Goal: Task Accomplishment & Management: Manage account settings

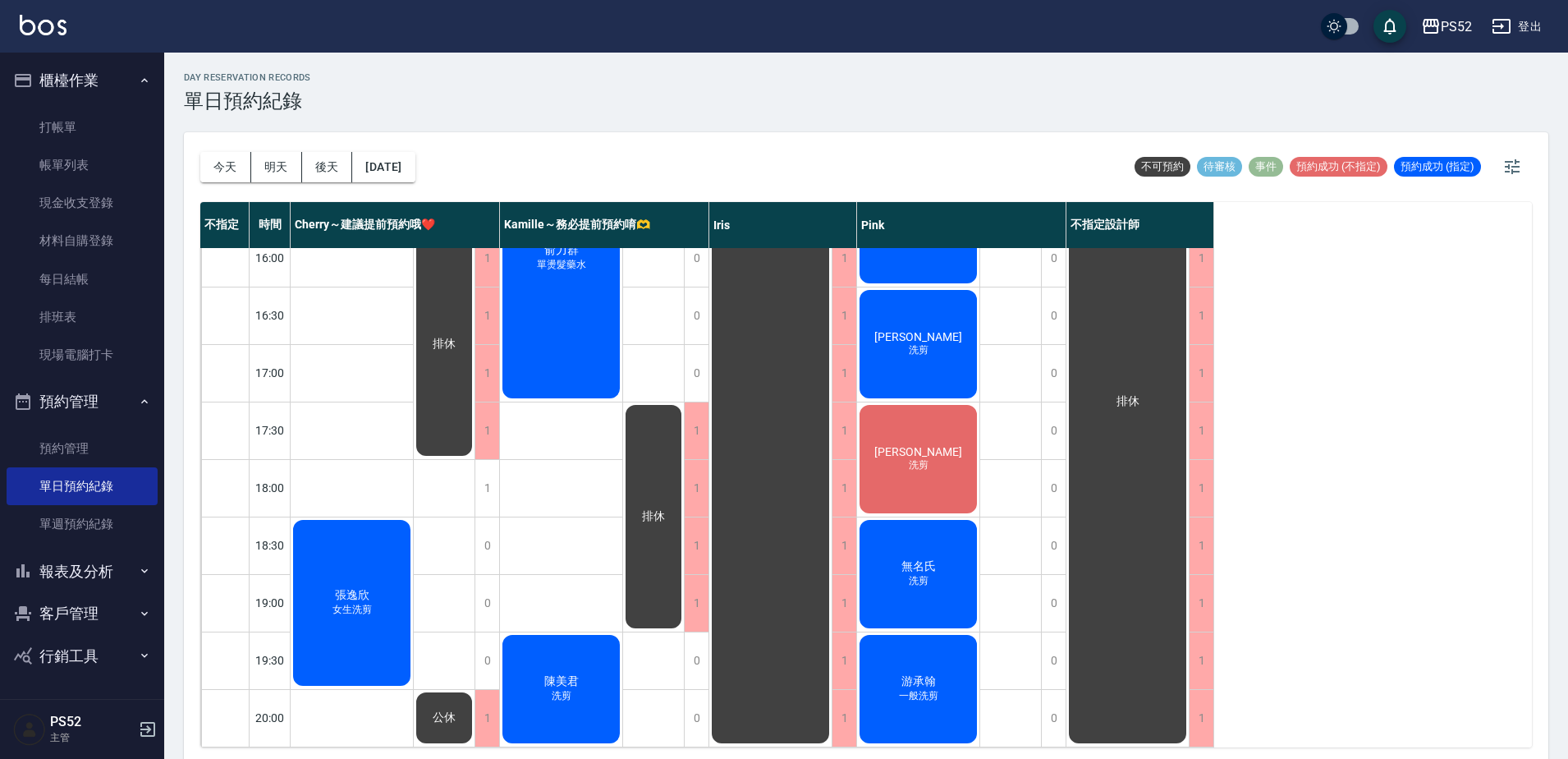
scroll to position [665, 0]
click at [278, 163] on button "明天" at bounding box center [276, 167] width 51 height 30
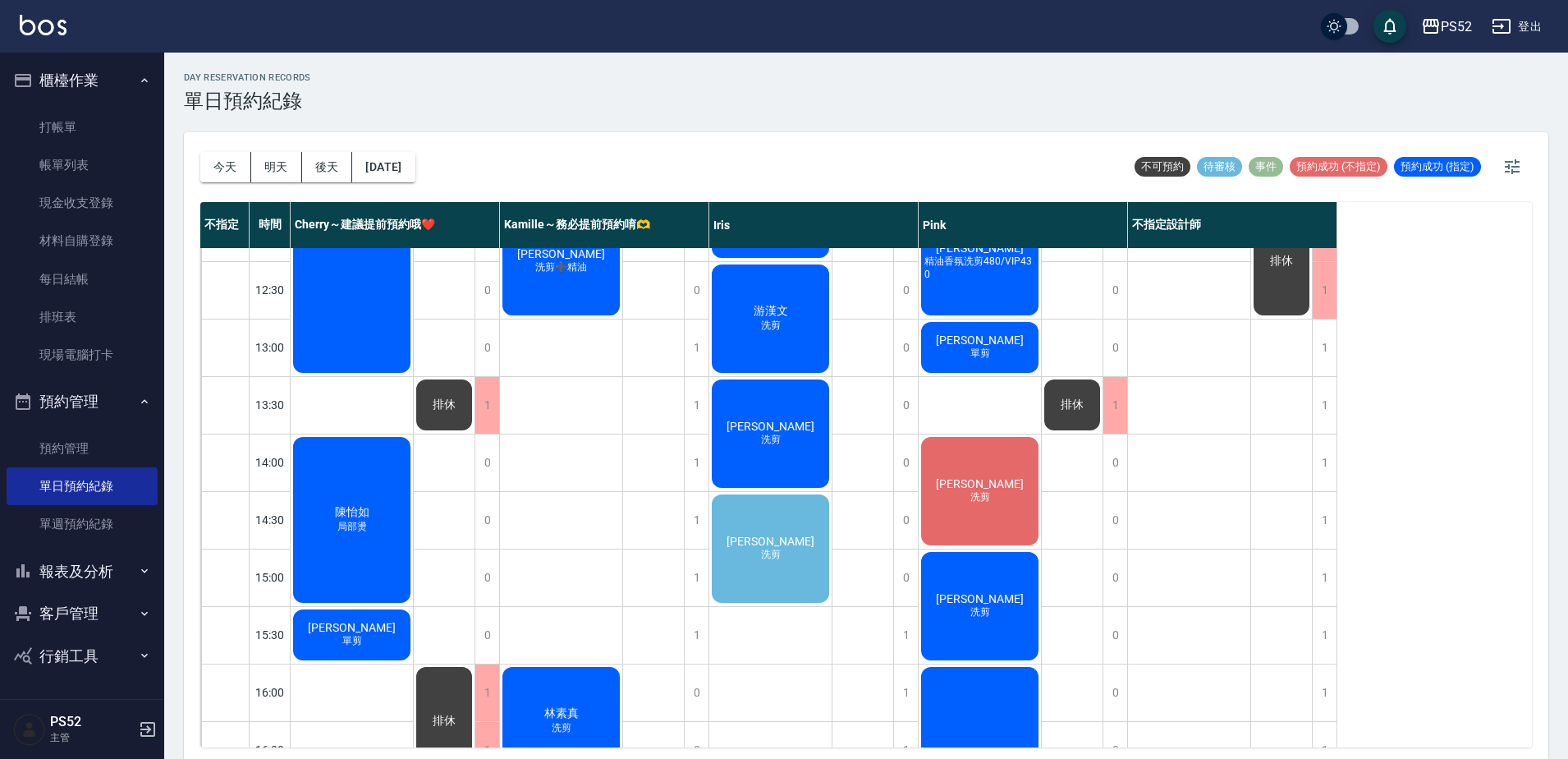
scroll to position [219, 0]
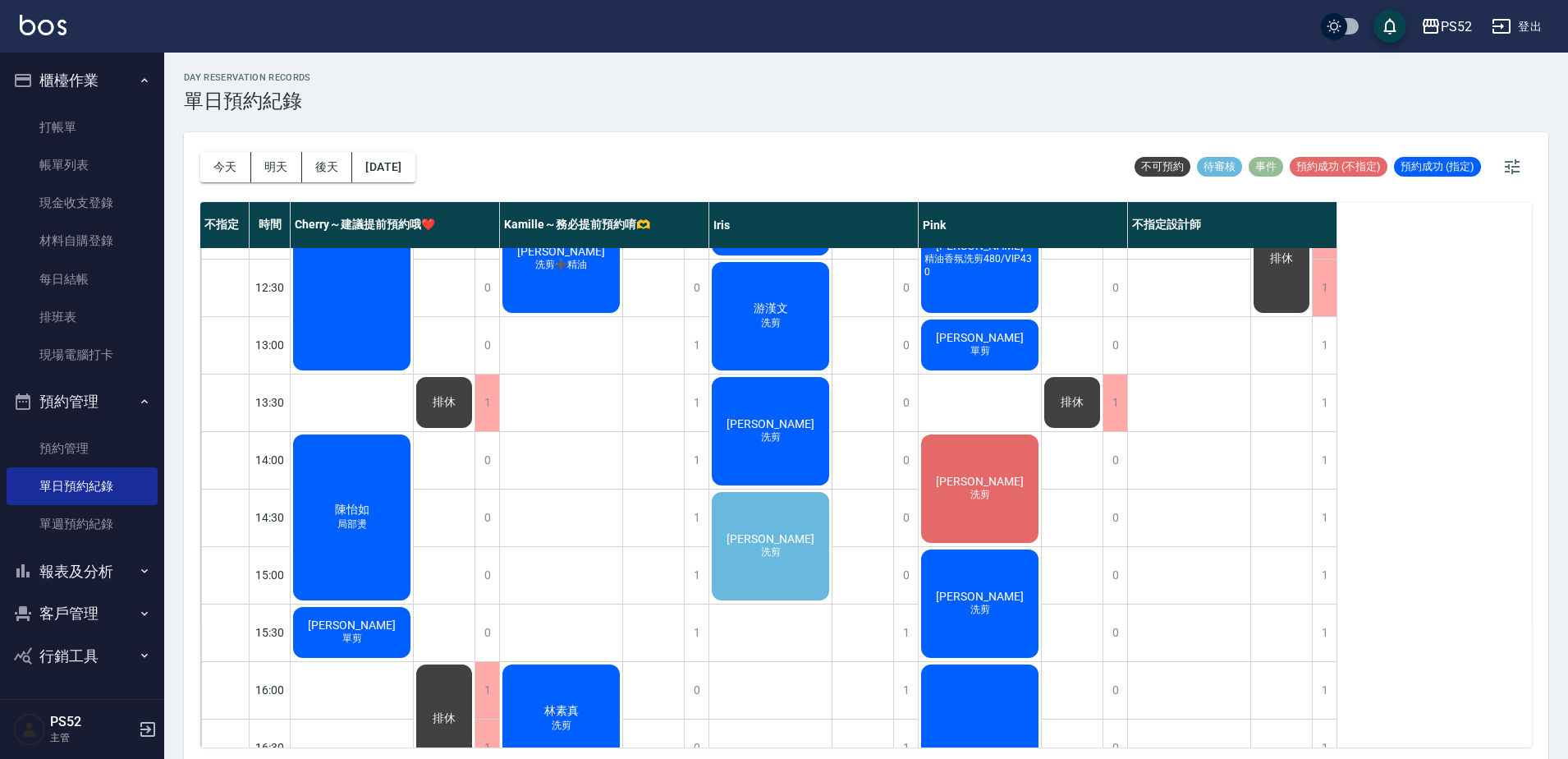
click at [739, 567] on div "[PERSON_NAME] 洗剪" at bounding box center [769, 546] width 122 height 113
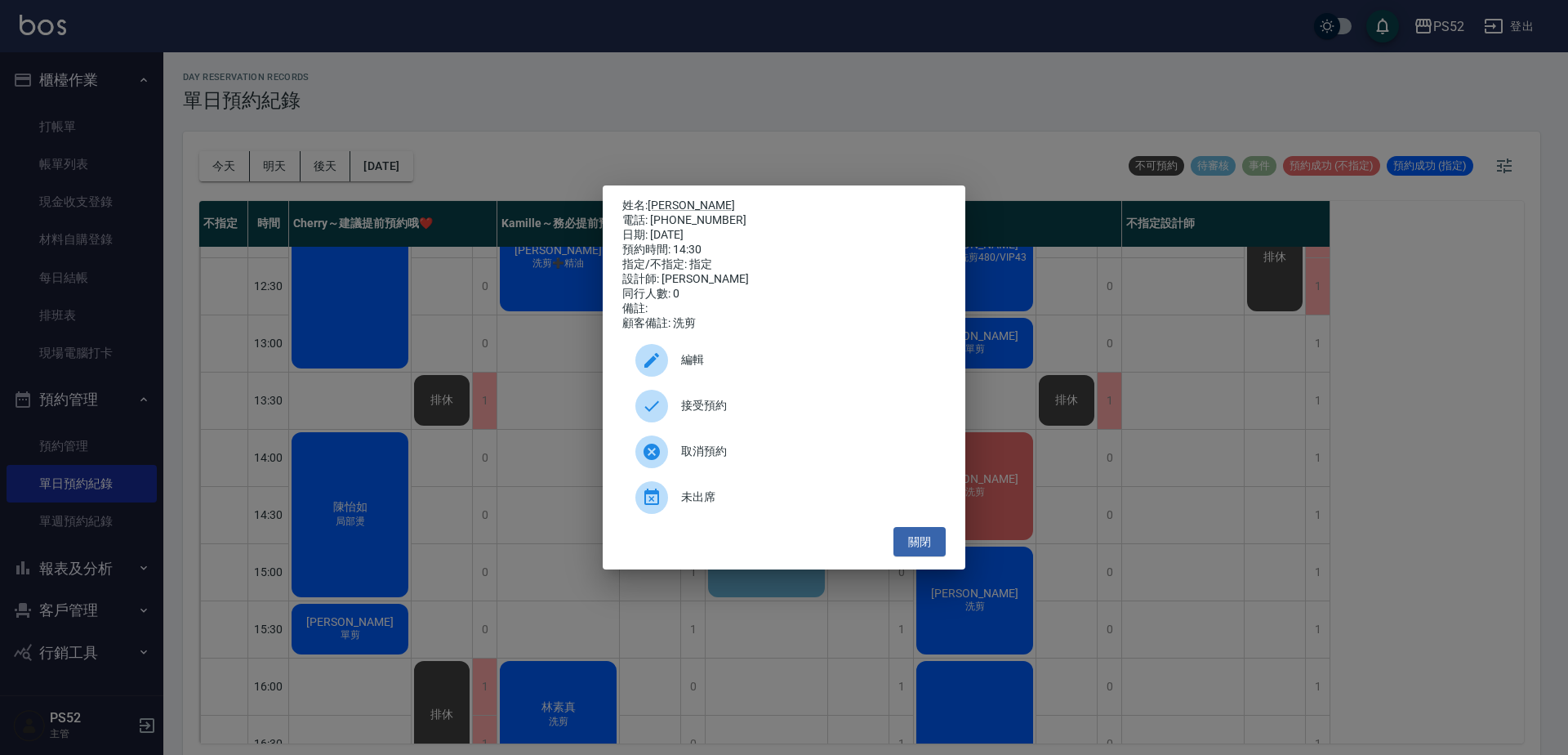
click at [766, 414] on span "接受預約" at bounding box center [806, 406] width 252 height 17
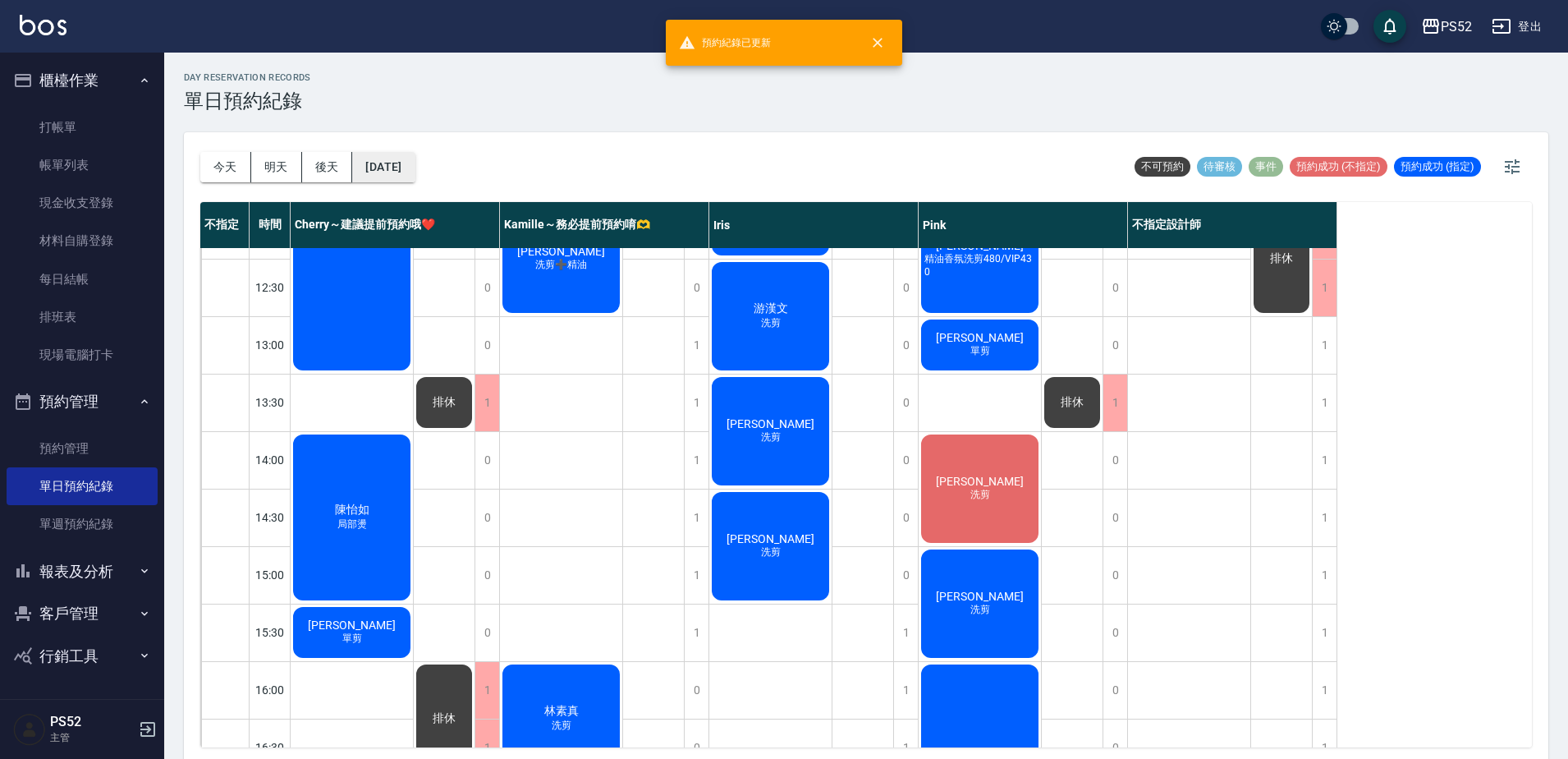
click at [414, 157] on button "[DATE]" at bounding box center [384, 167] width 62 height 30
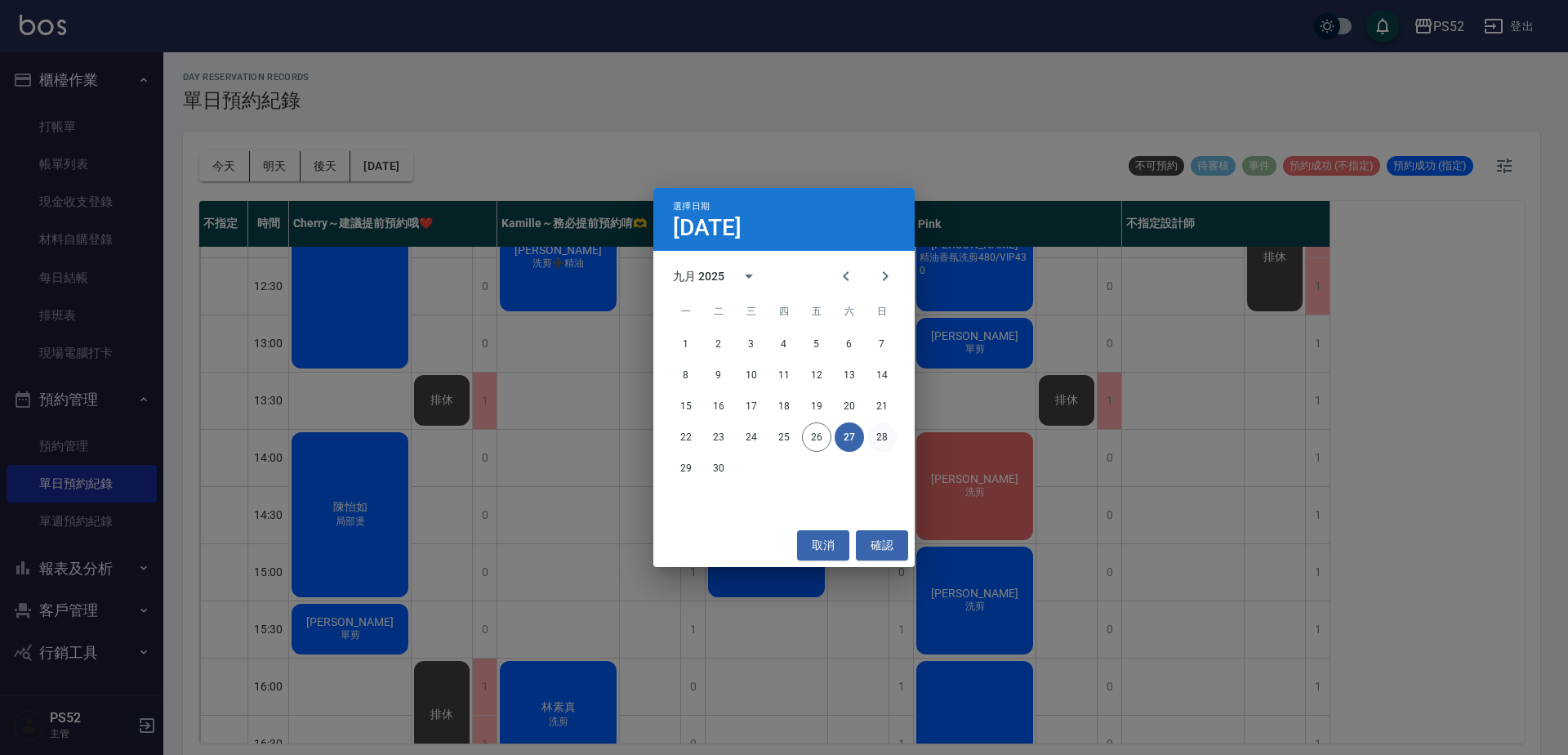
click at [870, 445] on button "28" at bounding box center [882, 437] width 29 height 29
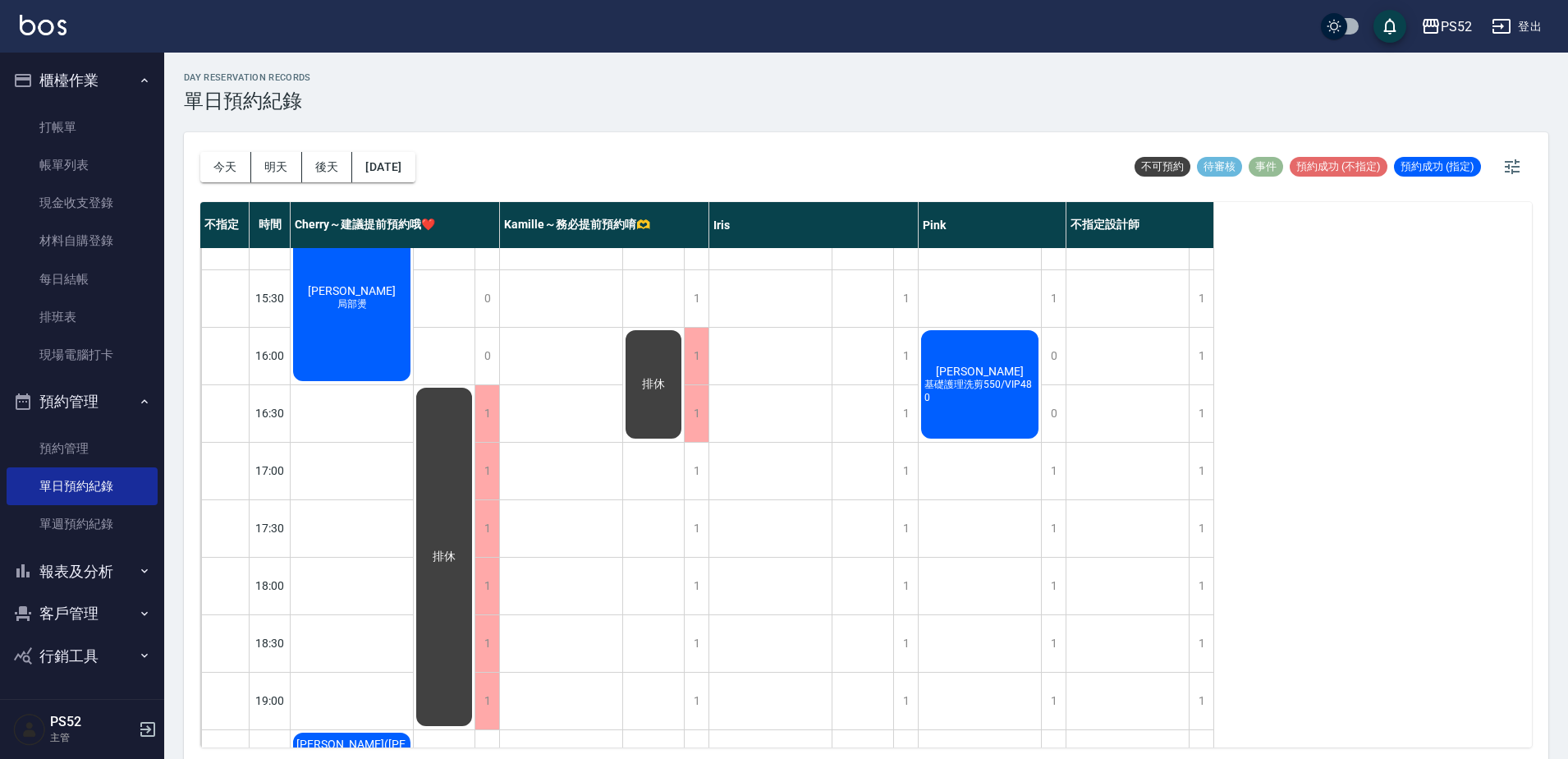
scroll to position [527, 0]
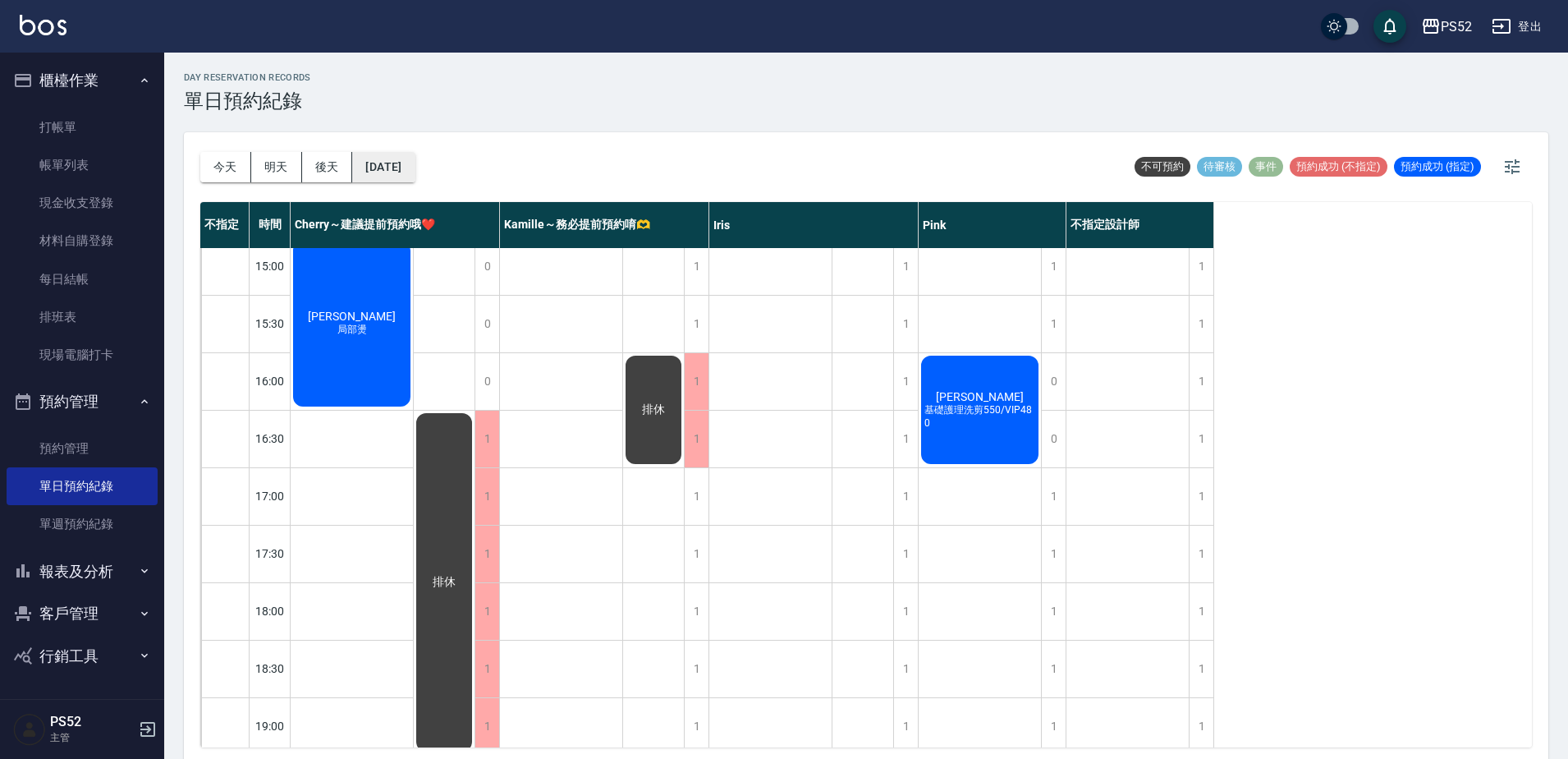
click at [399, 172] on button "[DATE]" at bounding box center [384, 167] width 62 height 30
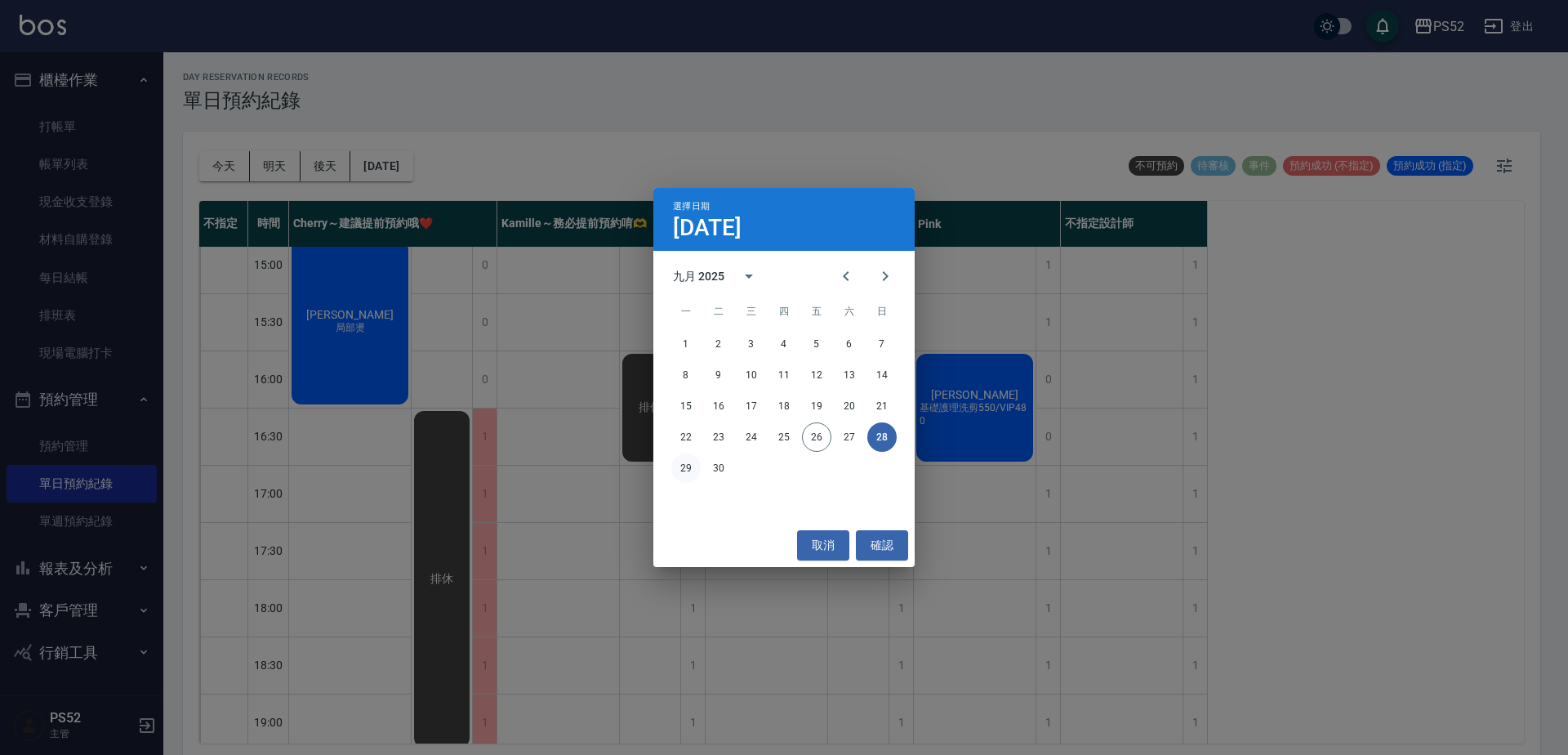
click at [695, 466] on button "29" at bounding box center [686, 468] width 29 height 29
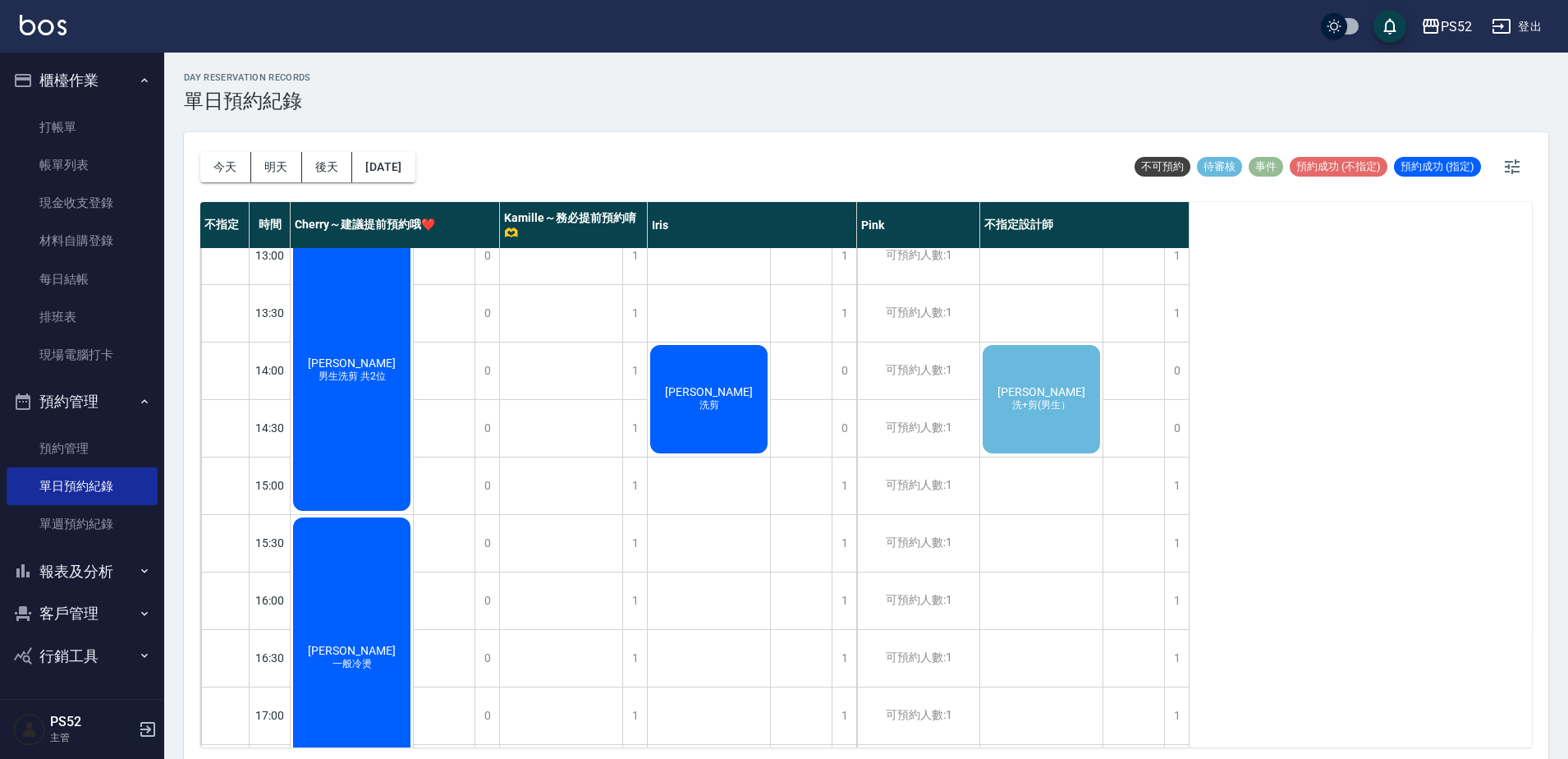
scroll to position [146, 0]
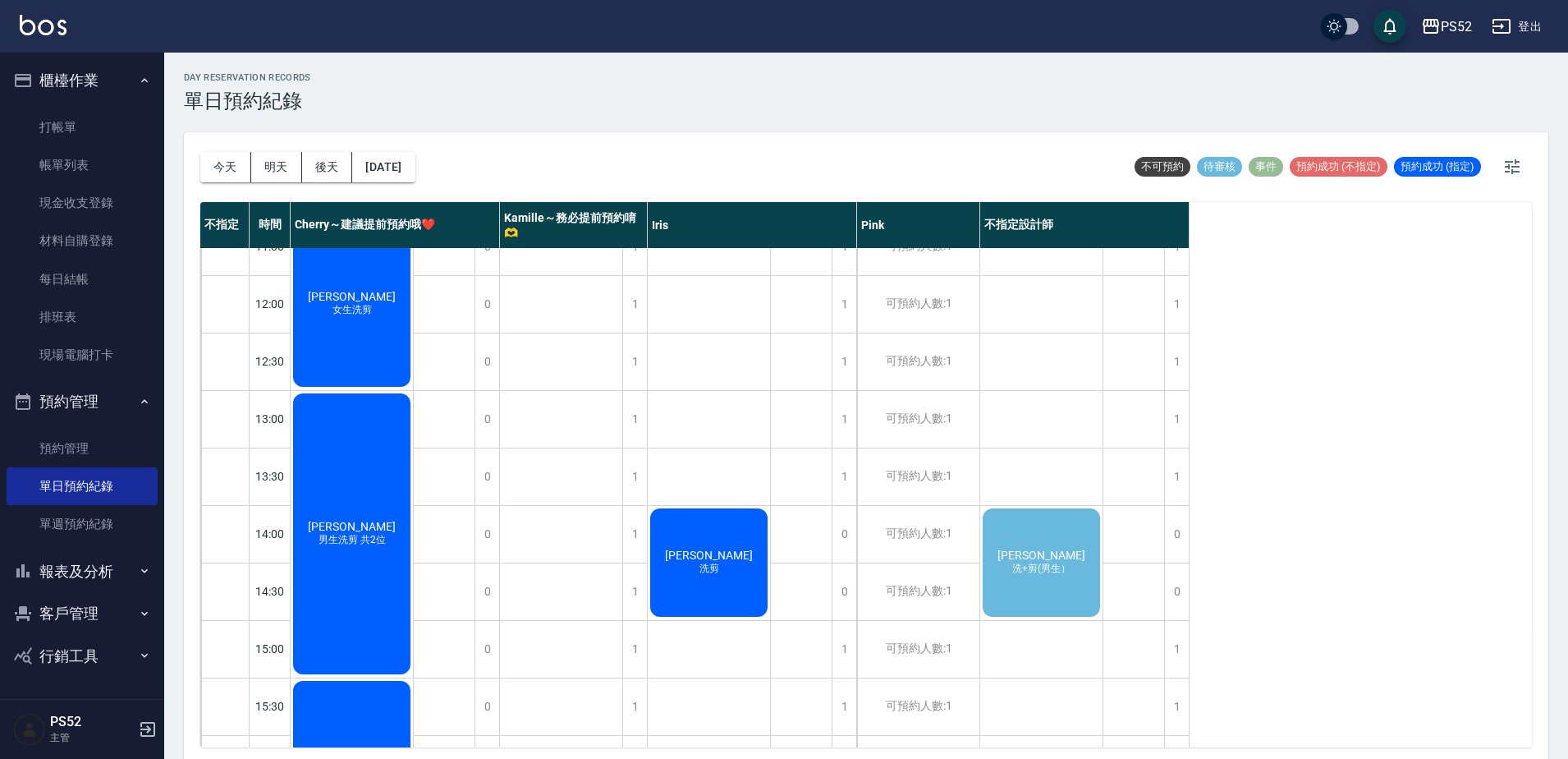
click at [1072, 533] on div "[PERSON_NAME]+剪(男生）" at bounding box center [1041, 563] width 122 height 113
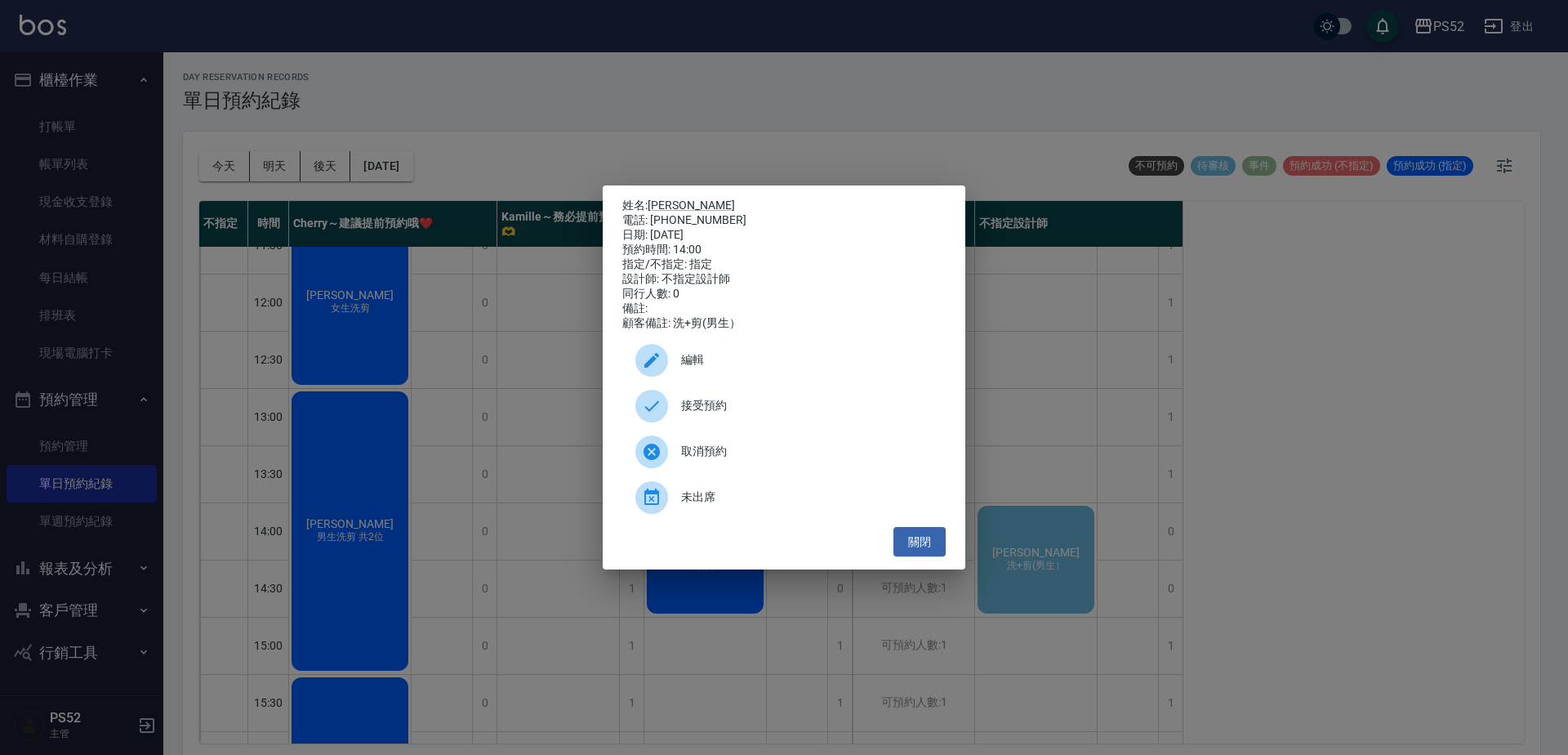
click at [771, 414] on span "接受預約" at bounding box center [806, 406] width 252 height 17
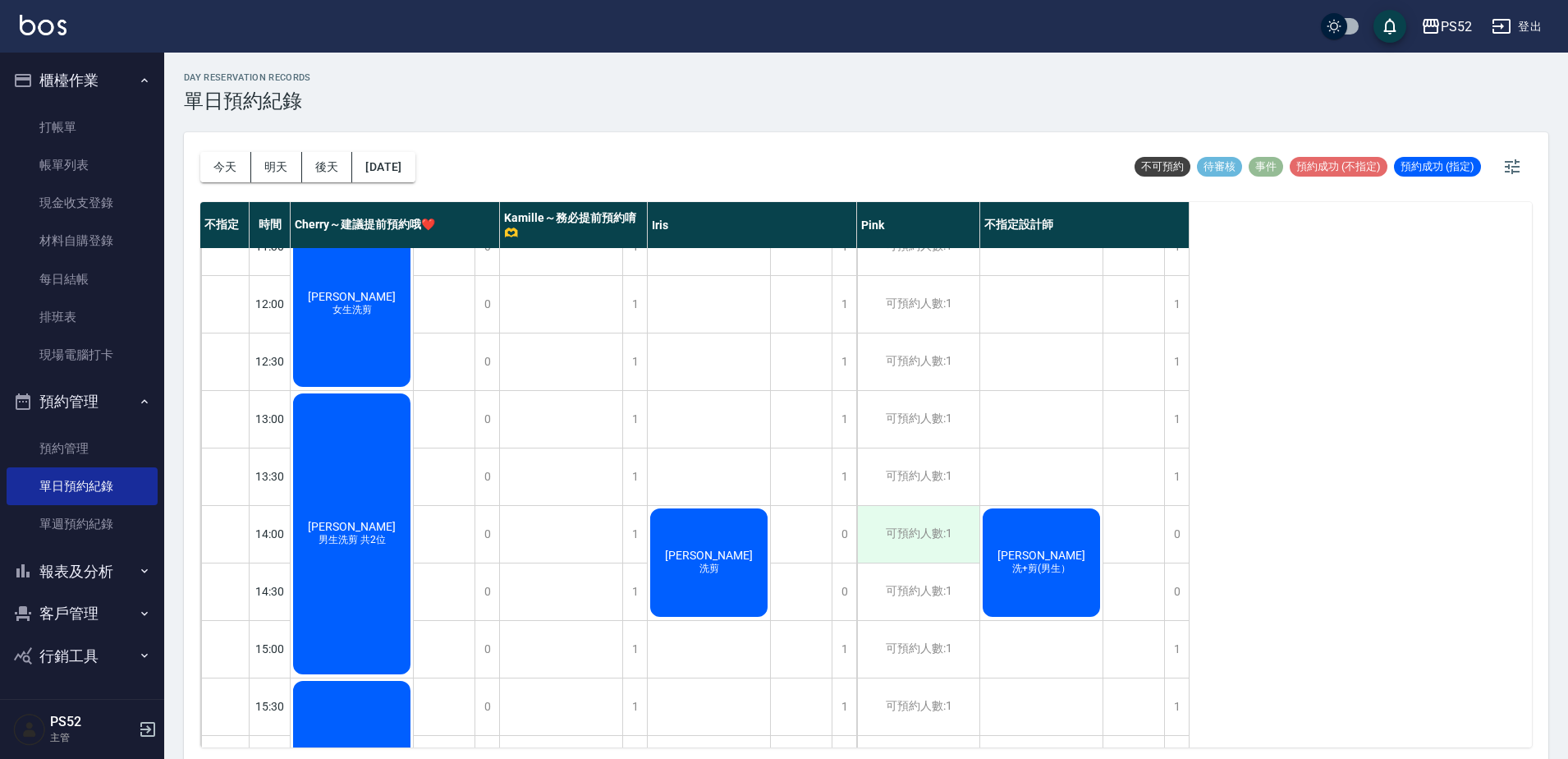
click at [915, 545] on div "可預約人數:1" at bounding box center [918, 534] width 122 height 57
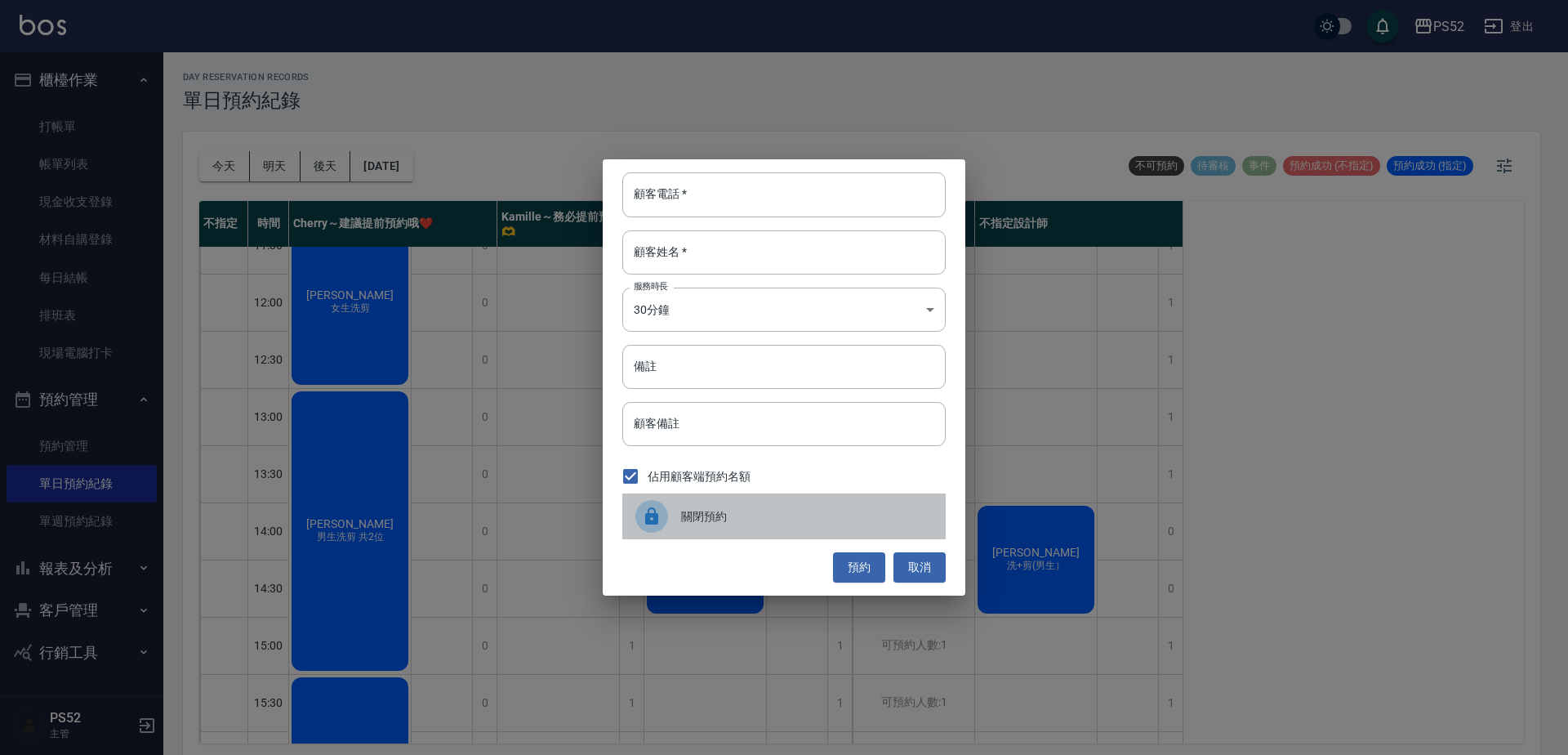
click at [693, 504] on div "關閉預約" at bounding box center [784, 516] width 324 height 46
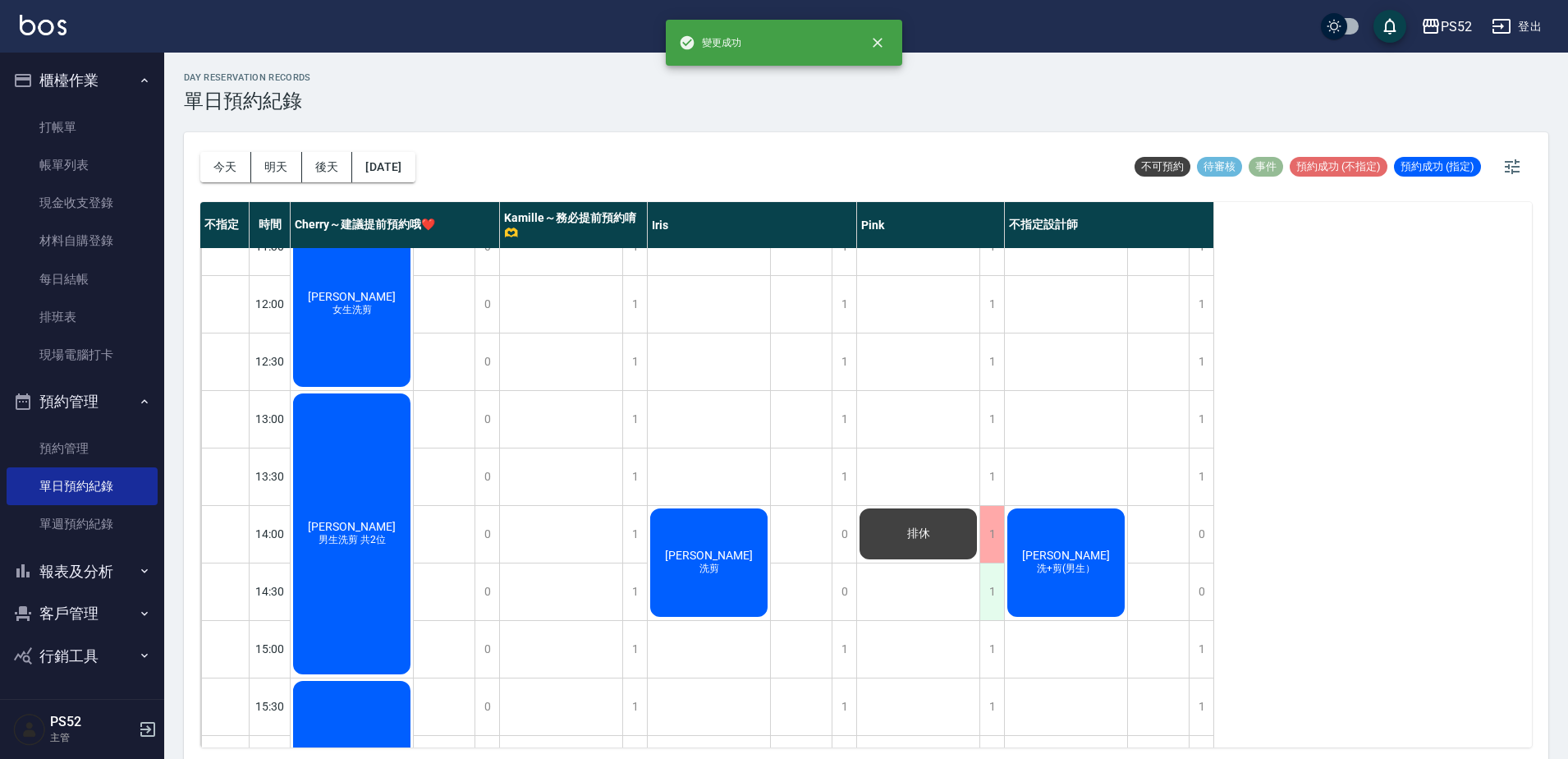
click at [996, 588] on div "1" at bounding box center [991, 592] width 24 height 57
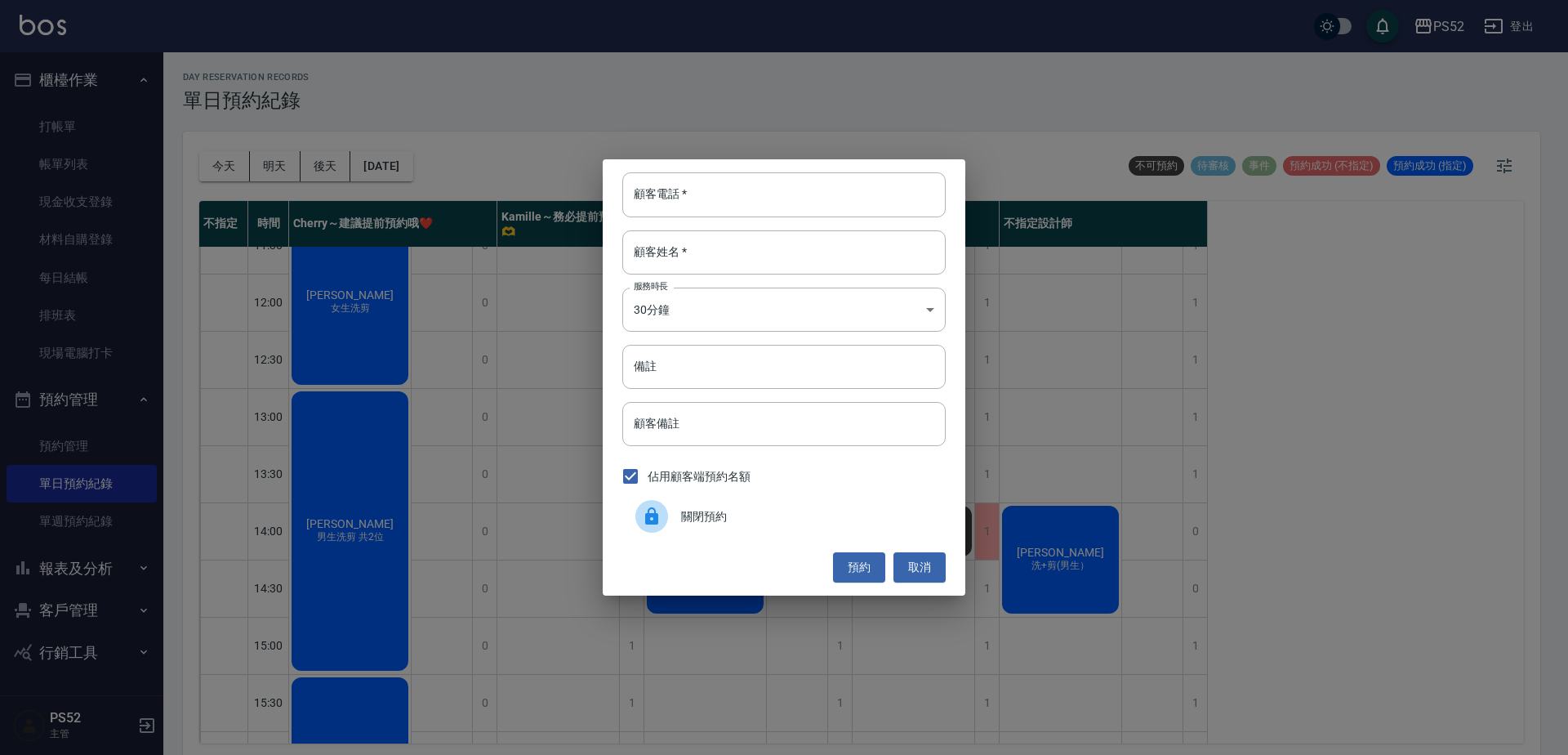
click at [722, 506] on div "關閉預約" at bounding box center [784, 516] width 324 height 46
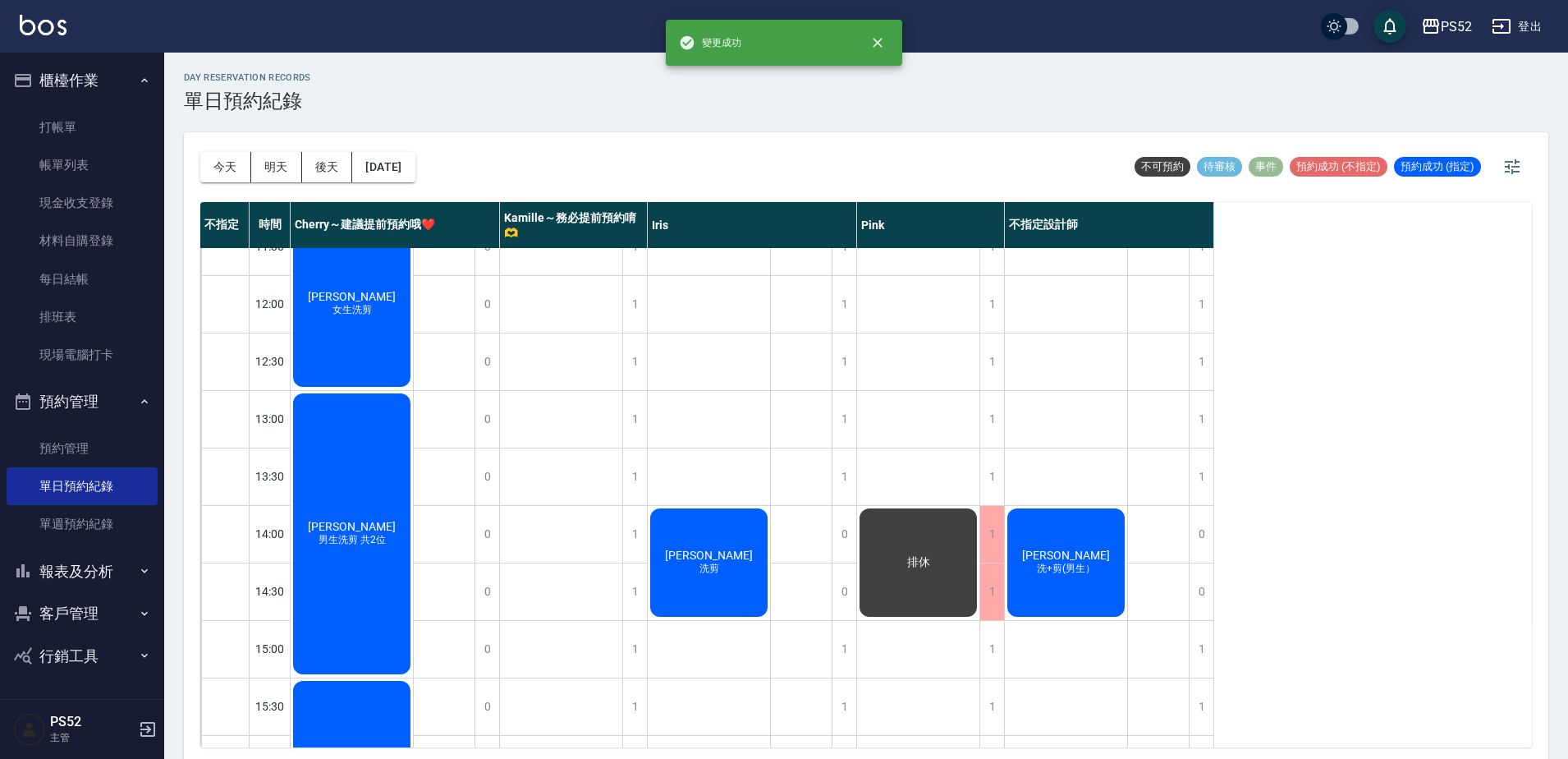
click at [1081, 584] on div "[PERSON_NAME]+剪(男生）" at bounding box center [1065, 563] width 122 height 113
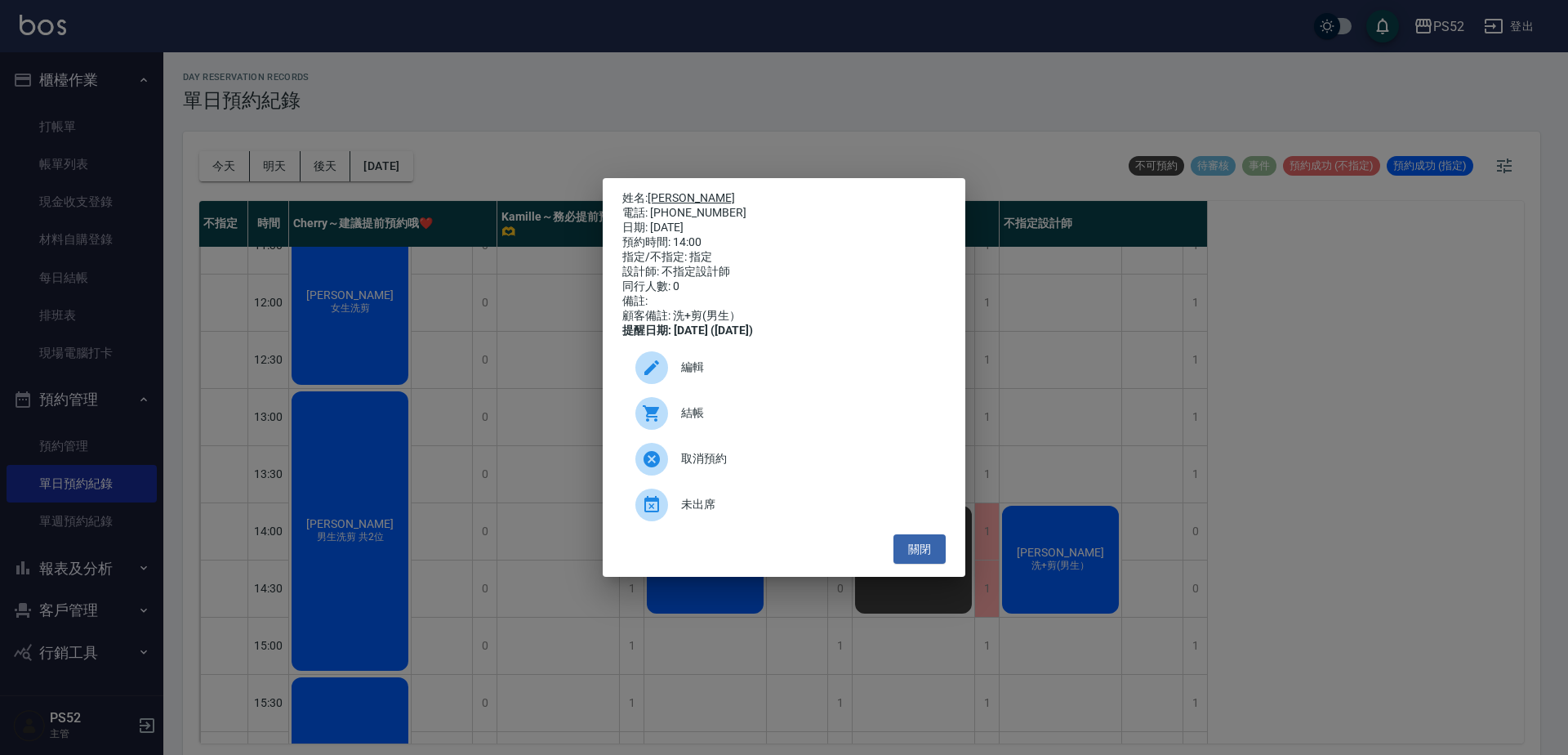
click at [670, 192] on link "[PERSON_NAME]" at bounding box center [692, 197] width 87 height 13
click at [930, 549] on button "關閉" at bounding box center [920, 549] width 52 height 30
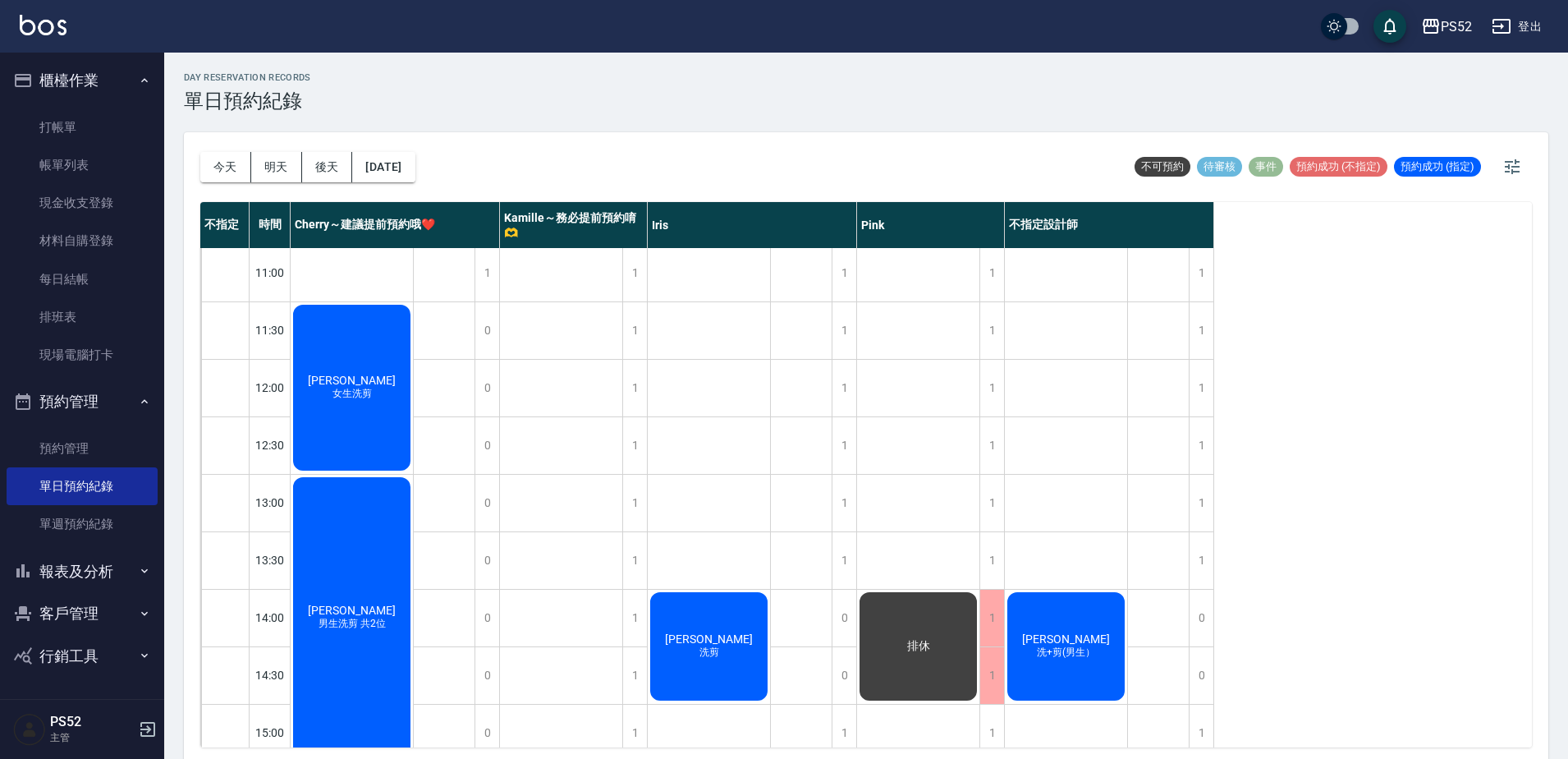
scroll to position [0, 0]
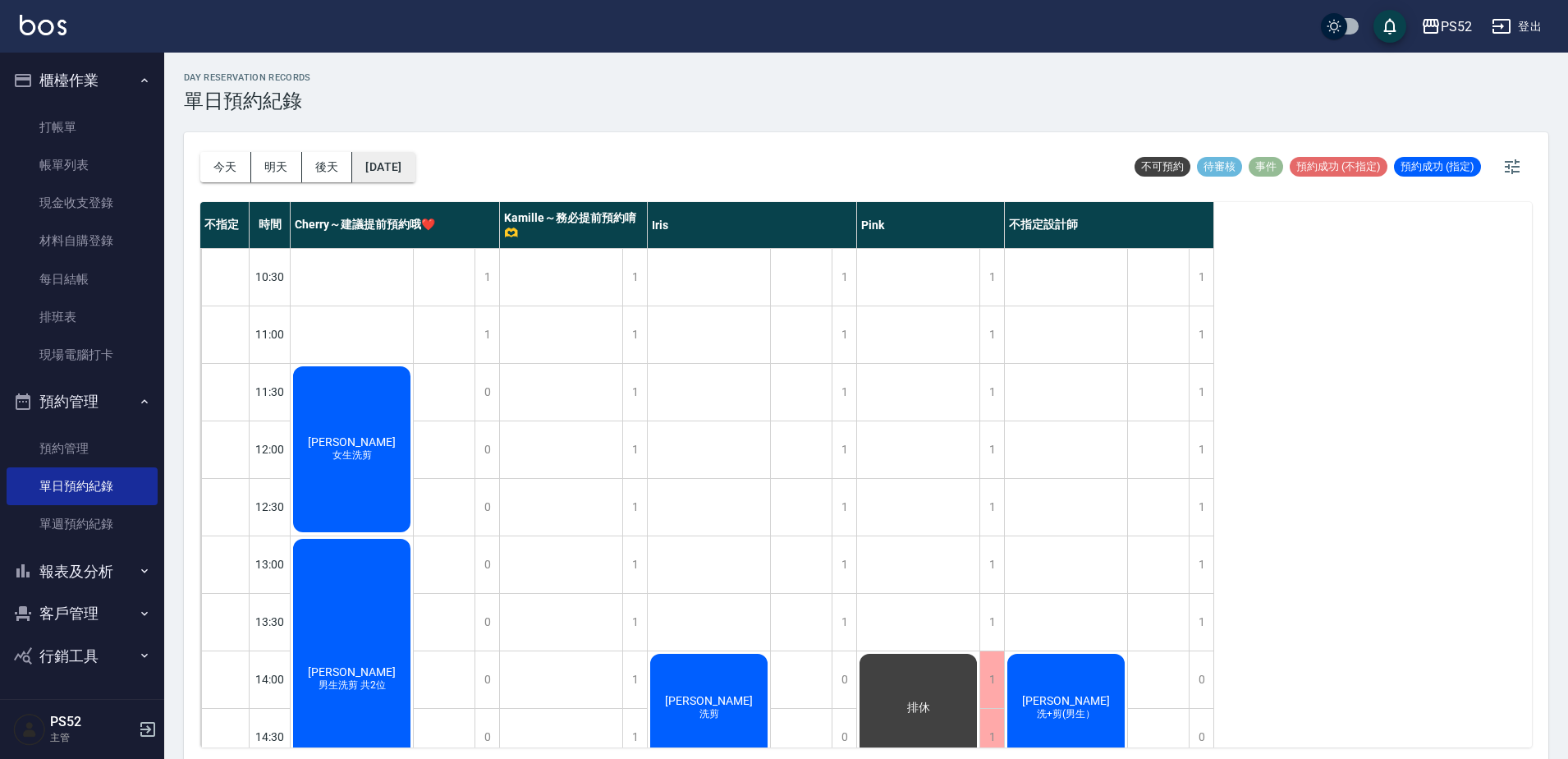
click at [414, 156] on button "[DATE]" at bounding box center [384, 167] width 62 height 30
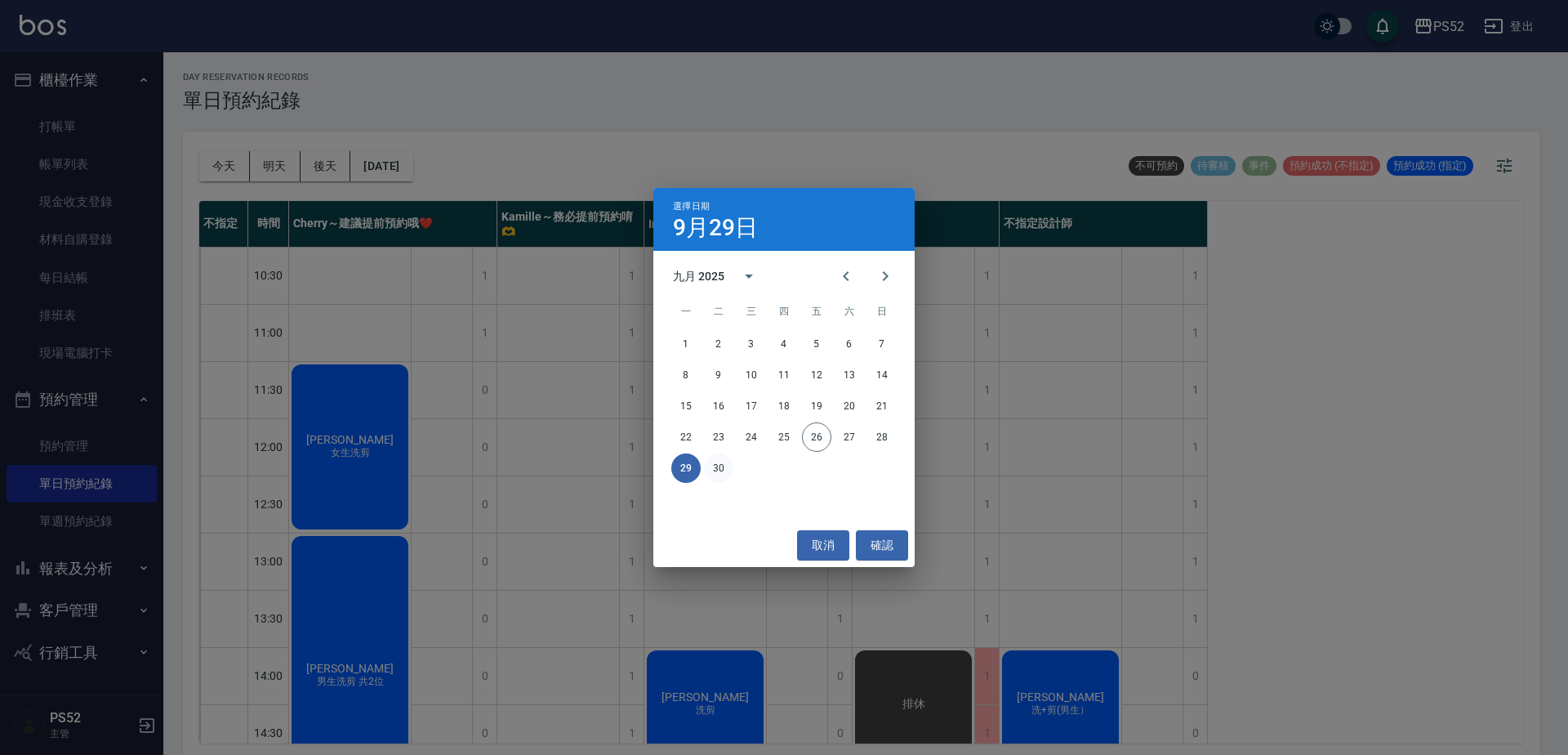
click at [719, 464] on button "30" at bounding box center [719, 468] width 29 height 29
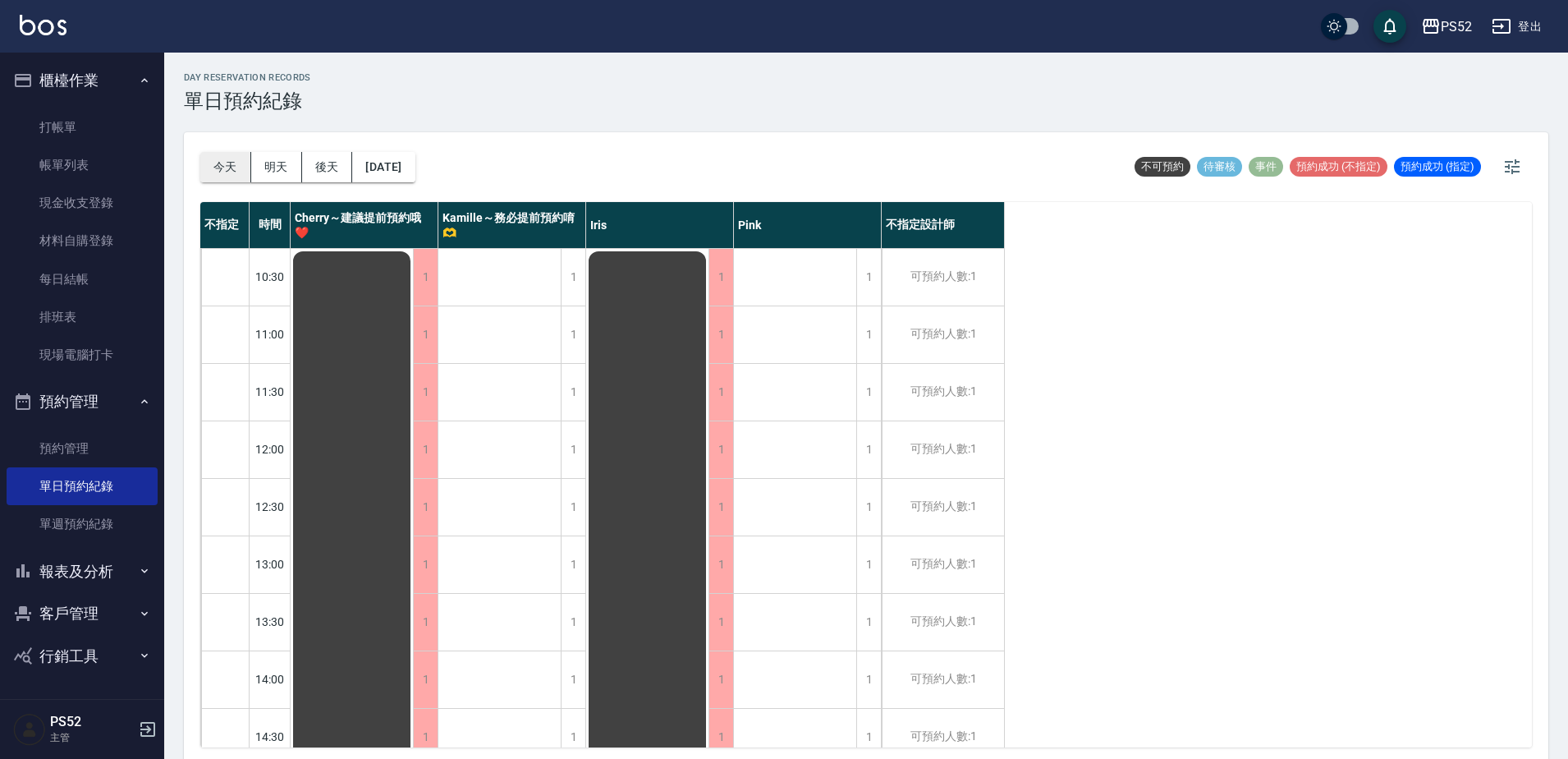
click at [206, 174] on button "今天" at bounding box center [226, 167] width 51 height 30
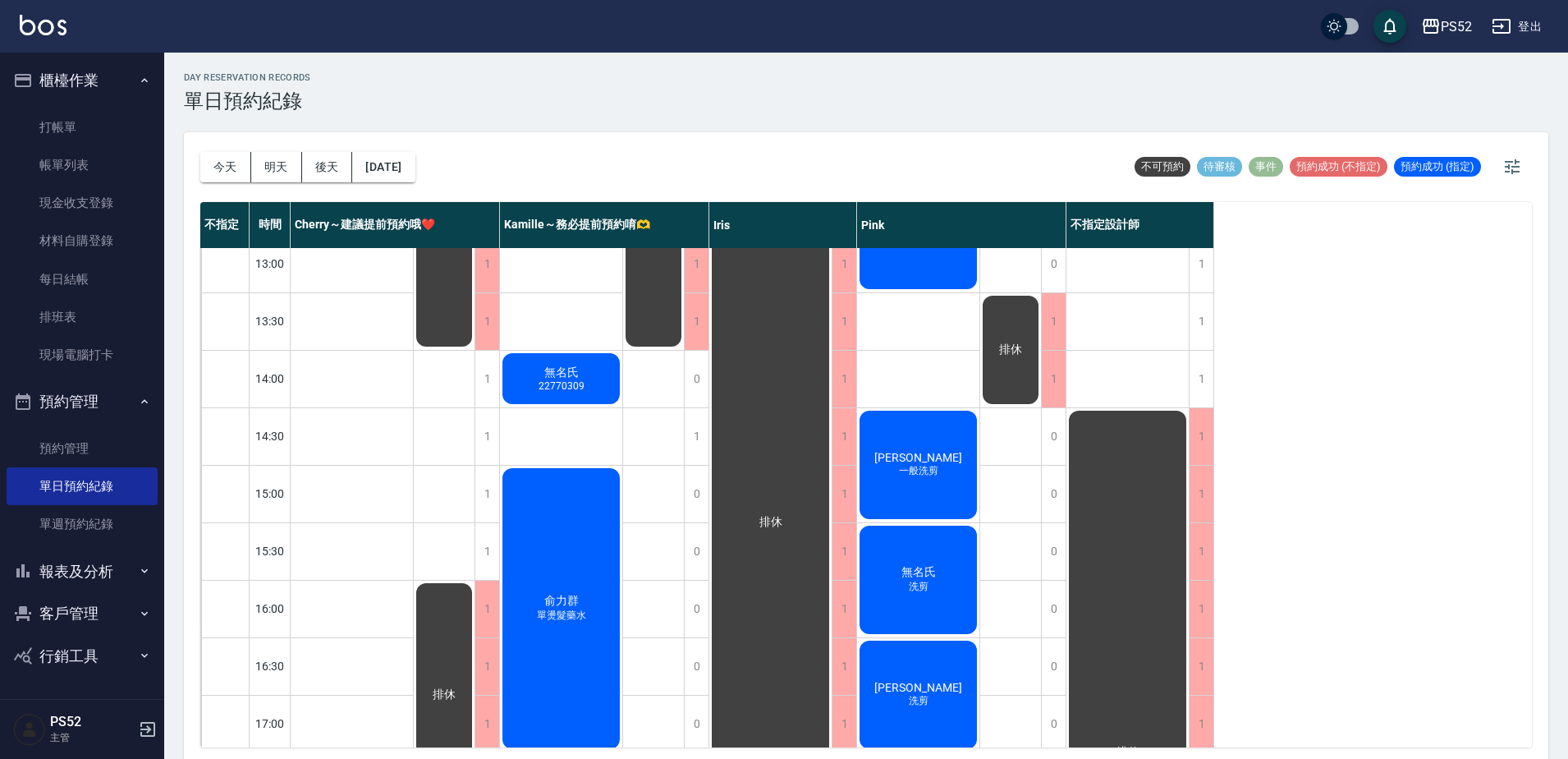
scroll to position [281, 0]
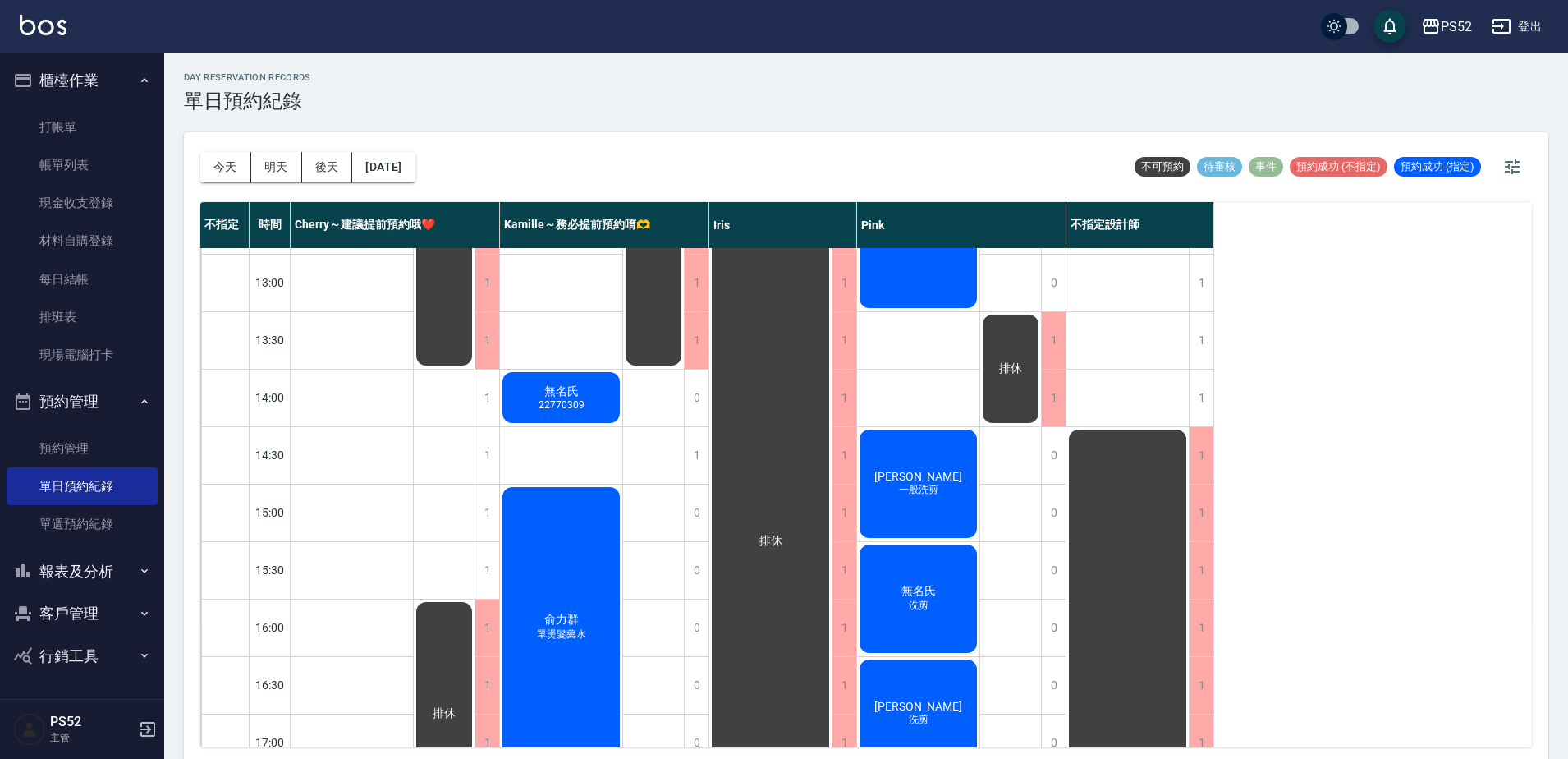
click at [467, 400] on div "排休 排休 公休" at bounding box center [444, 541] width 62 height 1150
click at [487, 406] on div "1" at bounding box center [486, 398] width 24 height 57
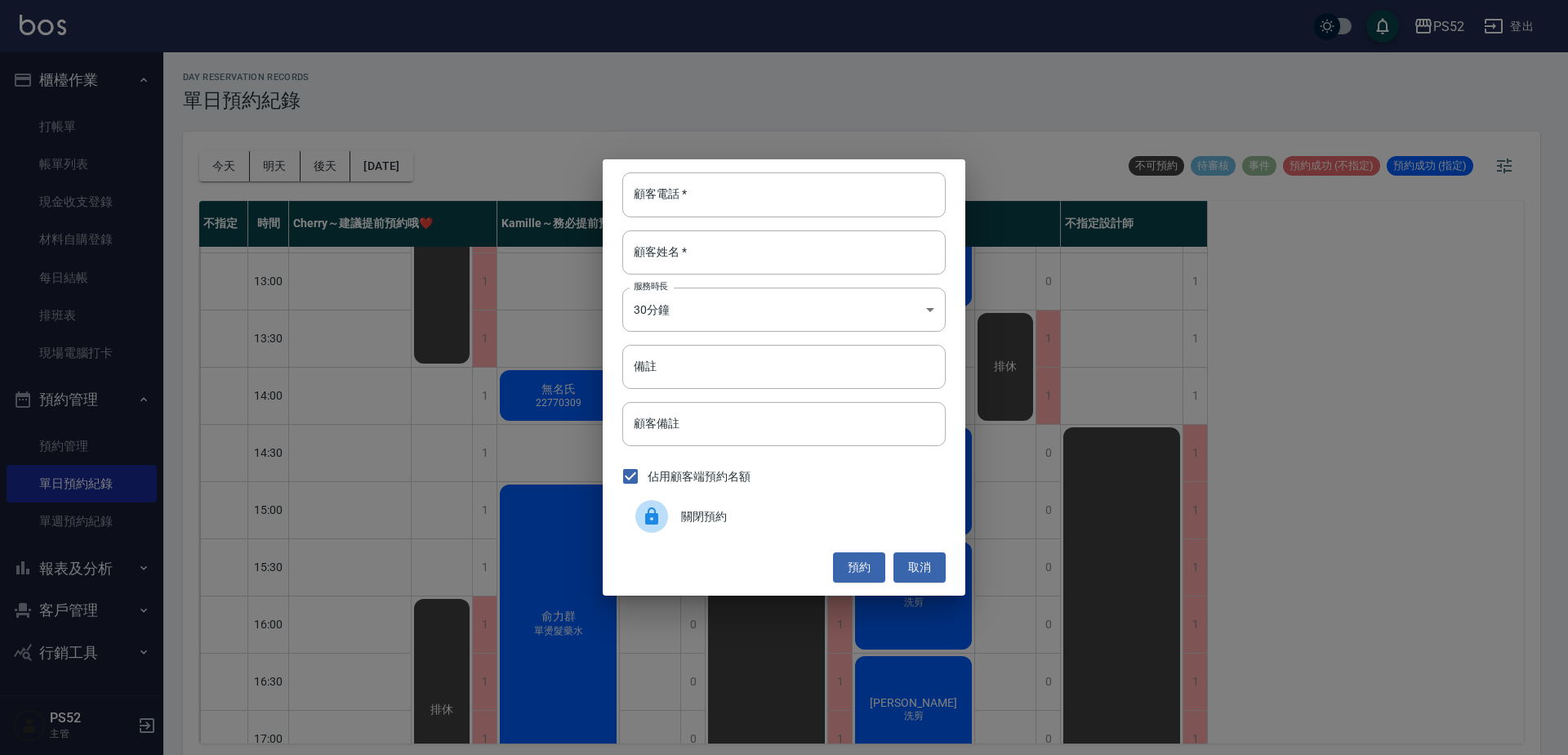
click at [782, 531] on div "關閉預約" at bounding box center [784, 516] width 324 height 46
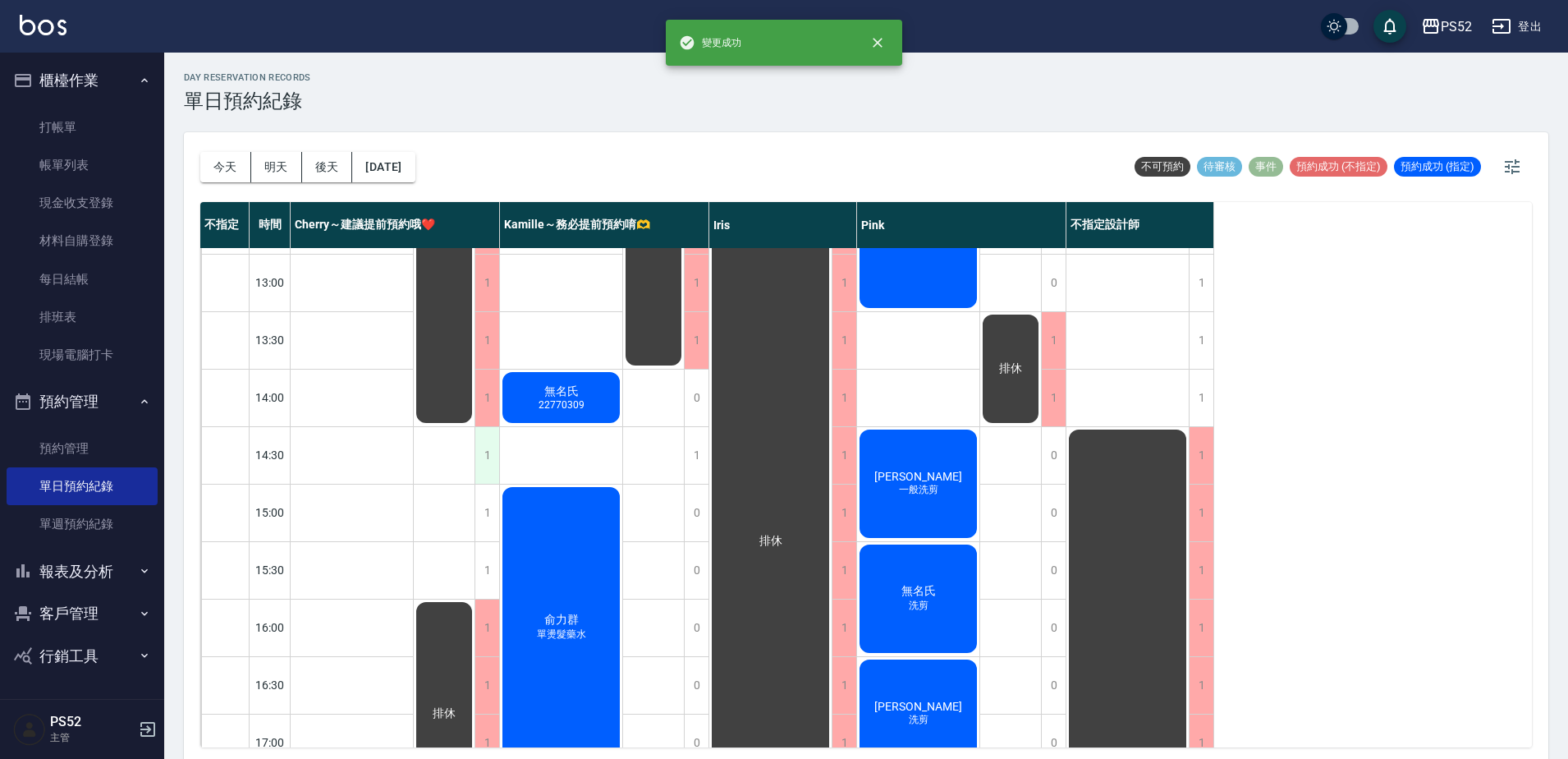
click at [481, 469] on div "1" at bounding box center [486, 455] width 24 height 57
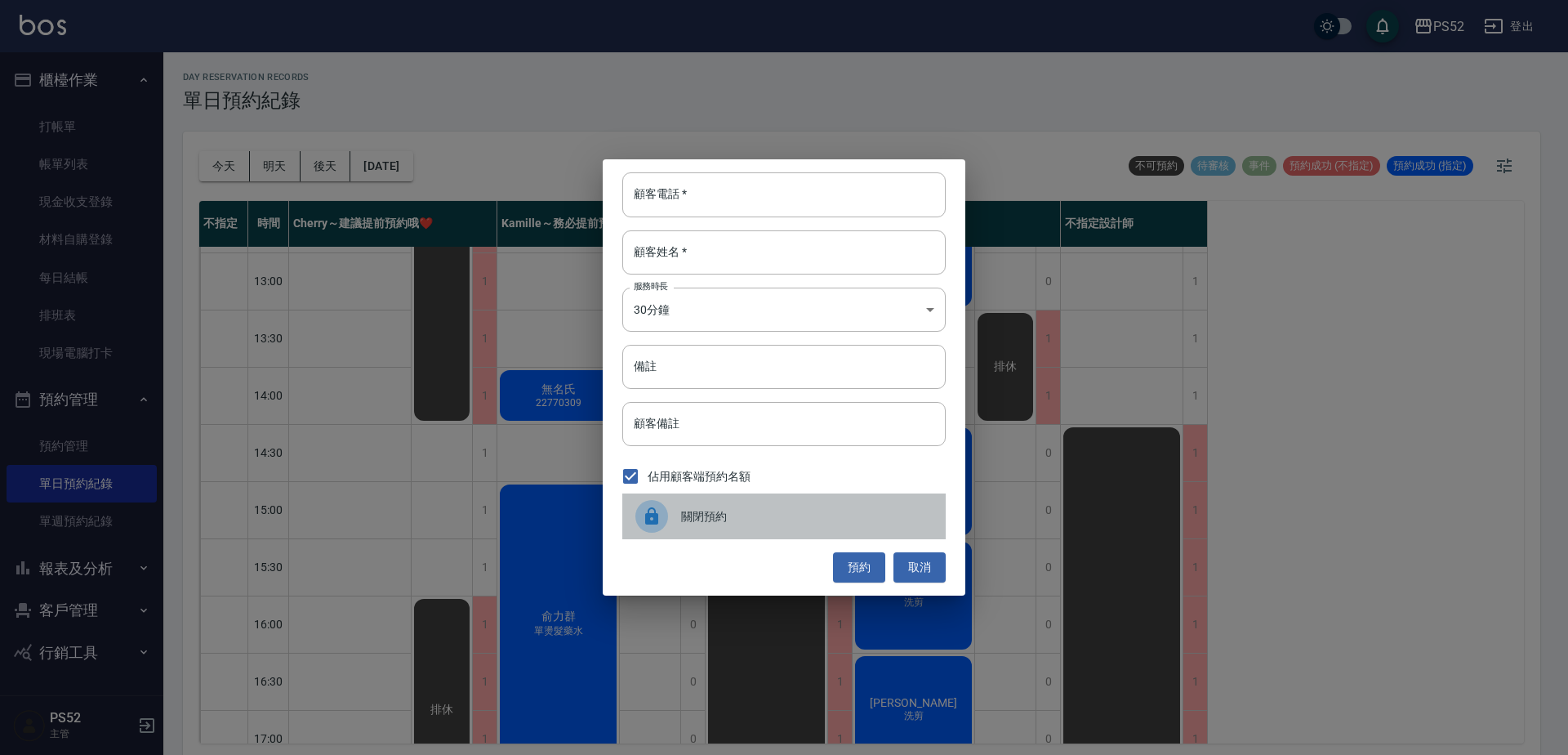
click at [746, 501] on div "關閉預約" at bounding box center [784, 516] width 324 height 46
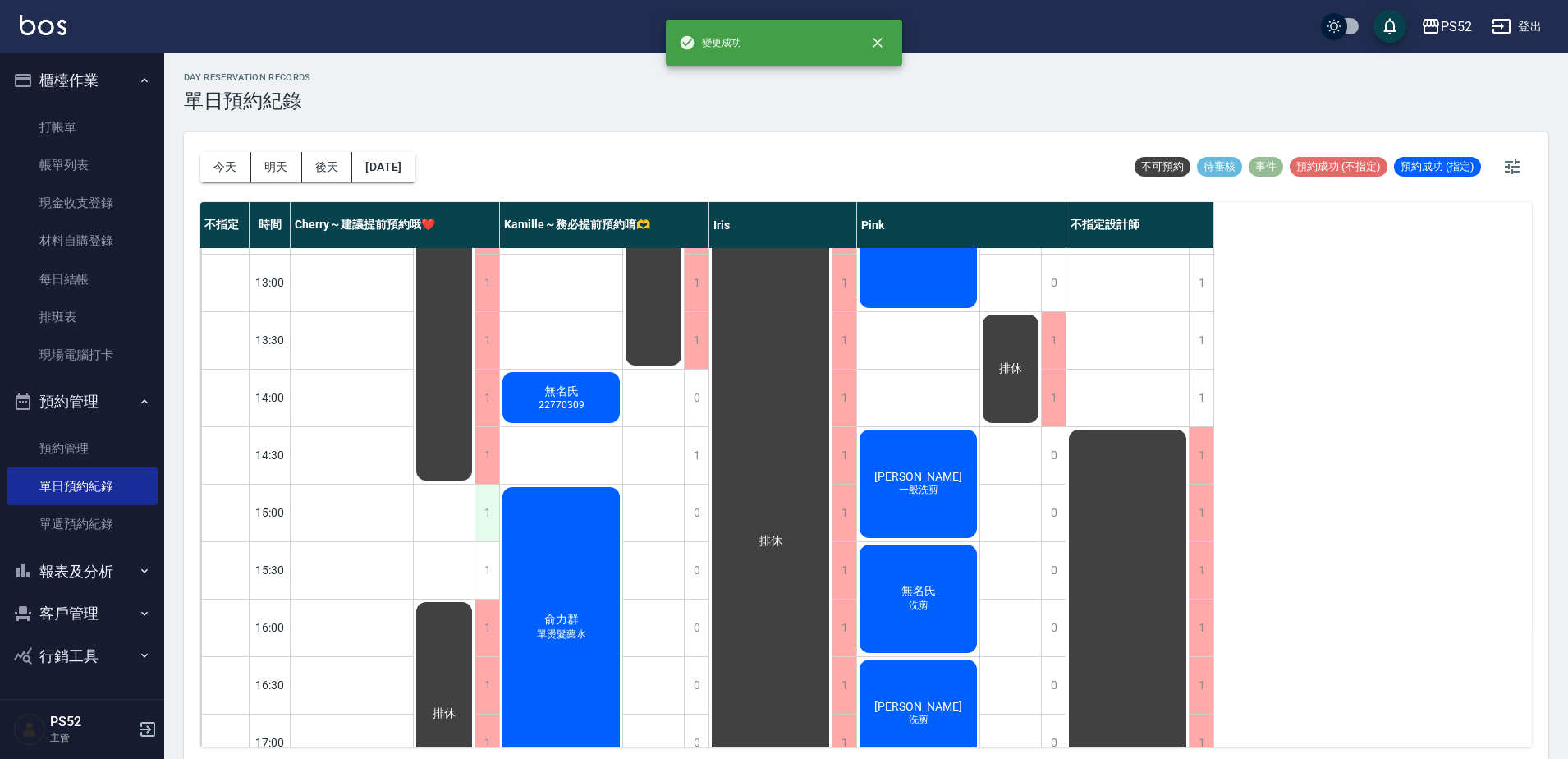
click at [481, 528] on div "1" at bounding box center [486, 513] width 24 height 57
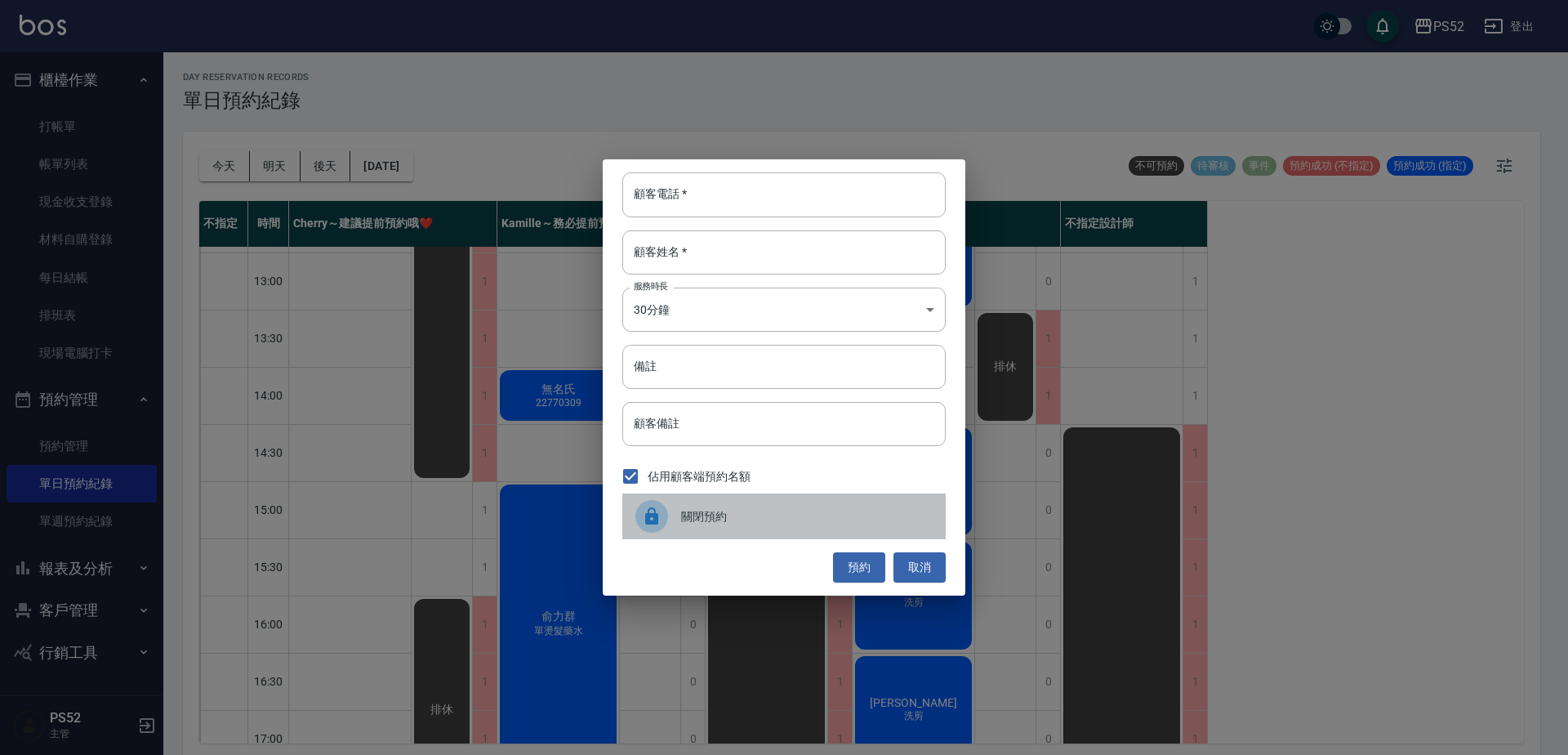
click at [728, 530] on div "關閉預約" at bounding box center [784, 516] width 324 height 46
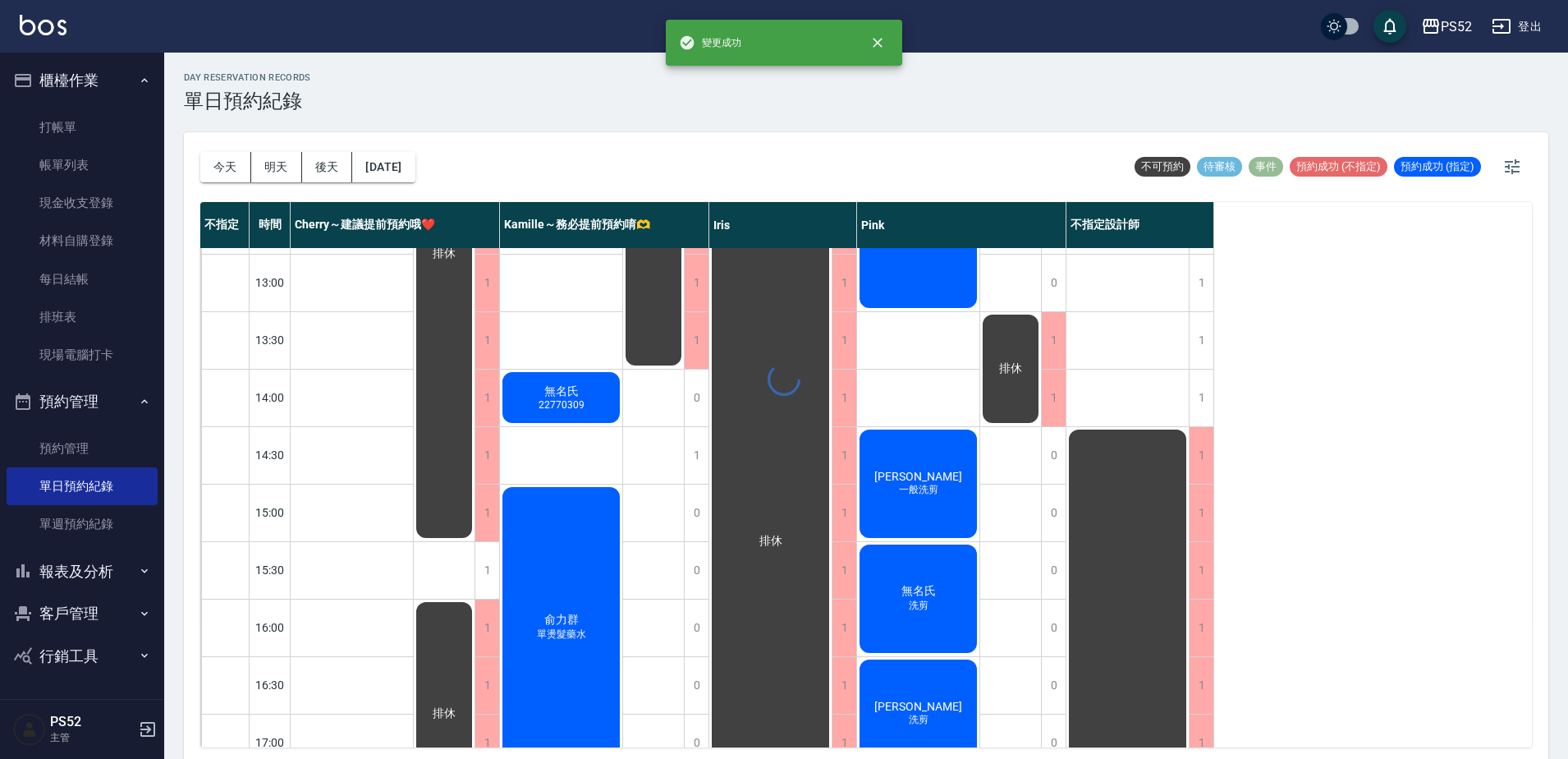
click at [487, 564] on div "1" at bounding box center [486, 570] width 24 height 57
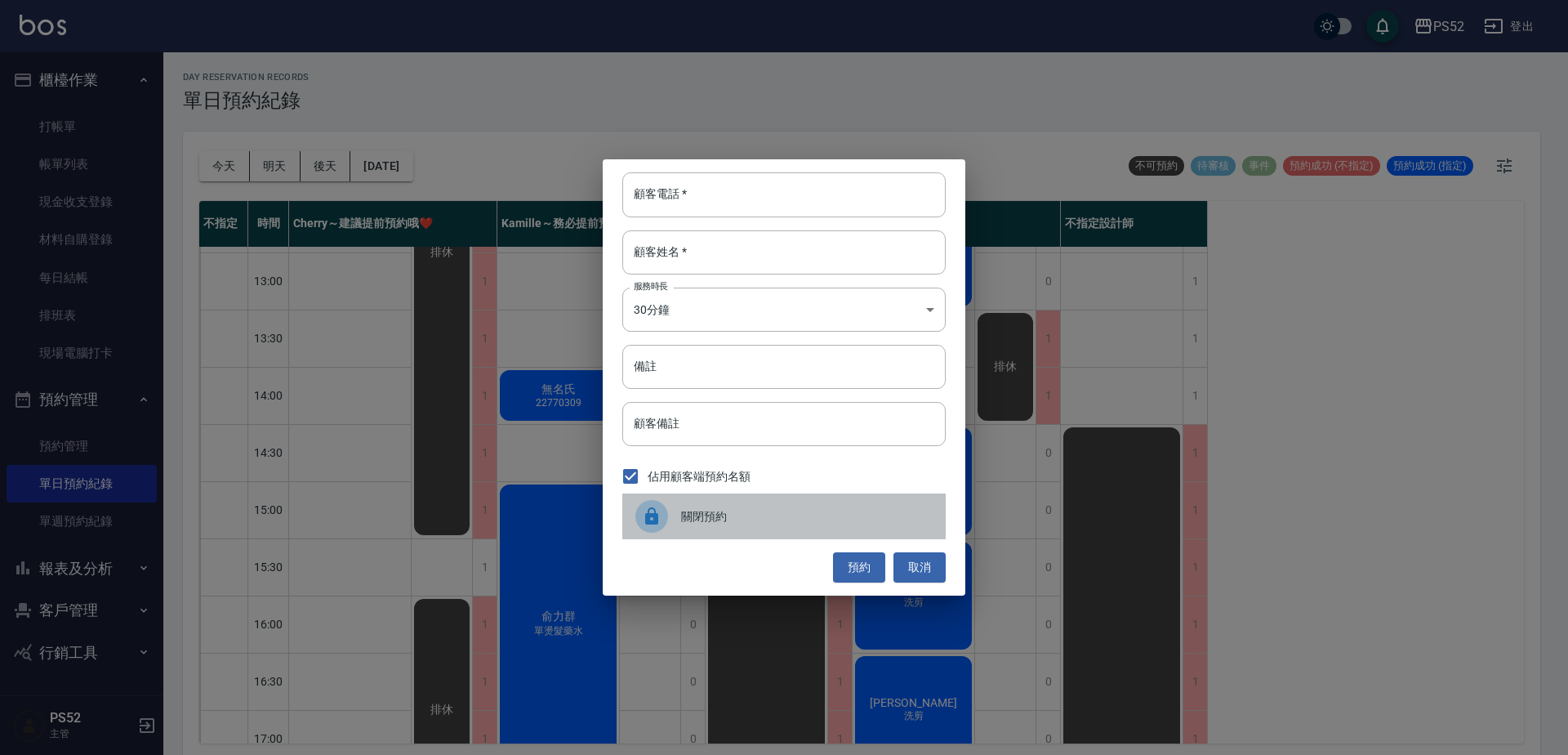
click at [736, 518] on span "關閉預約" at bounding box center [806, 517] width 252 height 17
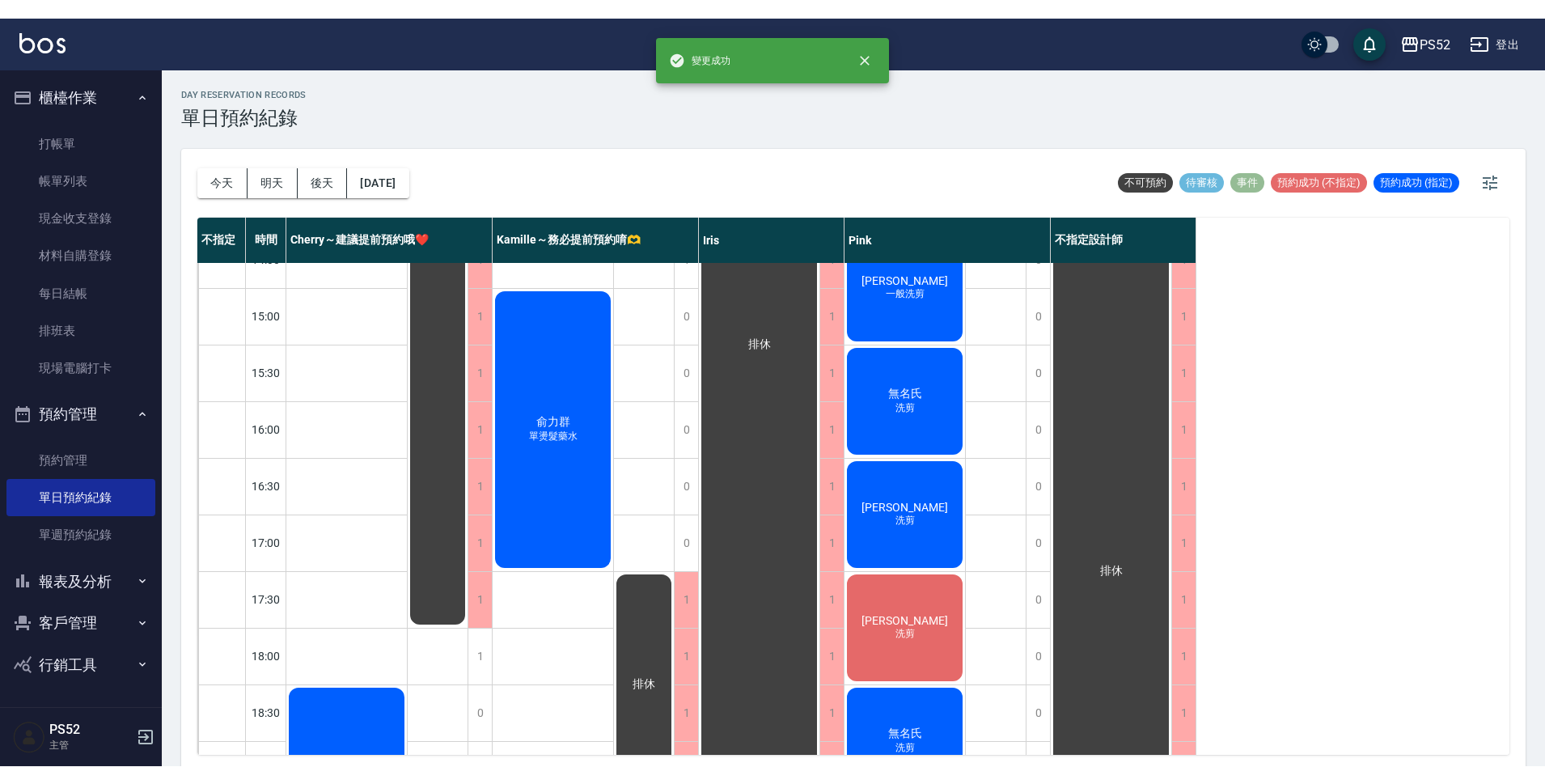
scroll to position [601, 0]
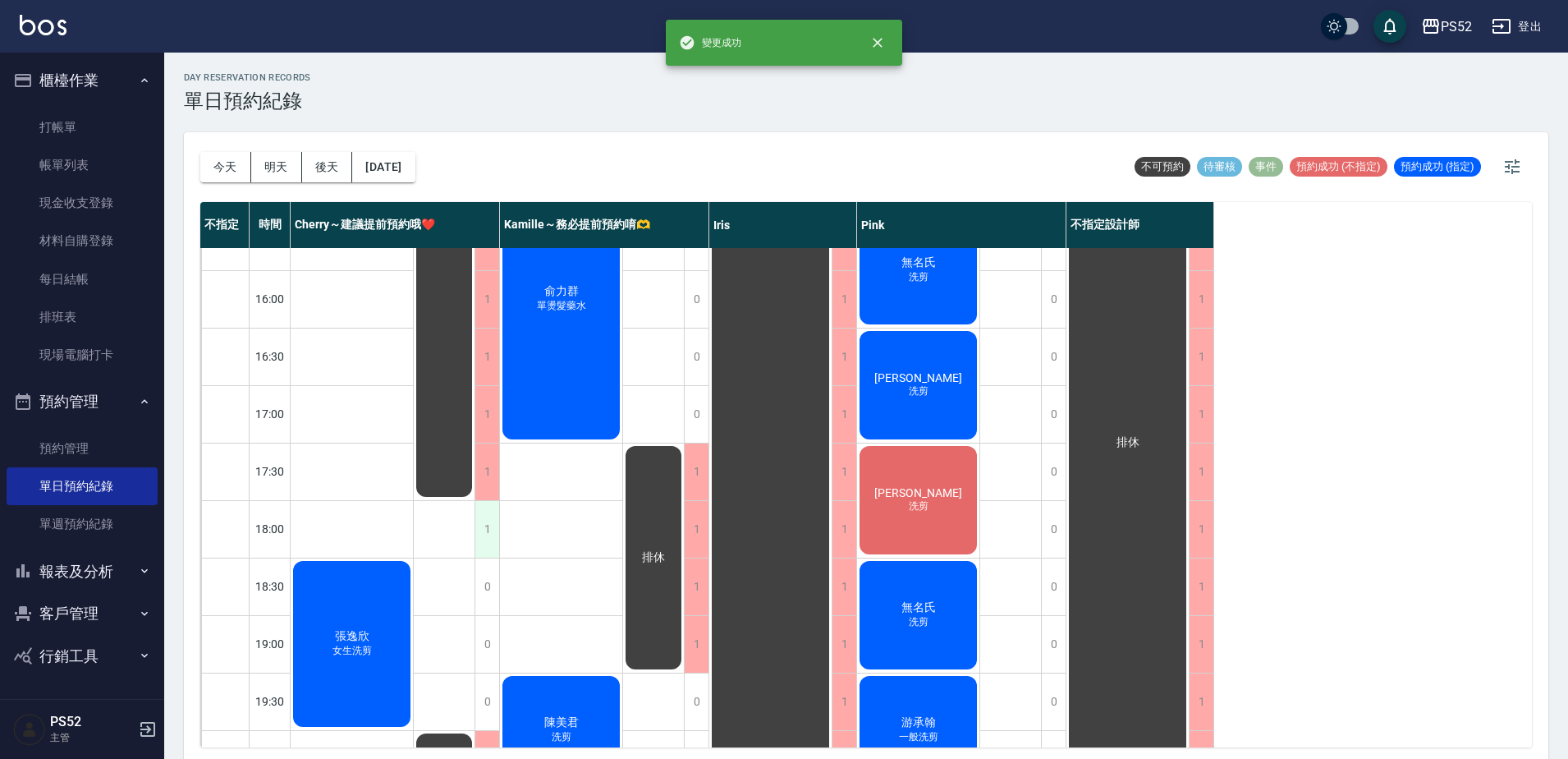
click at [487, 533] on div "1" at bounding box center [486, 529] width 24 height 57
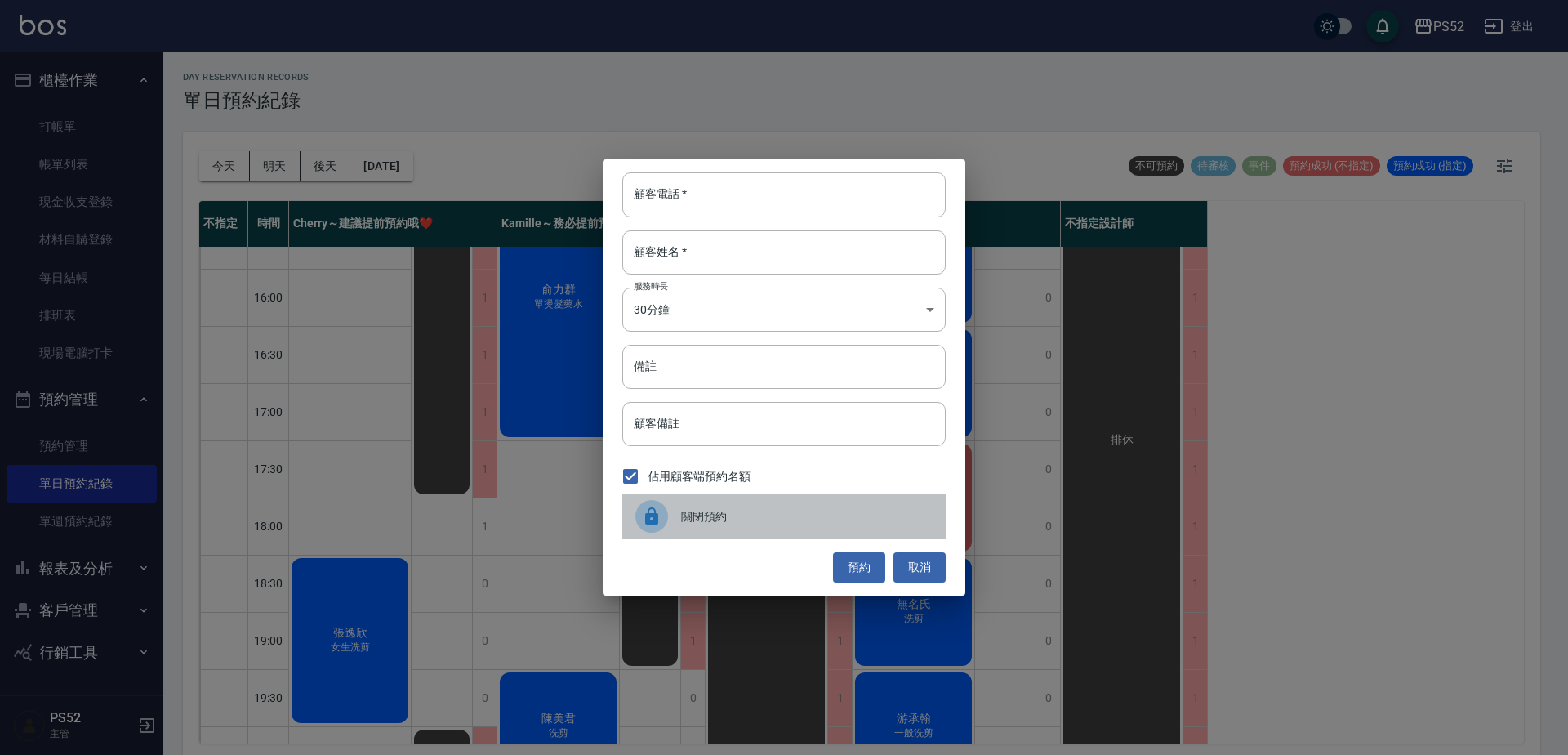
click at [689, 513] on span "關閉預約" at bounding box center [806, 517] width 252 height 17
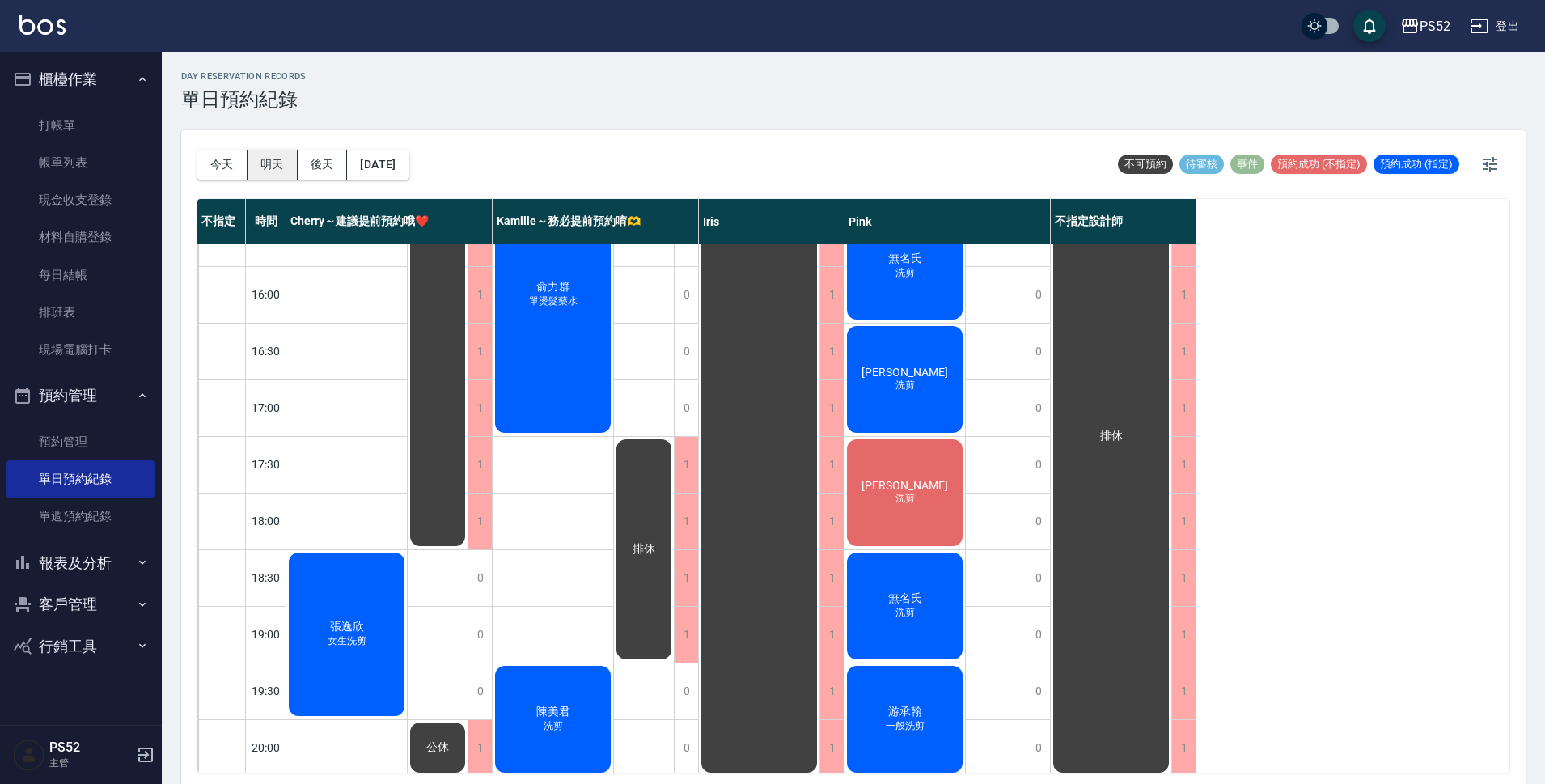
click at [275, 165] on button "明天" at bounding box center [272, 164] width 50 height 30
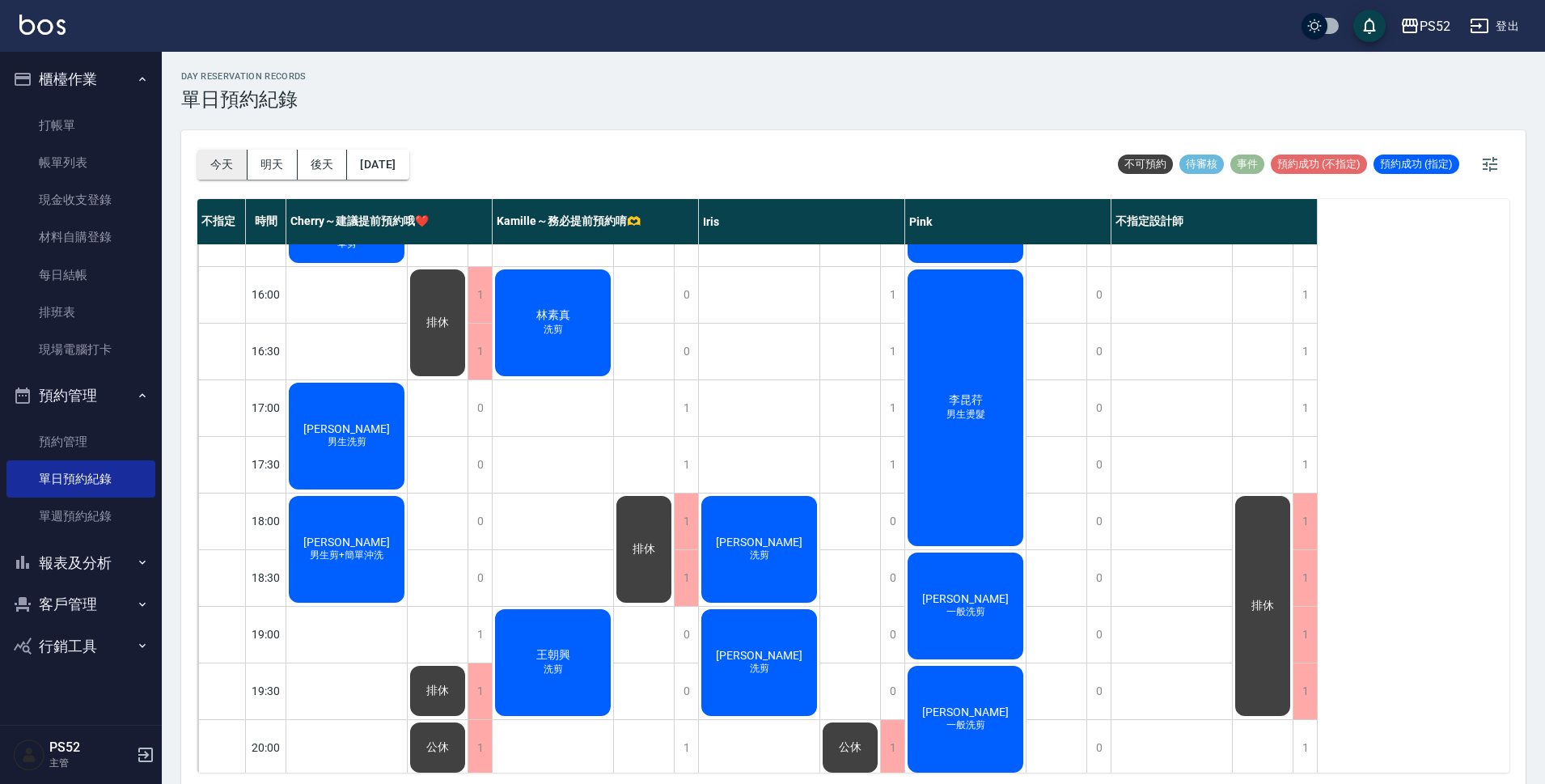
click at [232, 174] on button "今天" at bounding box center [222, 164] width 50 height 30
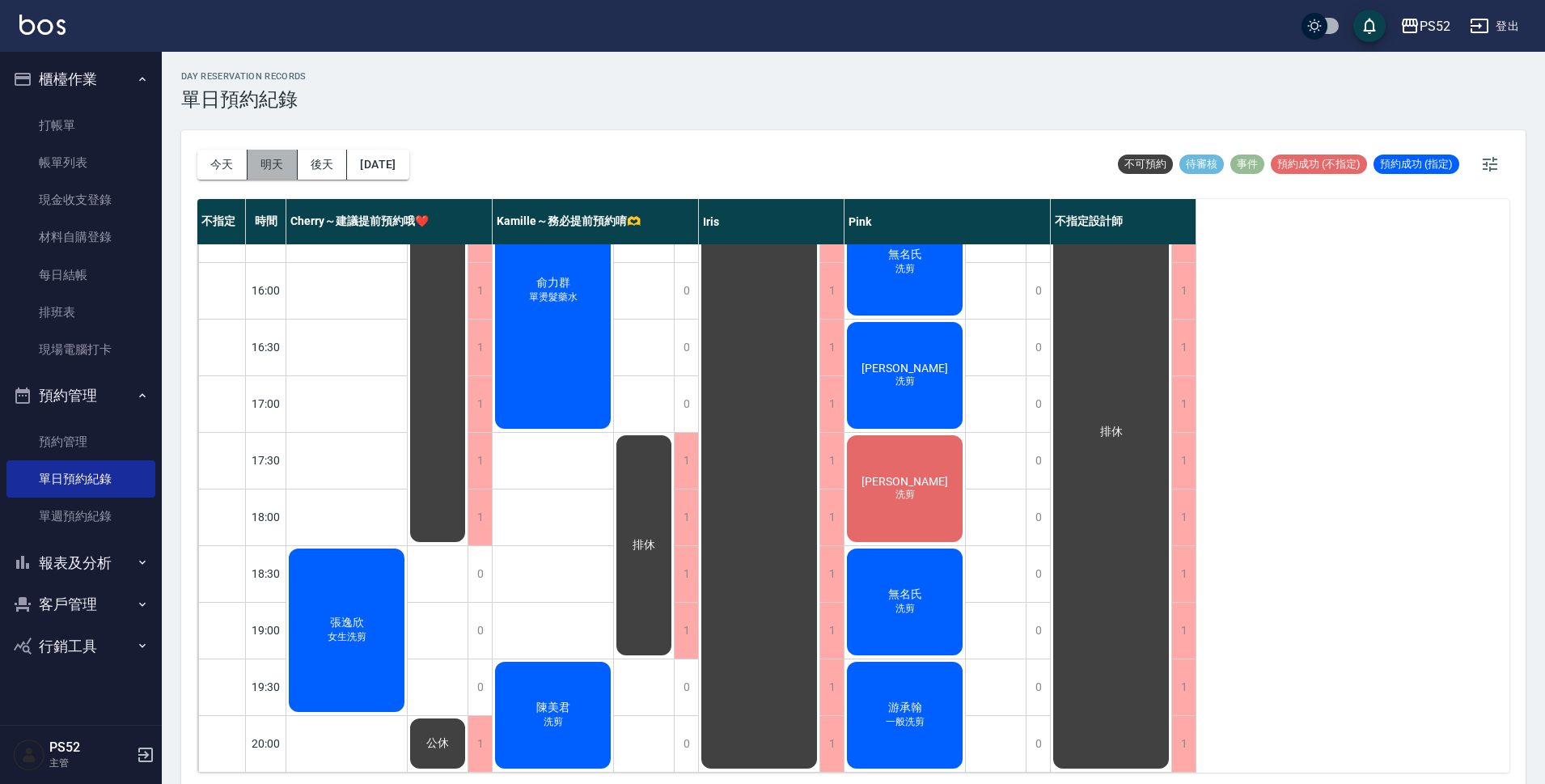
click at [261, 173] on button "明天" at bounding box center [272, 164] width 50 height 30
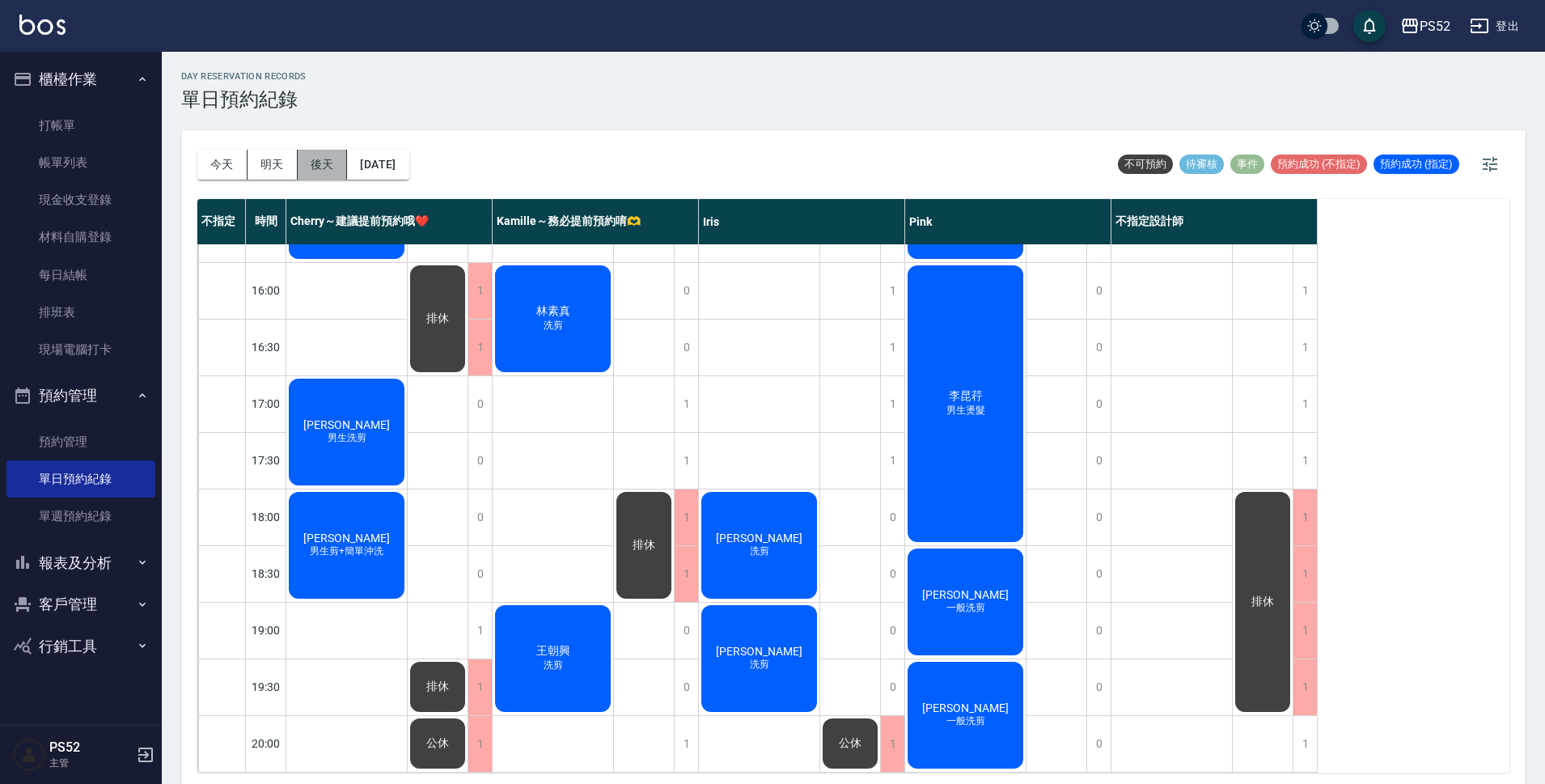
click at [340, 164] on button "後天" at bounding box center [322, 164] width 50 height 30
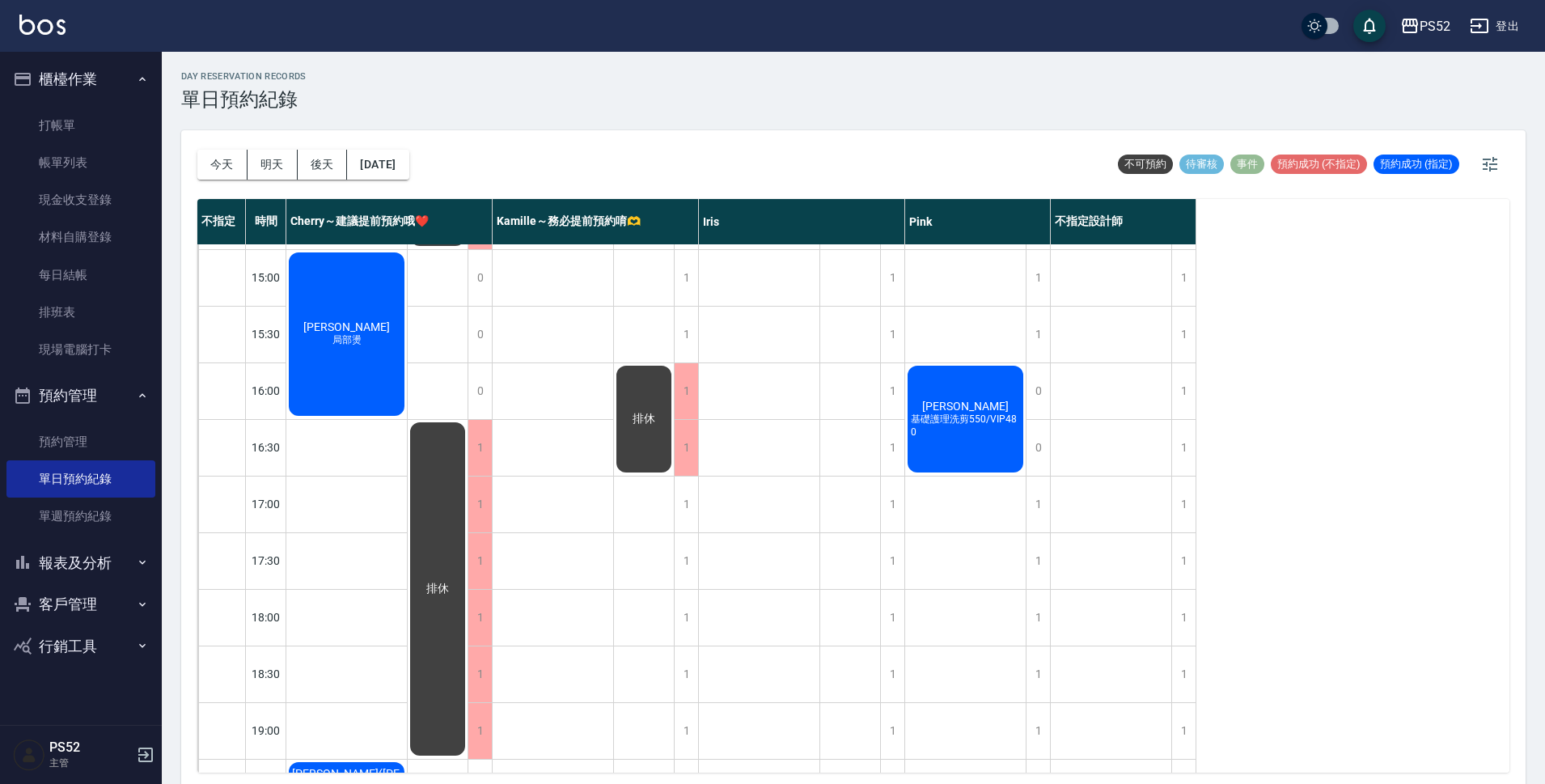
scroll to position [430, 0]
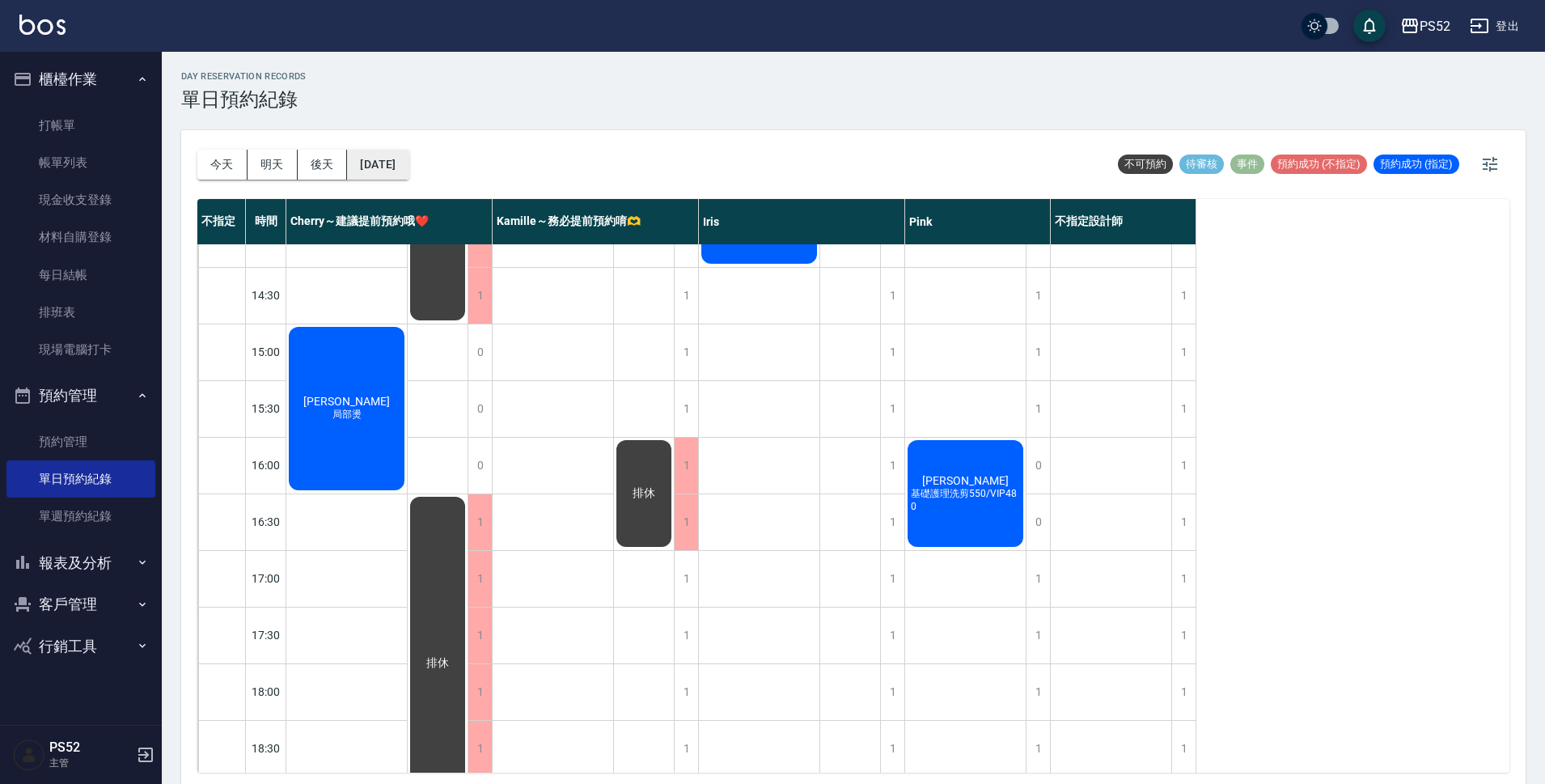
click at [408, 167] on button "[DATE]" at bounding box center [378, 164] width 62 height 30
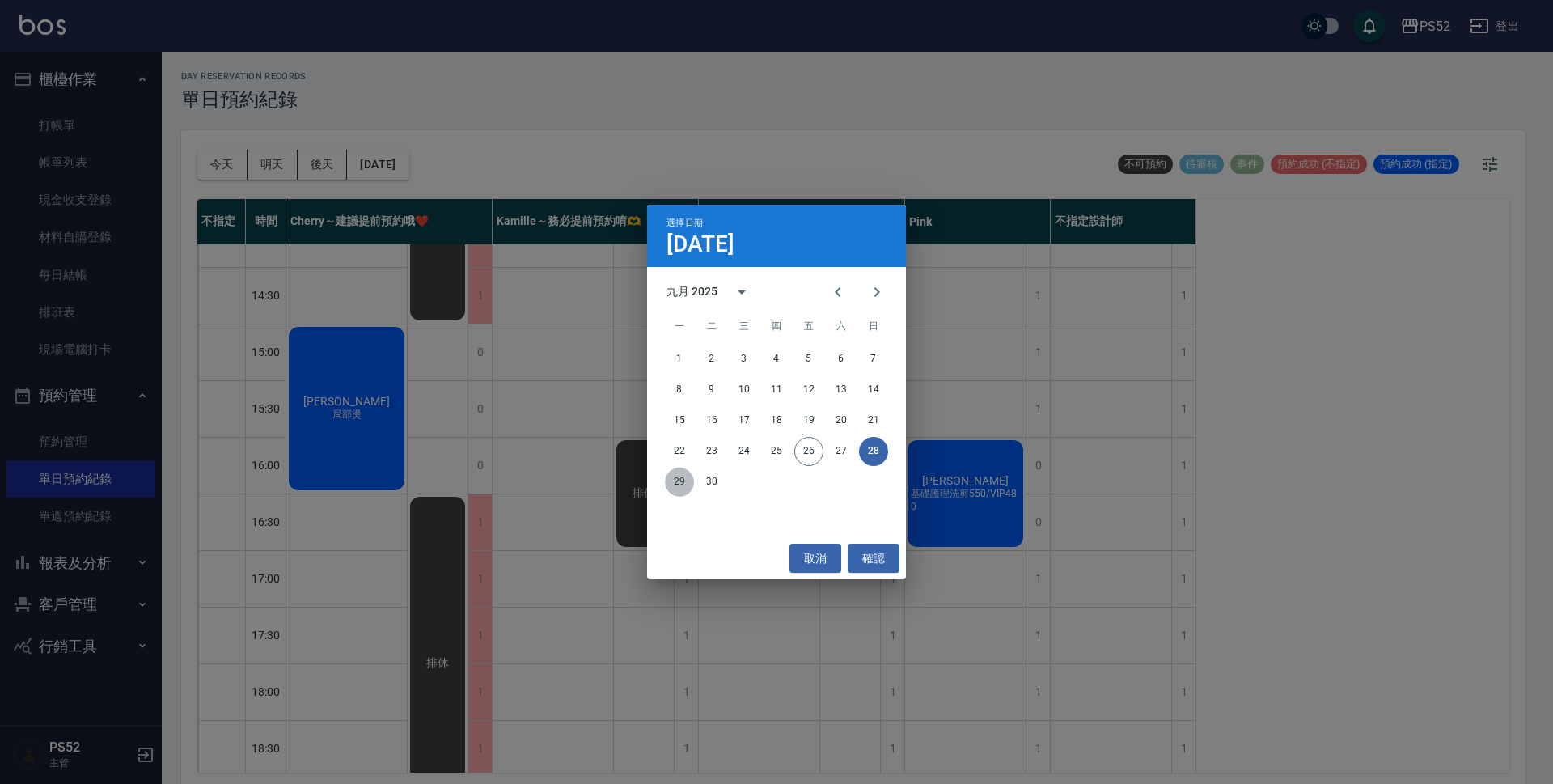
click at [678, 492] on button "29" at bounding box center [679, 482] width 29 height 29
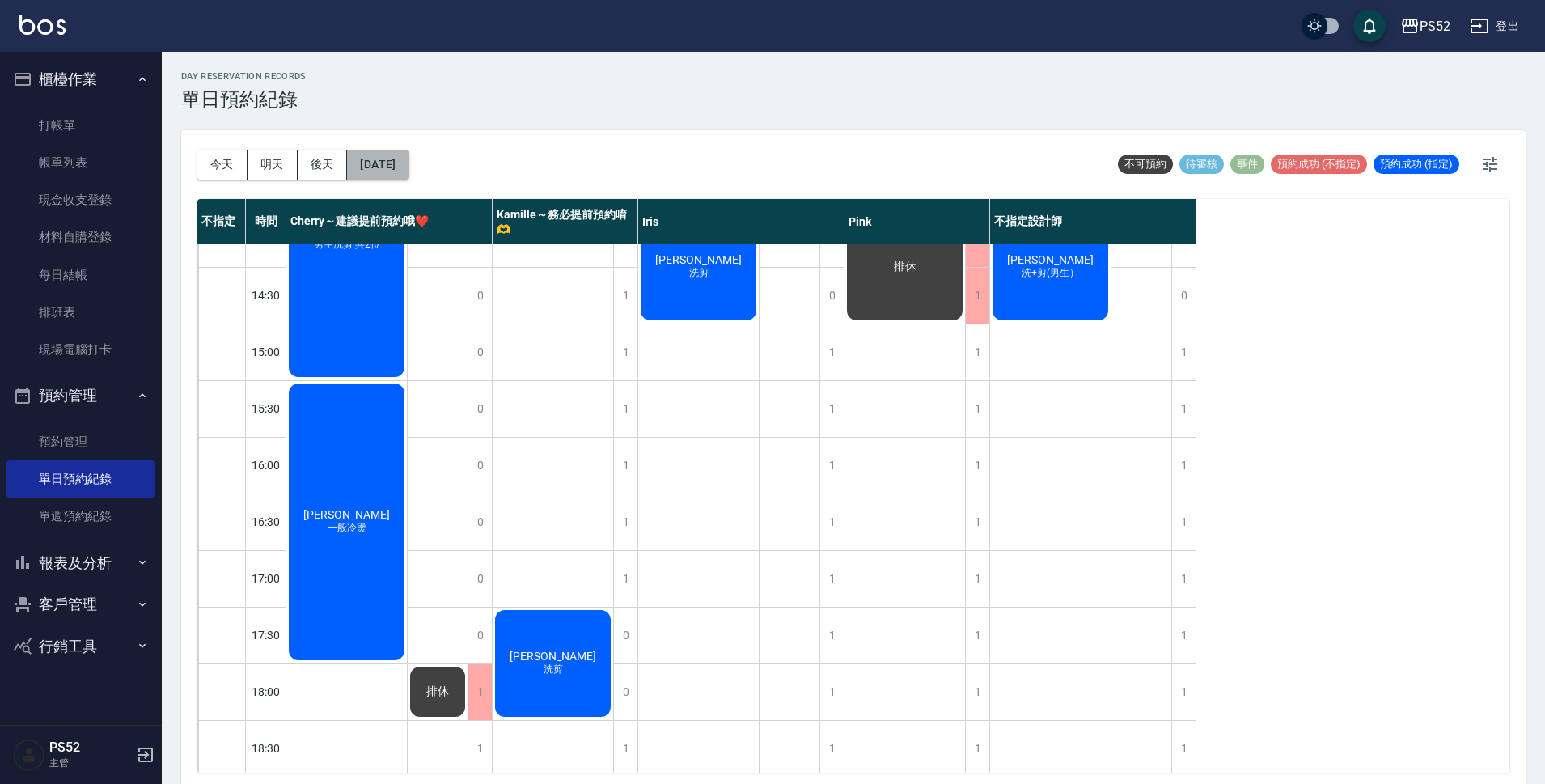
click at [408, 160] on button "[DATE]" at bounding box center [378, 164] width 62 height 30
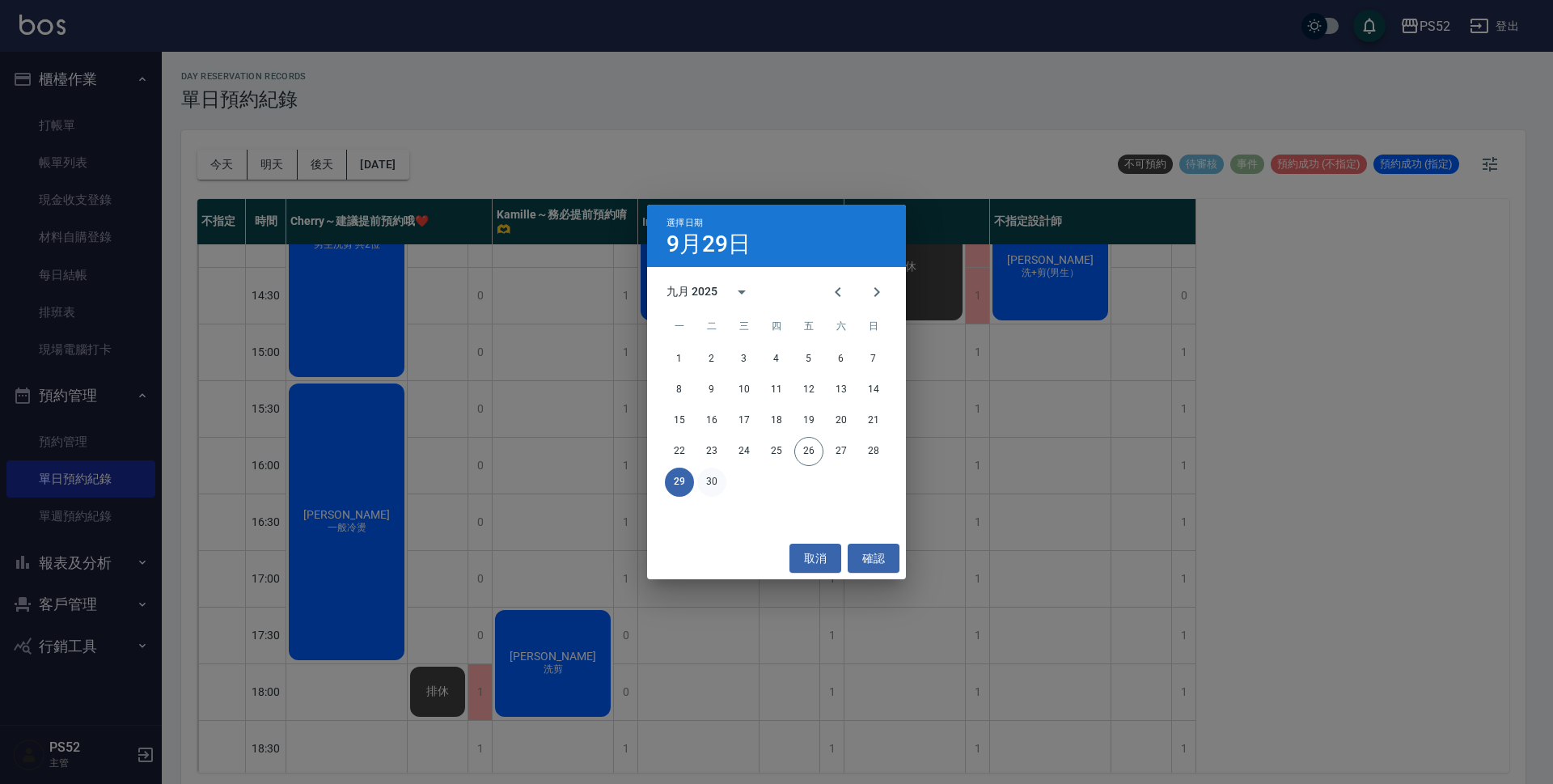
click at [715, 486] on button "30" at bounding box center [712, 482] width 29 height 29
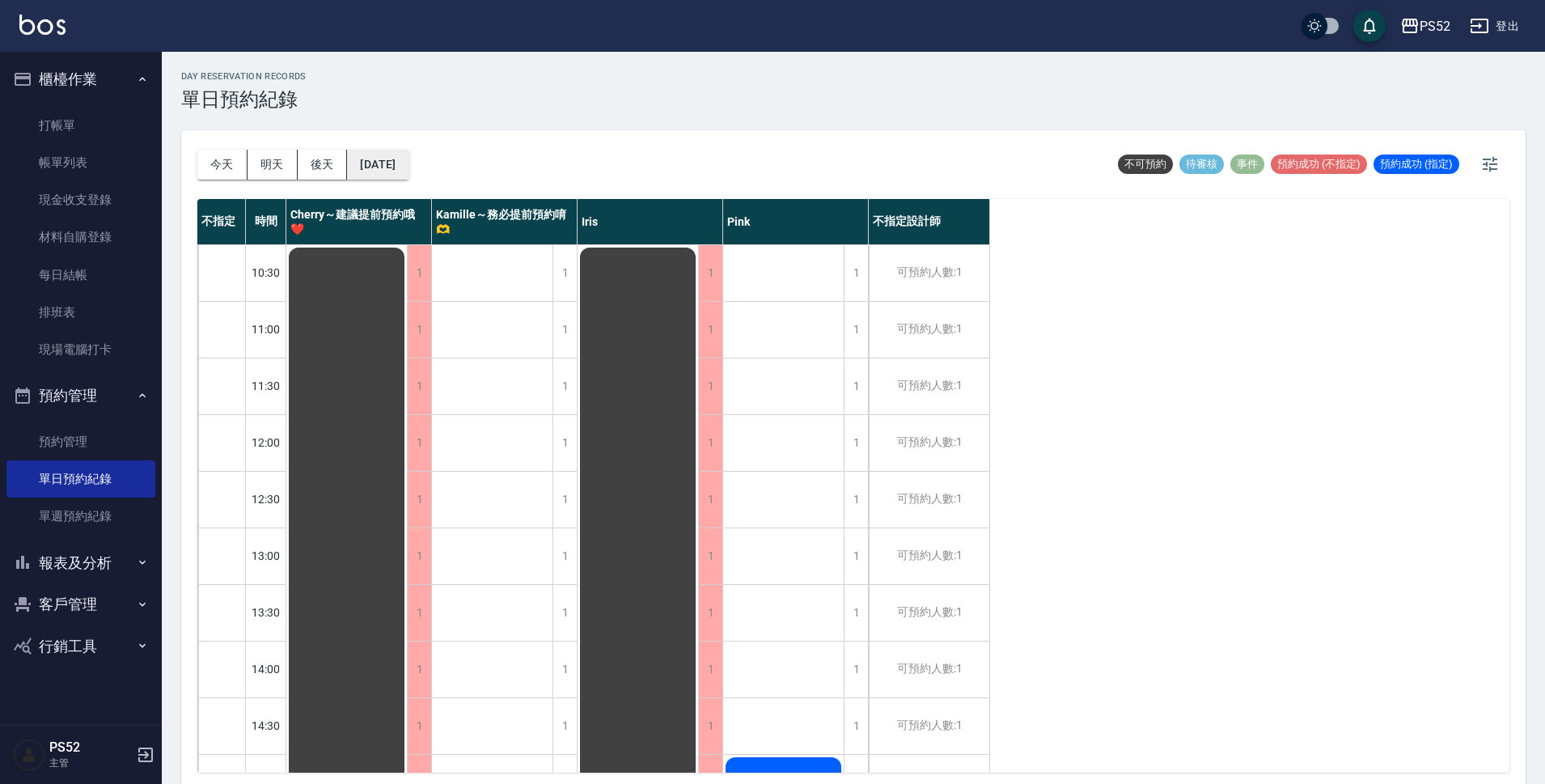
click at [408, 160] on button "[DATE]" at bounding box center [378, 164] width 62 height 30
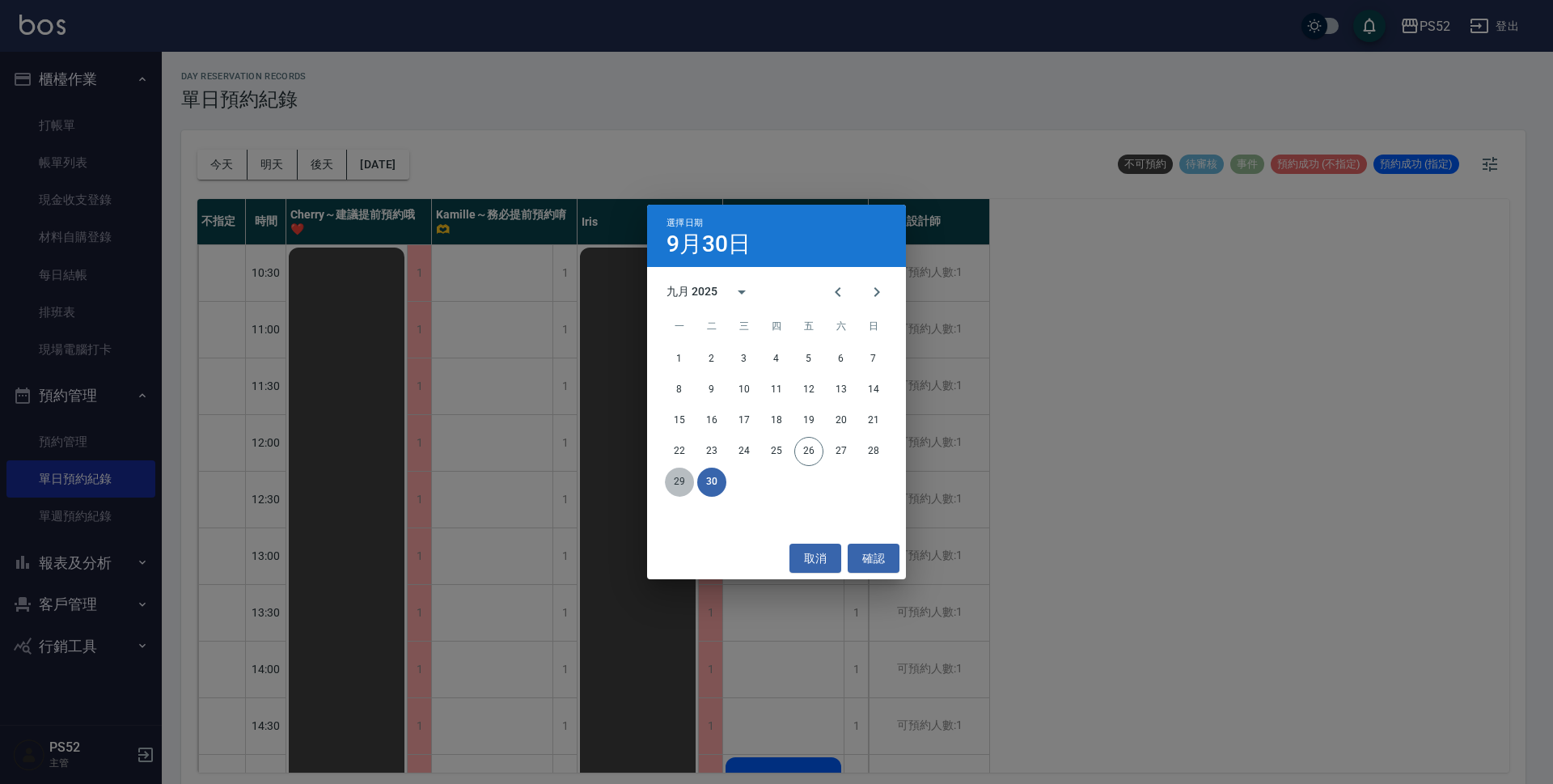
click at [677, 470] on button "29" at bounding box center [679, 482] width 29 height 29
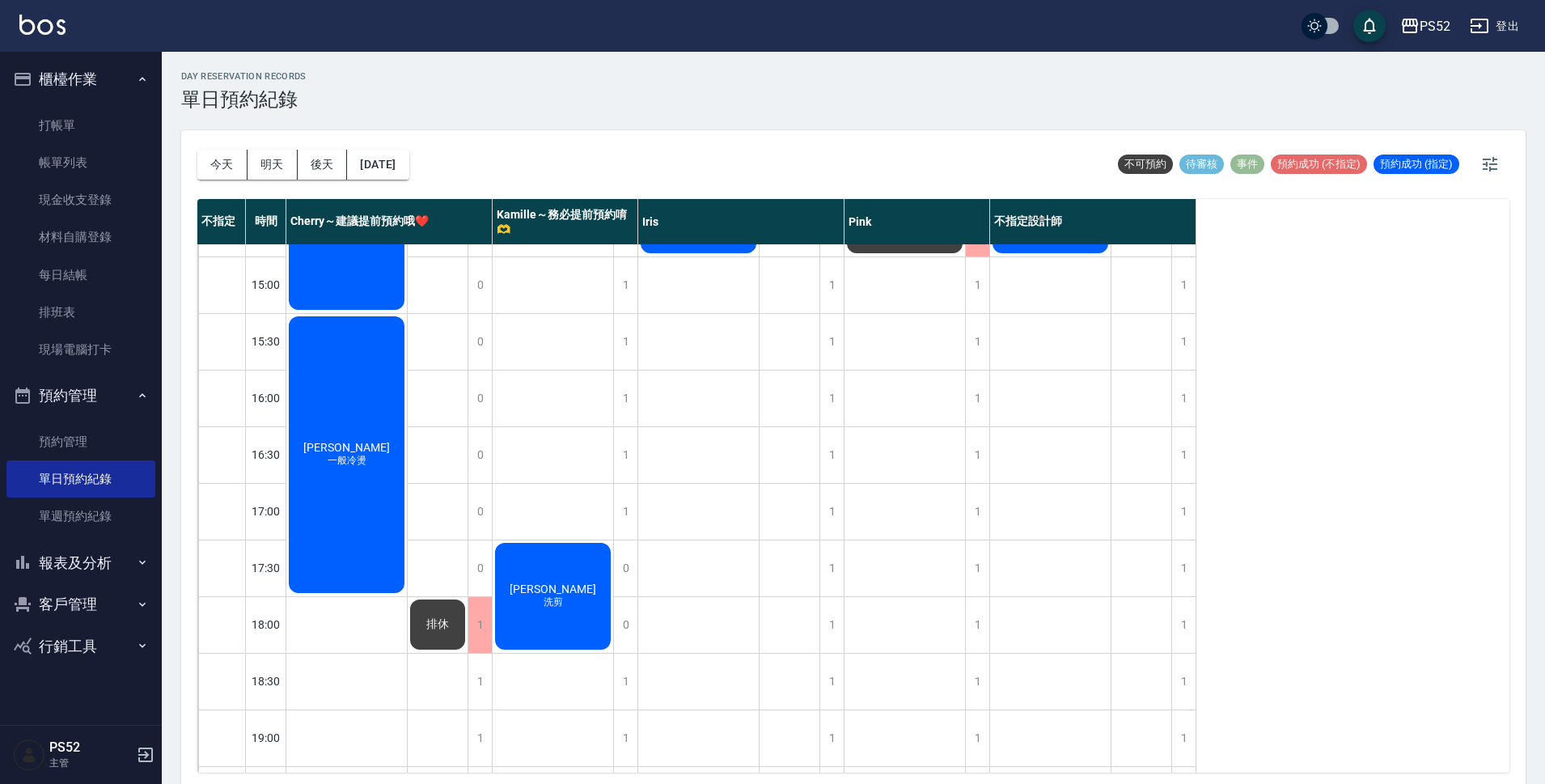
scroll to position [512, 0]
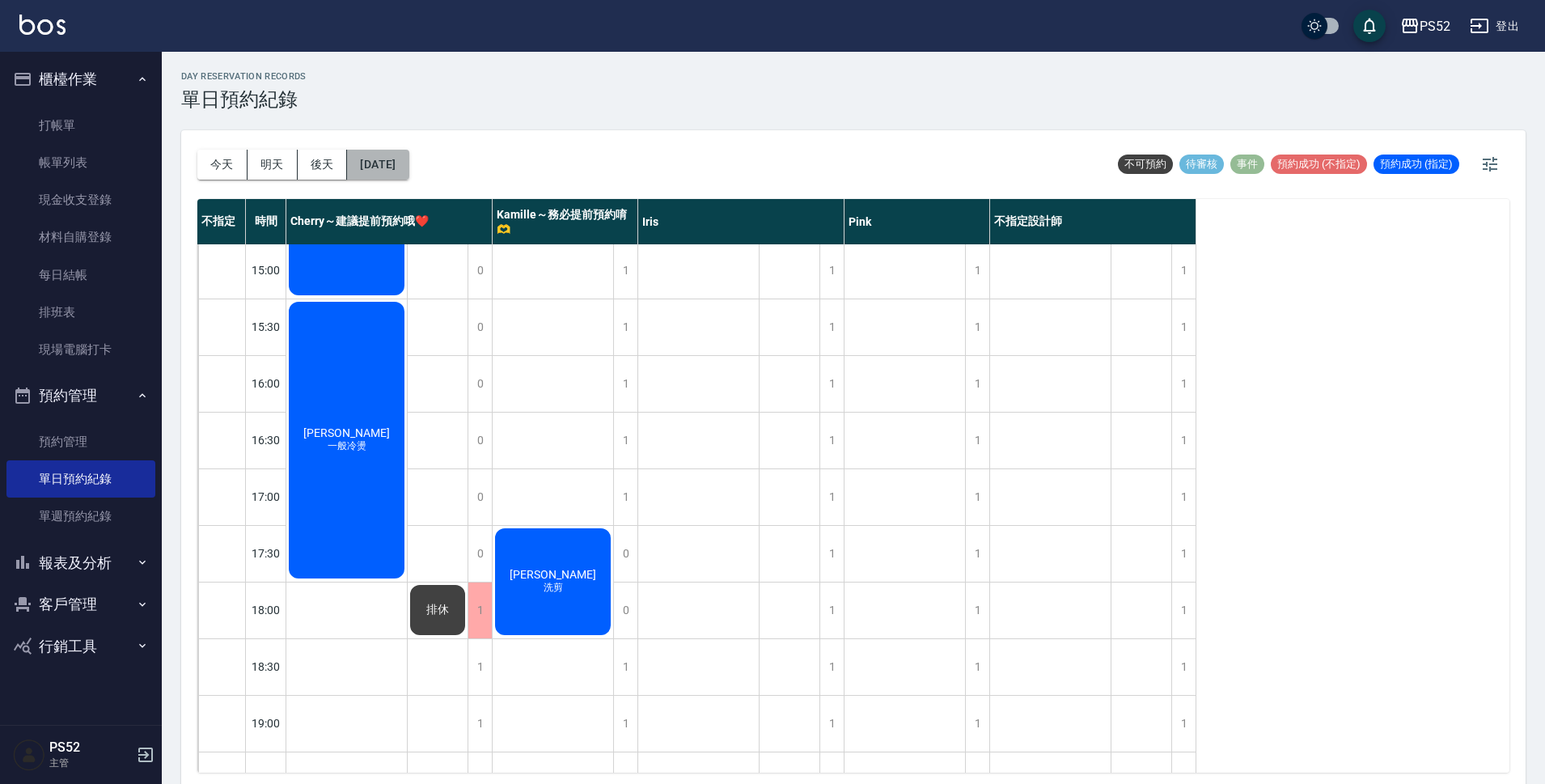
click at [393, 158] on button "[DATE]" at bounding box center [378, 164] width 62 height 30
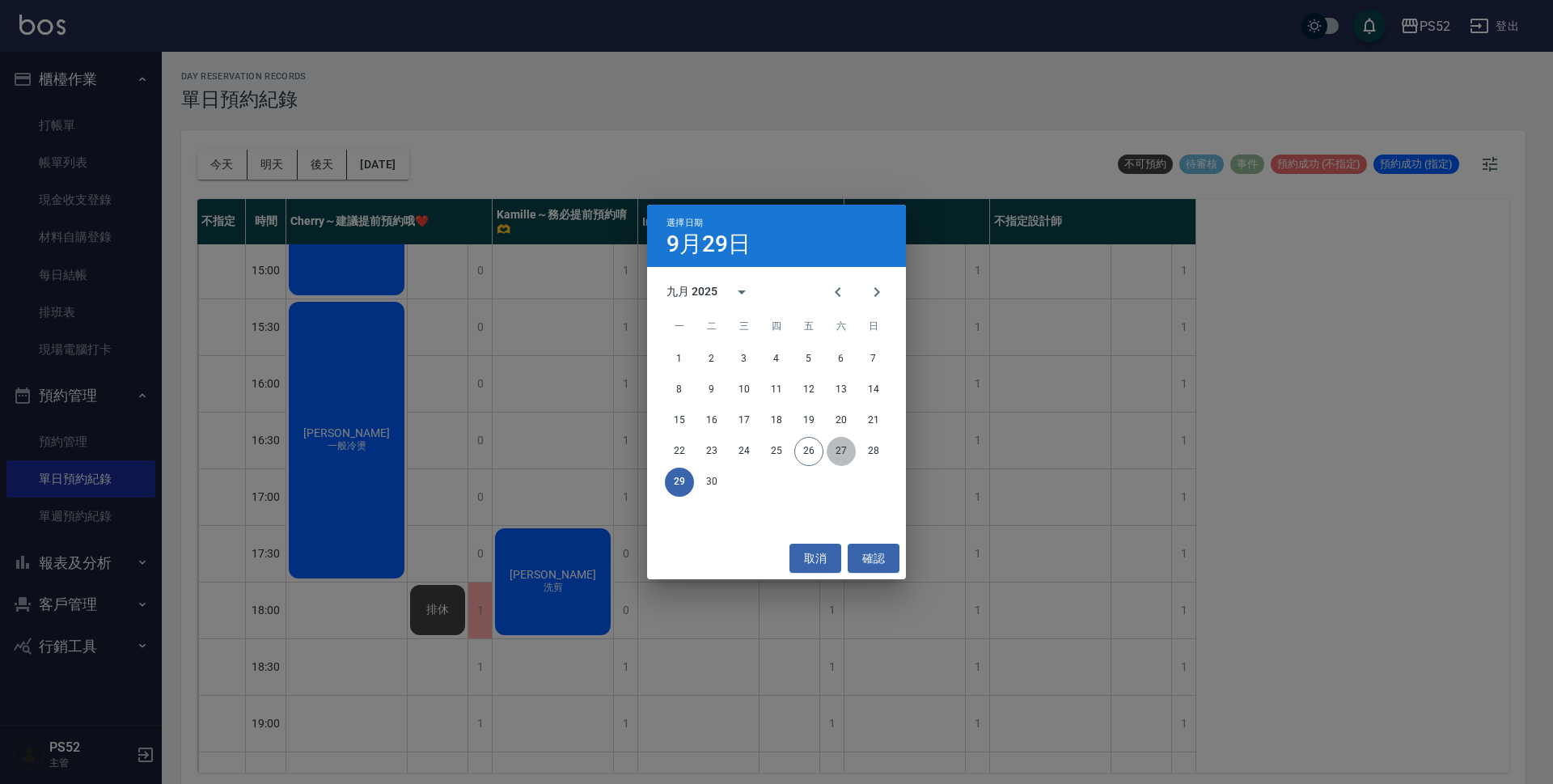
click at [834, 454] on button "27" at bounding box center [841, 451] width 29 height 29
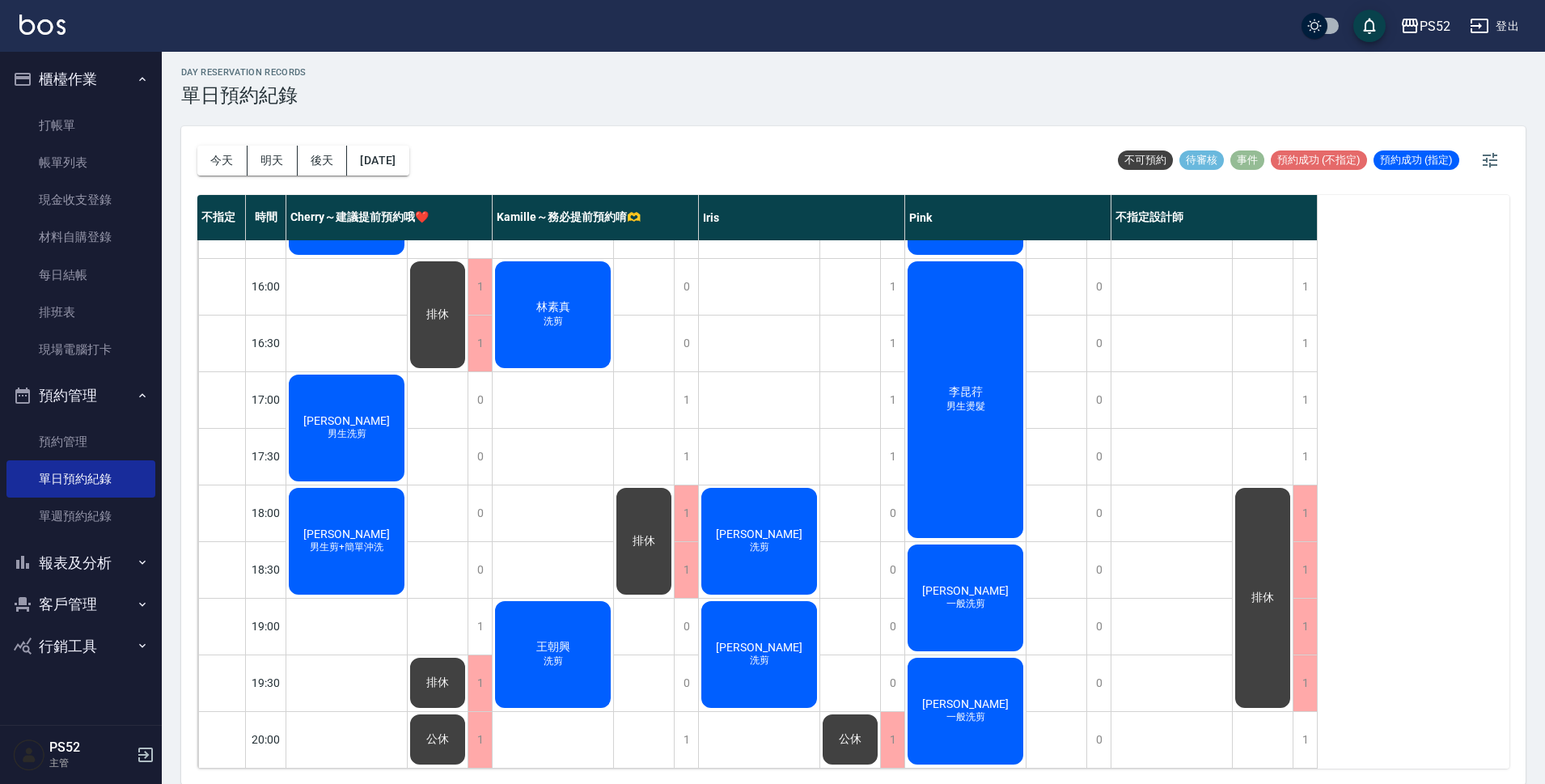
scroll to position [5, 0]
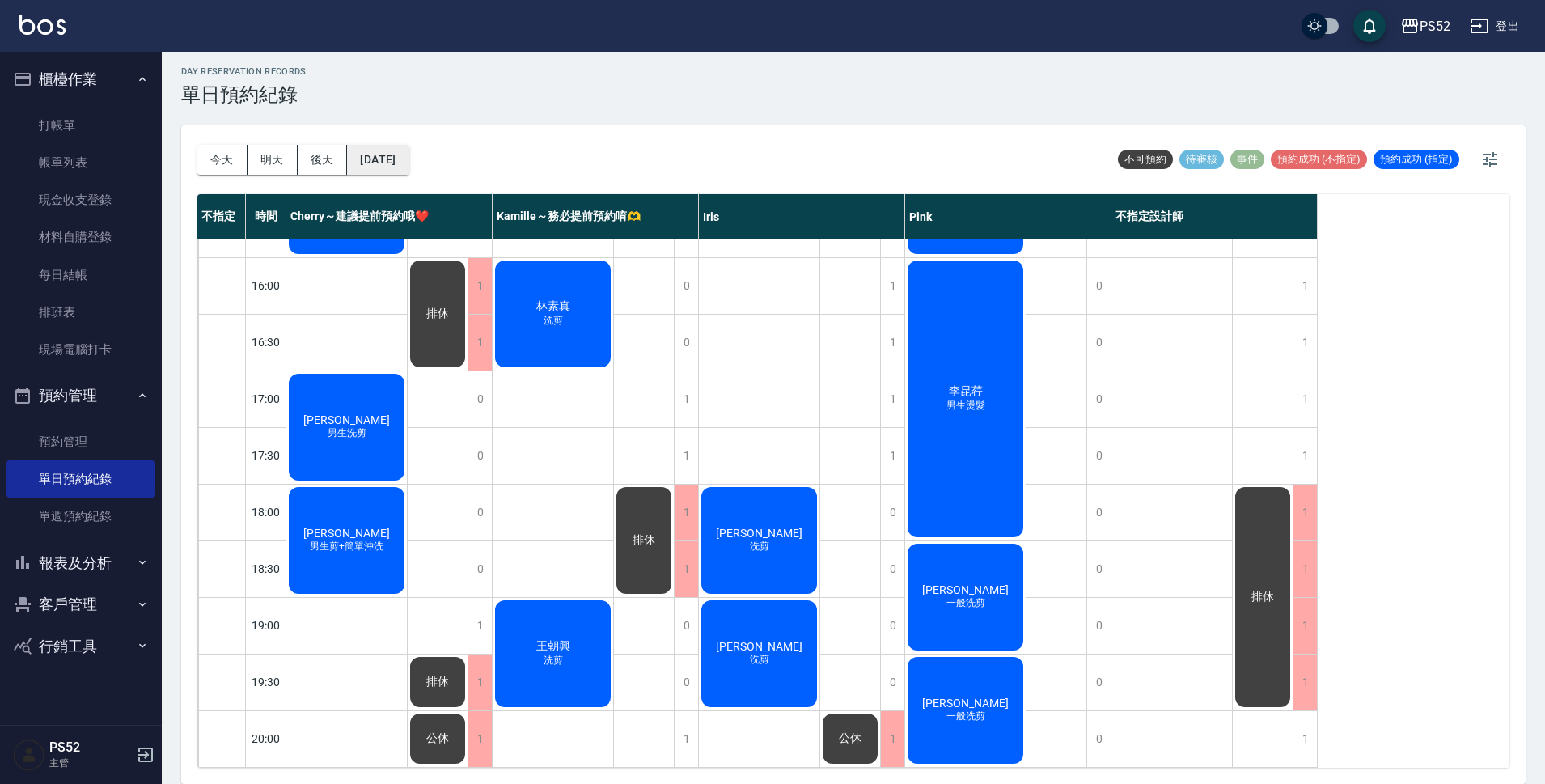
click at [386, 151] on button "[DATE]" at bounding box center [378, 159] width 62 height 30
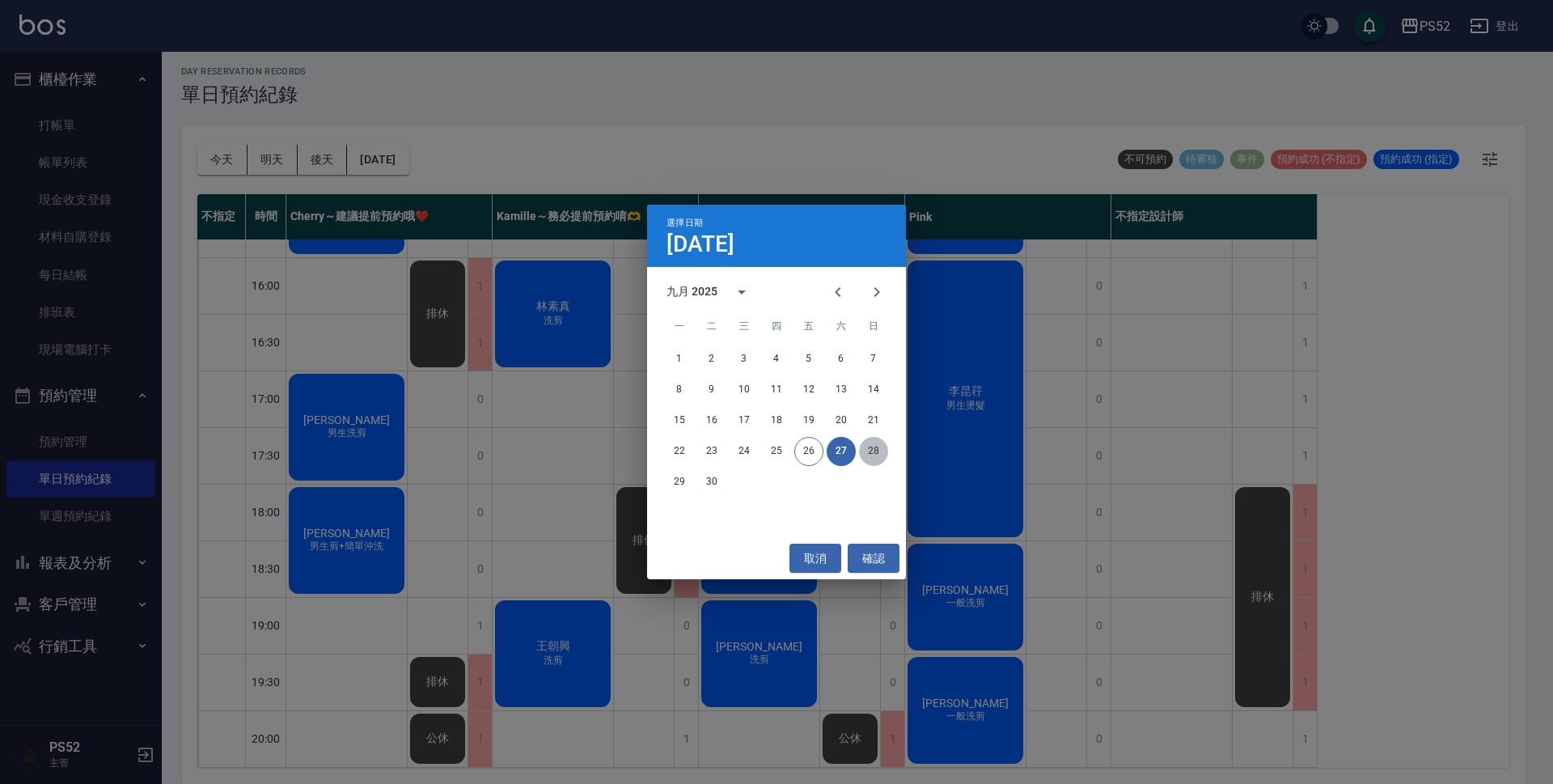
click at [879, 449] on button "28" at bounding box center [874, 451] width 29 height 29
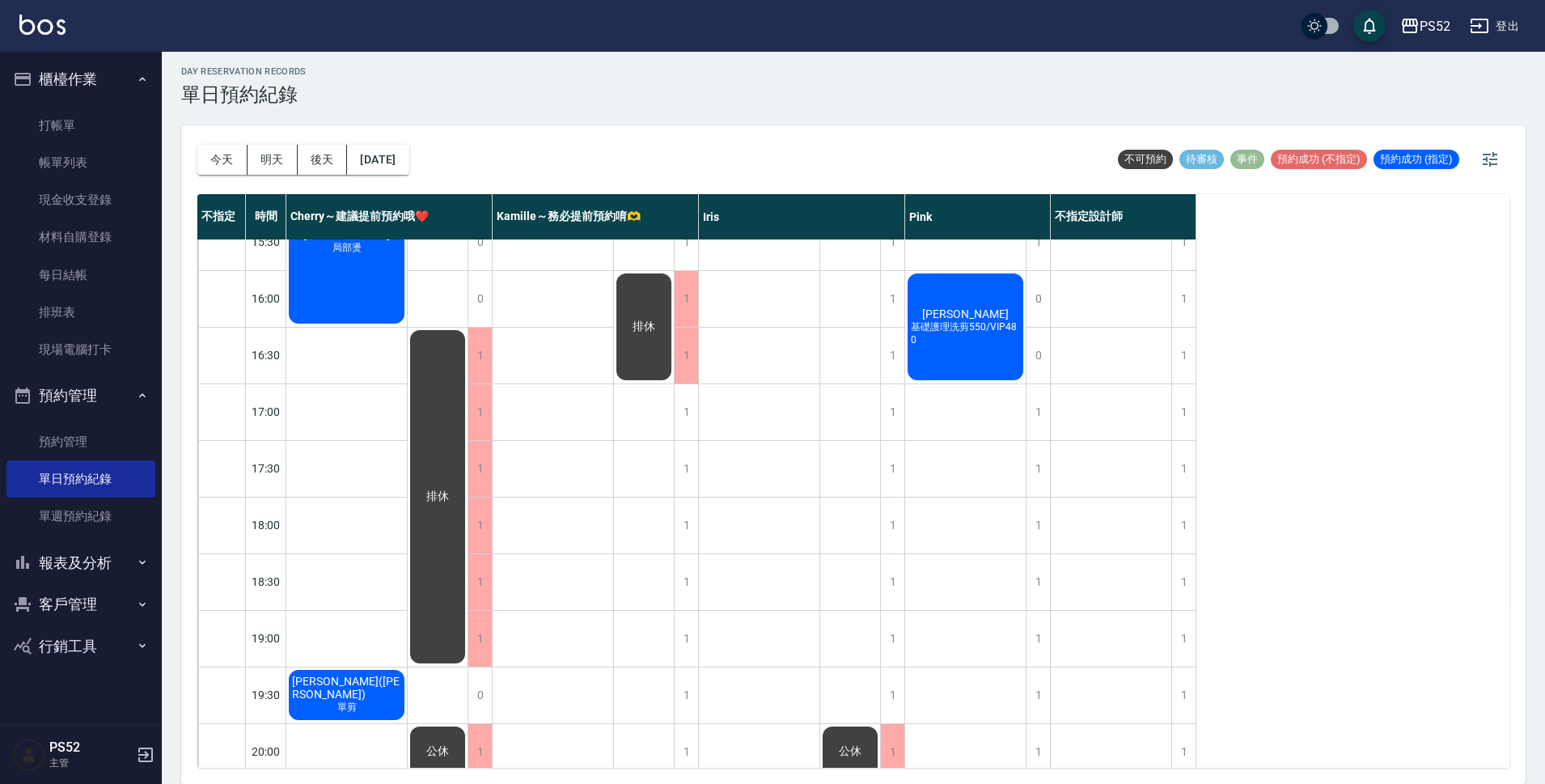
scroll to position [565, 0]
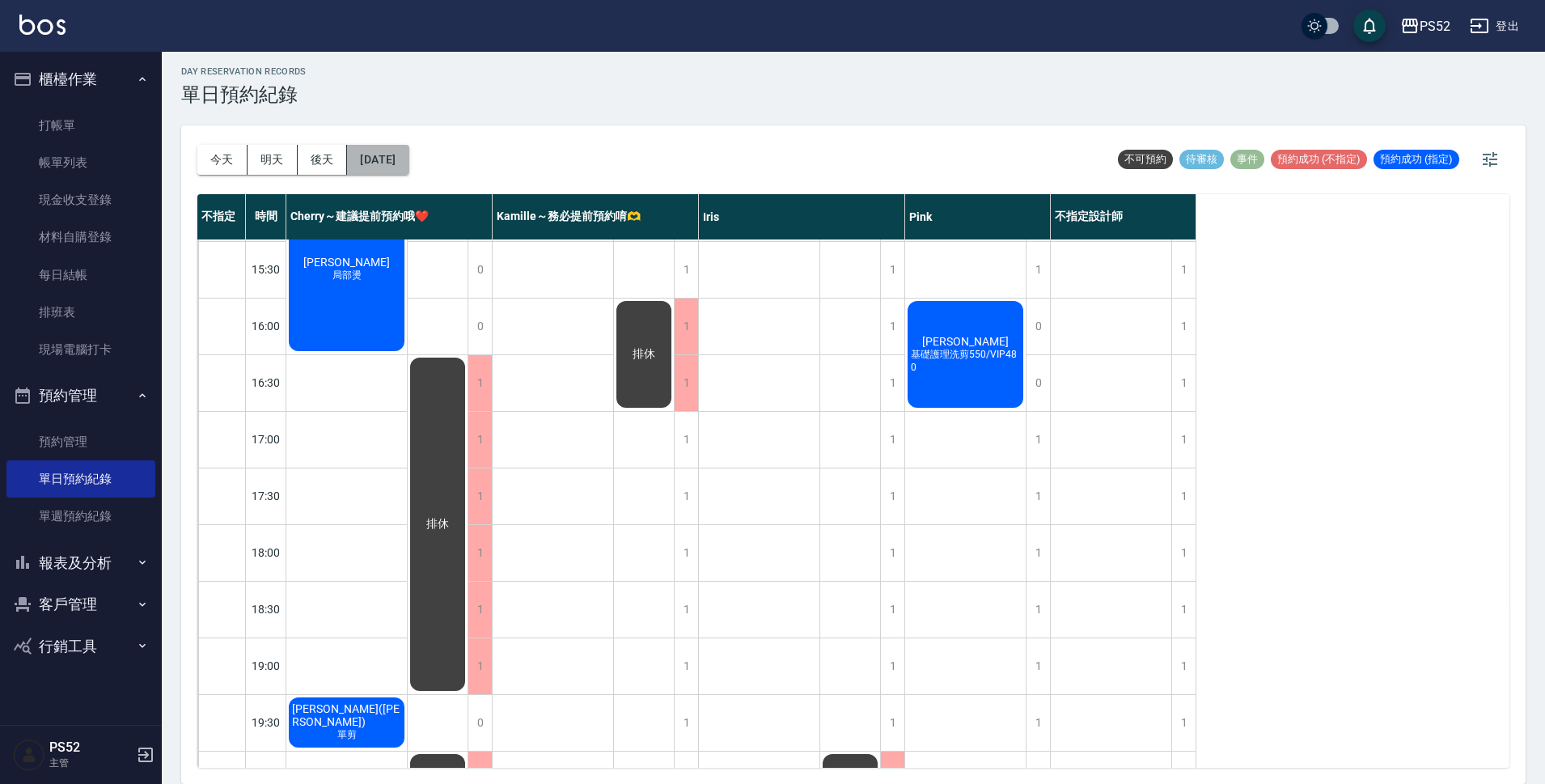
click at [398, 147] on button "[DATE]" at bounding box center [378, 159] width 62 height 30
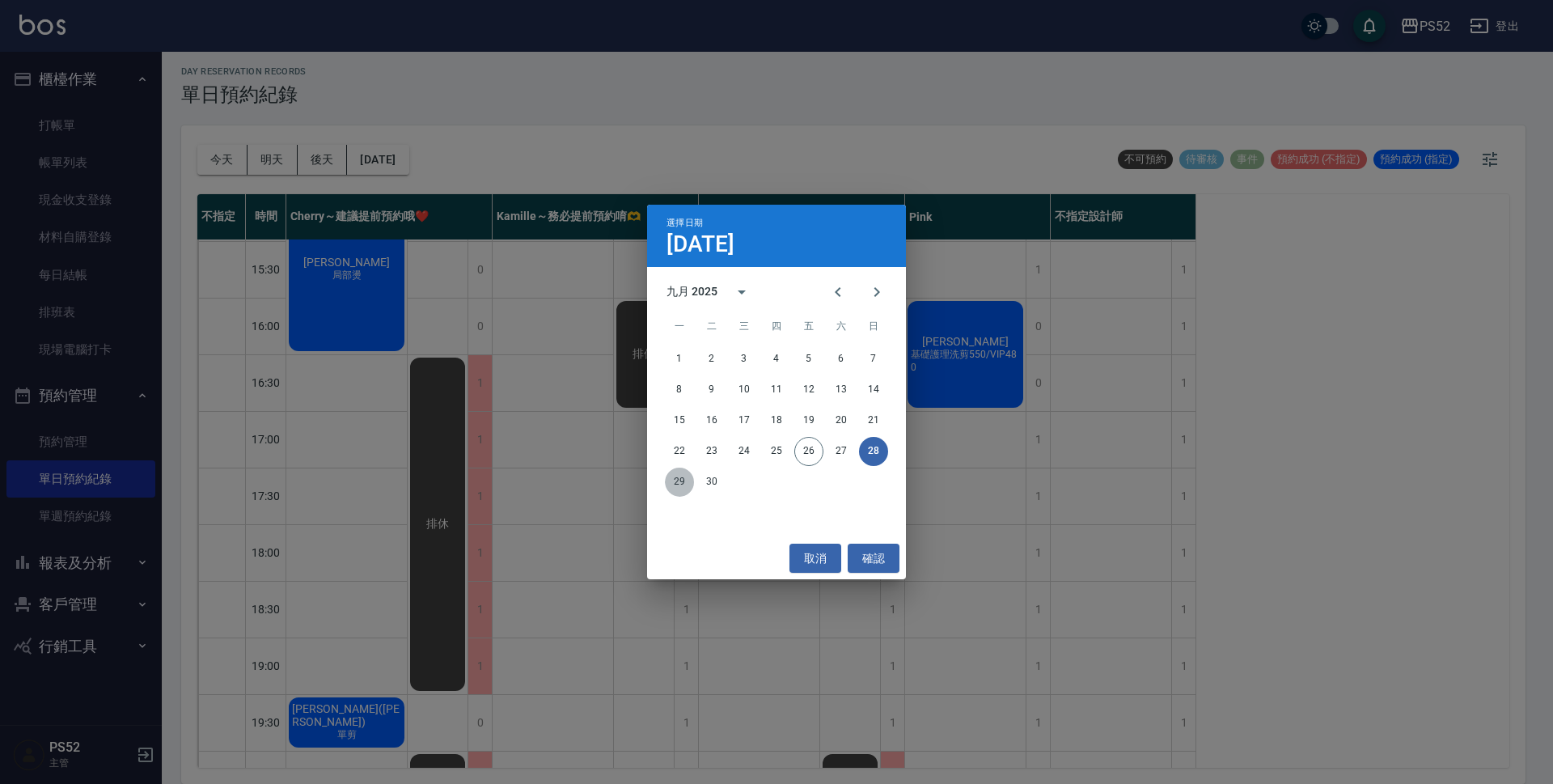
click at [688, 482] on button "29" at bounding box center [679, 482] width 29 height 29
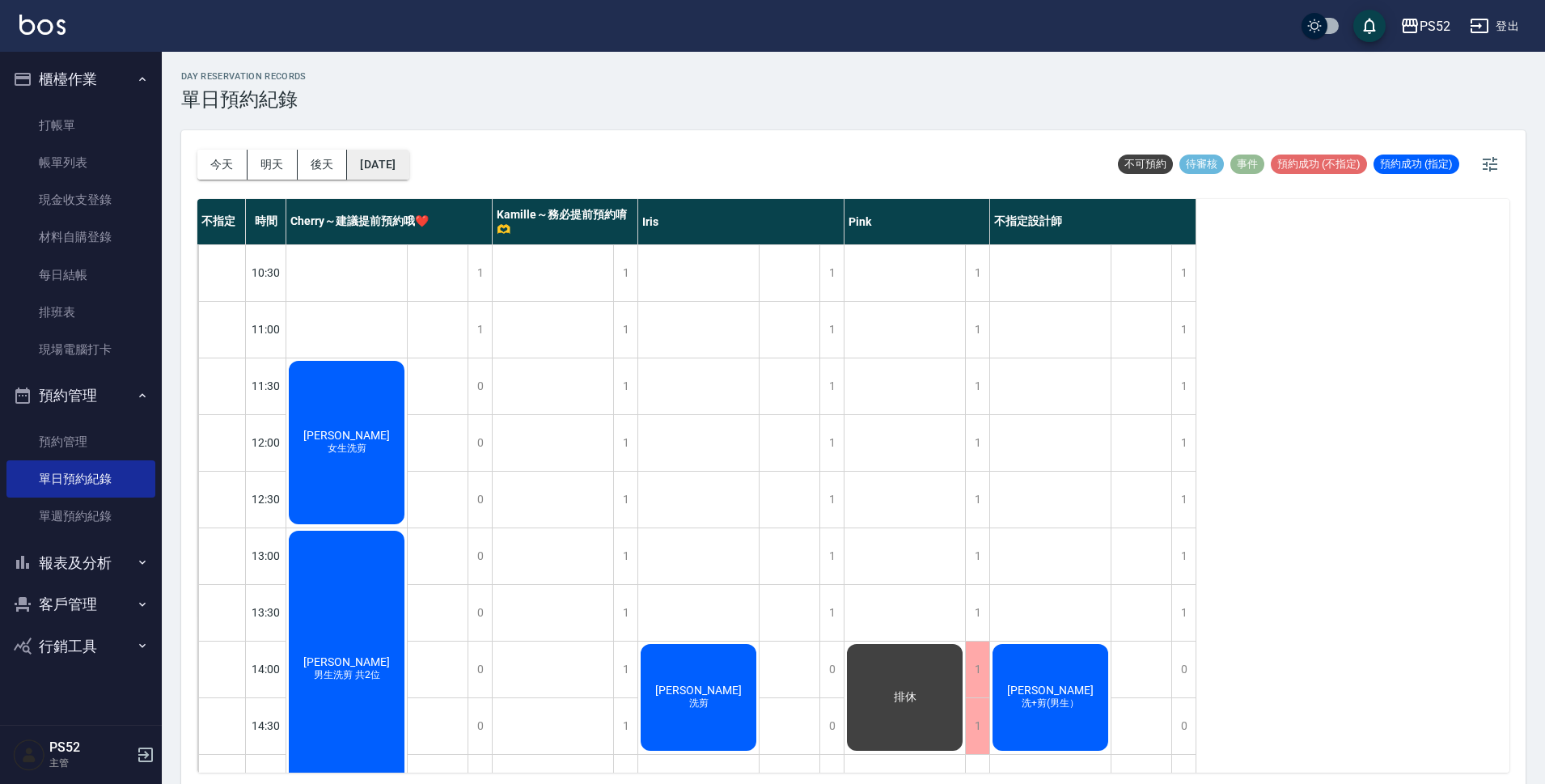
click at [384, 162] on button "[DATE]" at bounding box center [378, 164] width 62 height 30
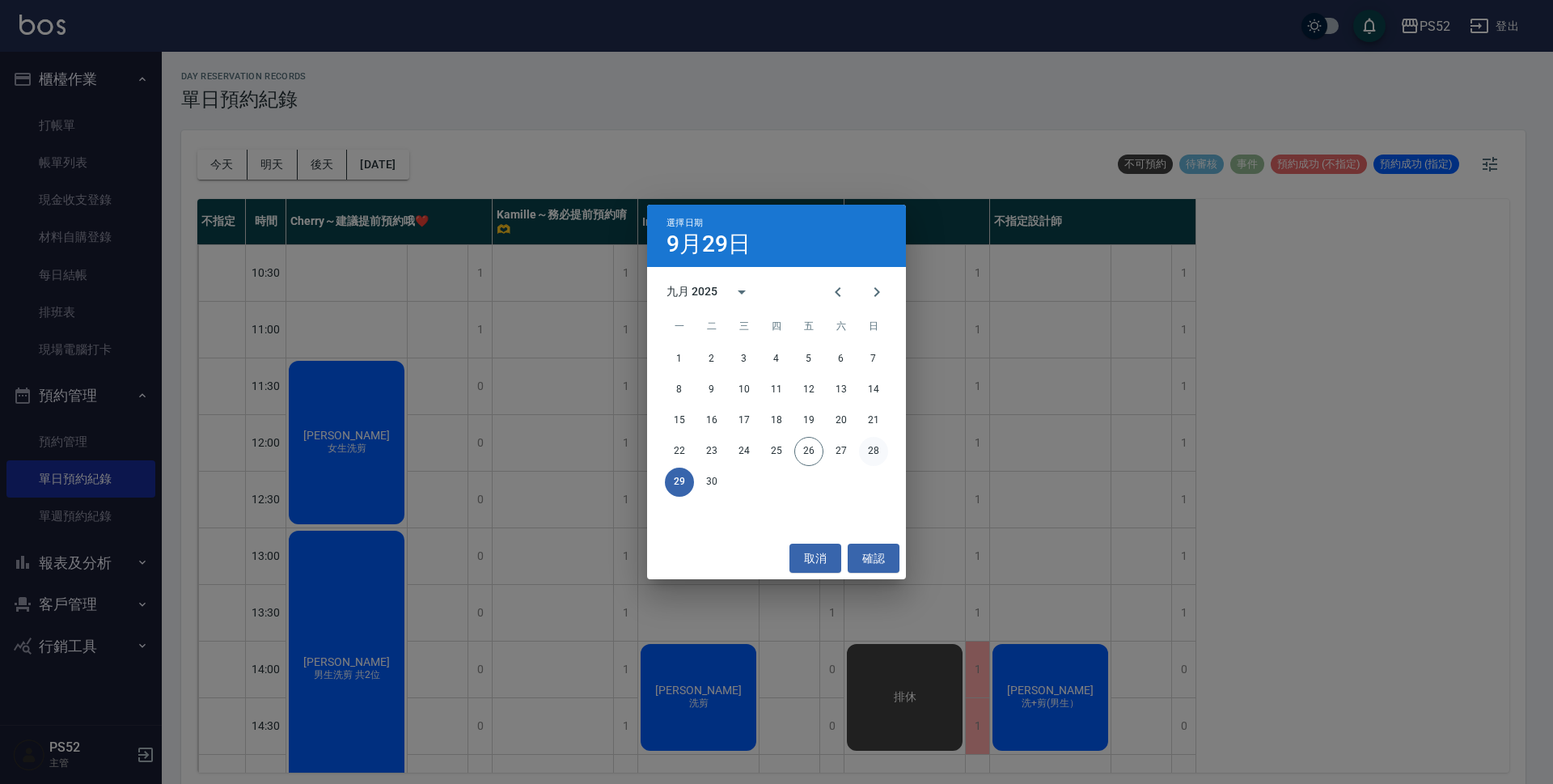
click at [878, 447] on button "28" at bounding box center [874, 451] width 29 height 29
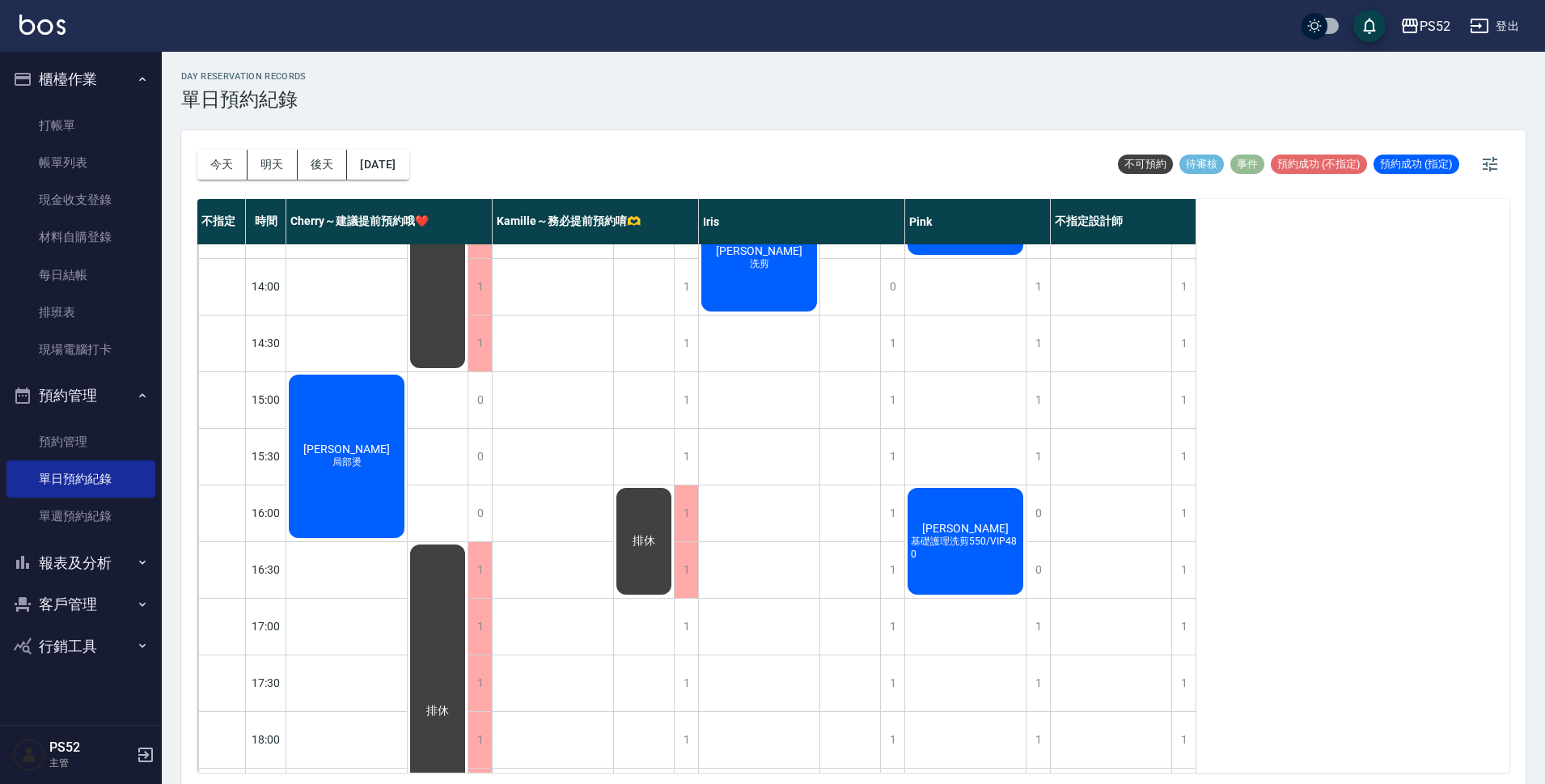
scroll to position [378, 0]
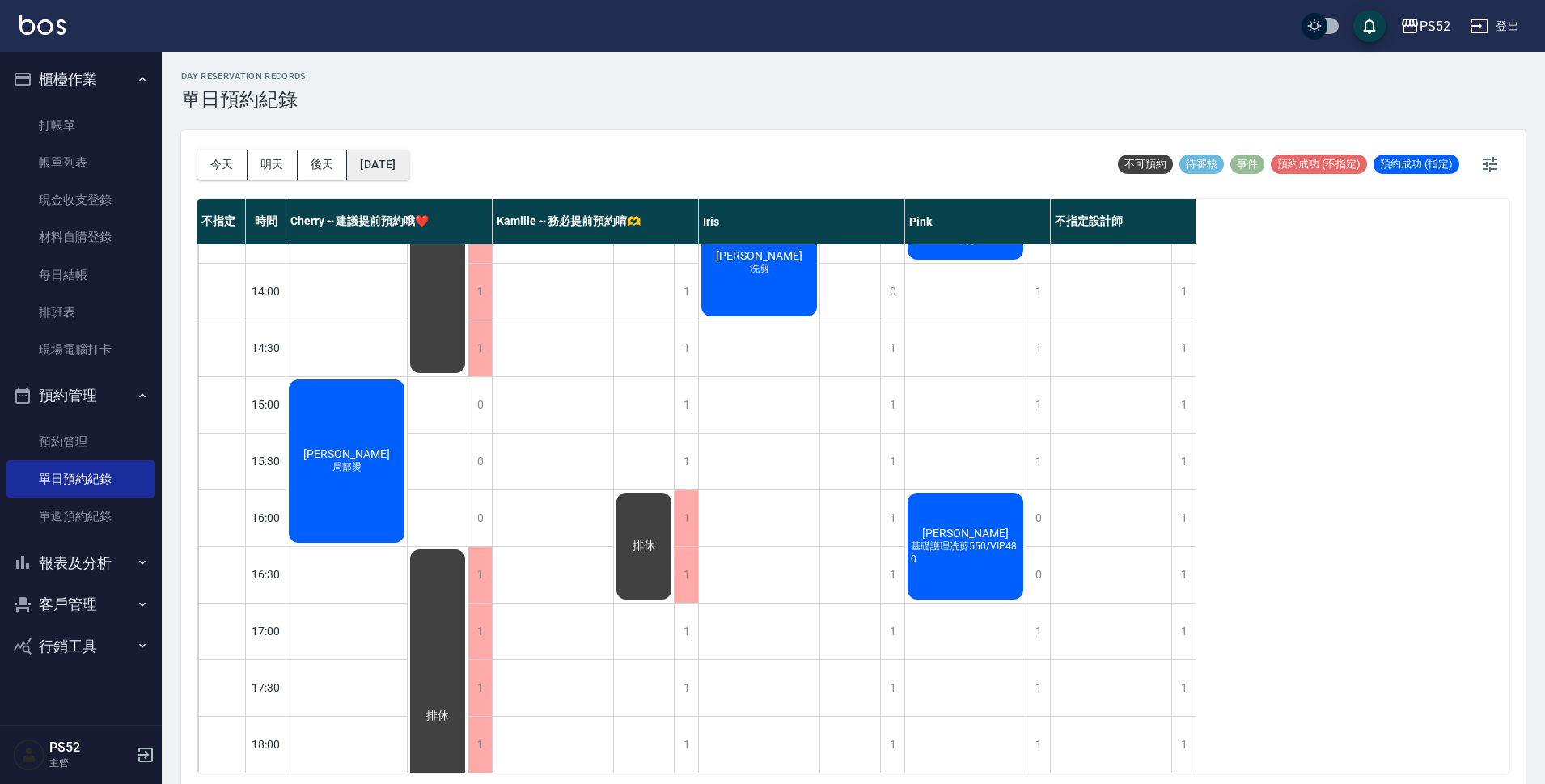
click at [398, 167] on button "[DATE]" at bounding box center [378, 164] width 62 height 30
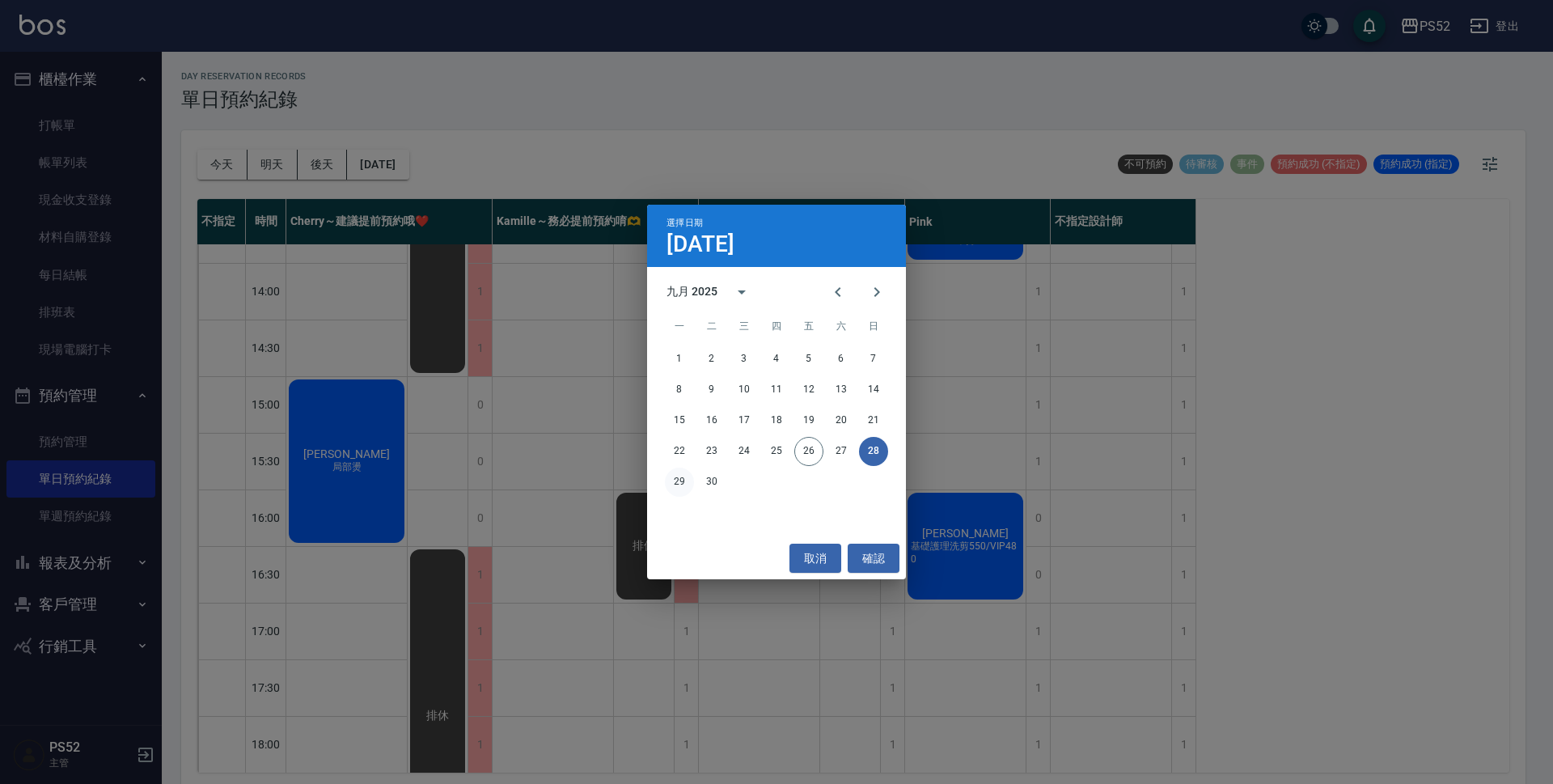
click at [688, 486] on button "29" at bounding box center [679, 482] width 29 height 29
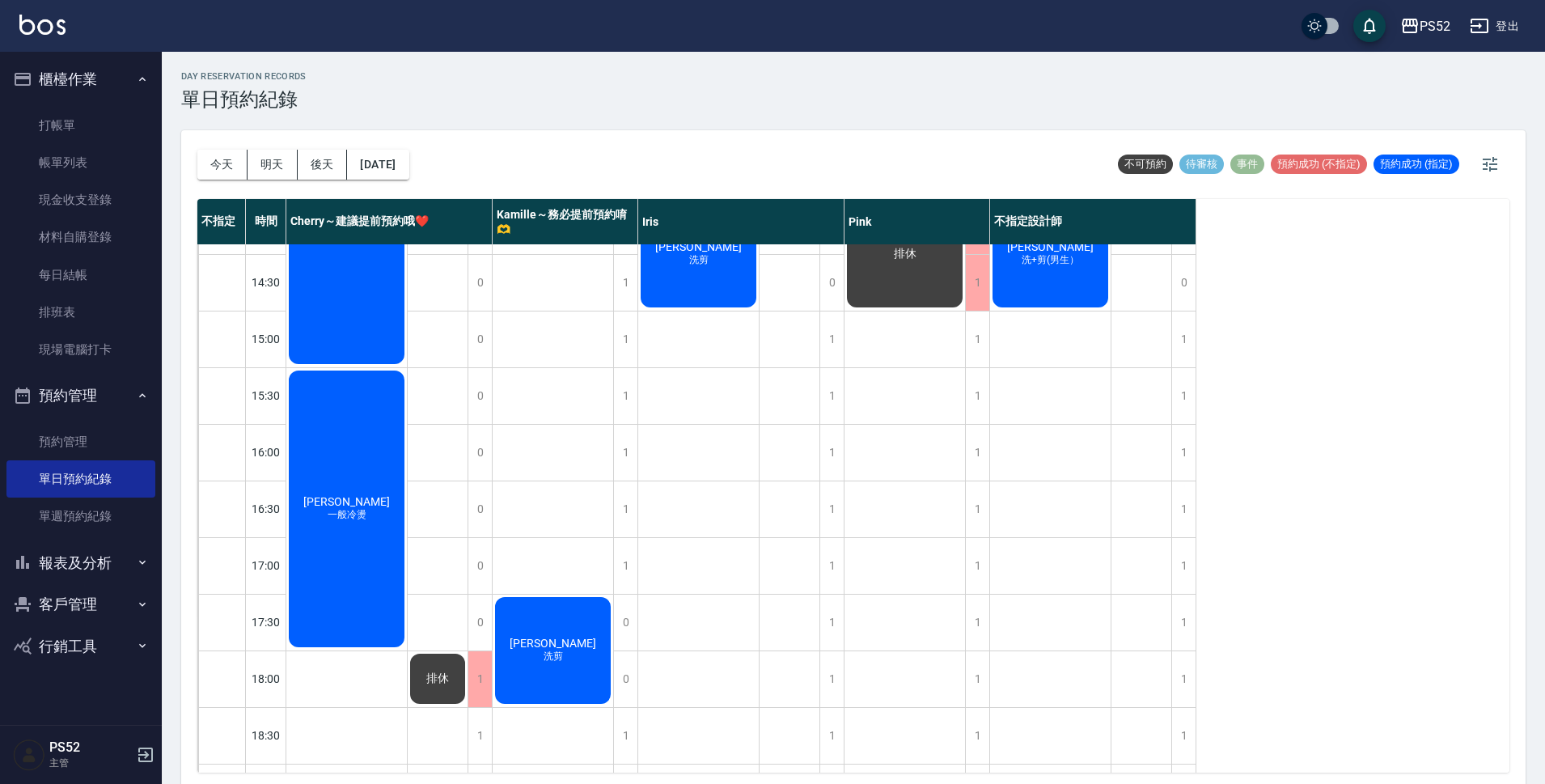
scroll to position [512, 0]
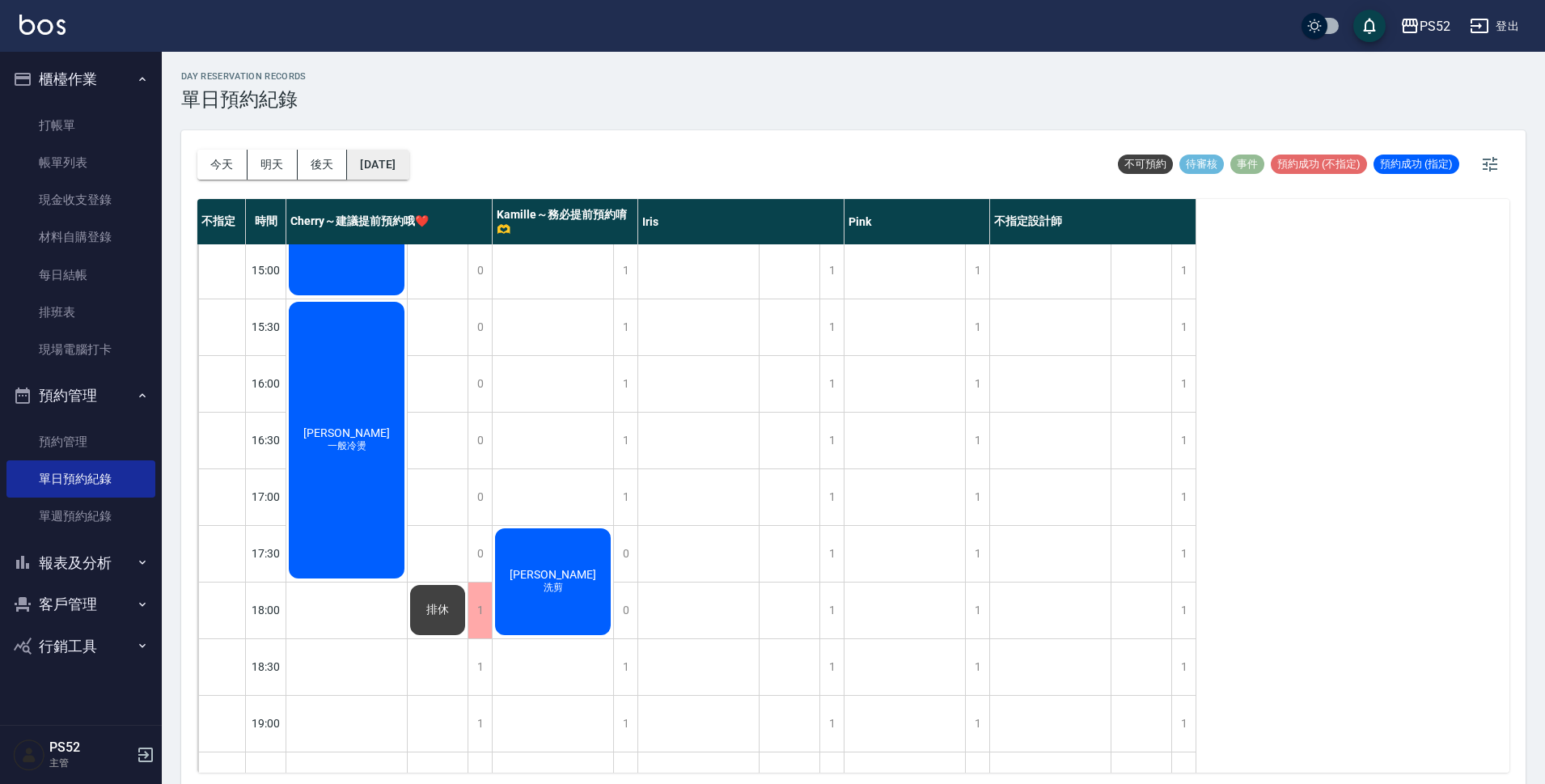
click at [368, 163] on button "[DATE]" at bounding box center [378, 164] width 62 height 30
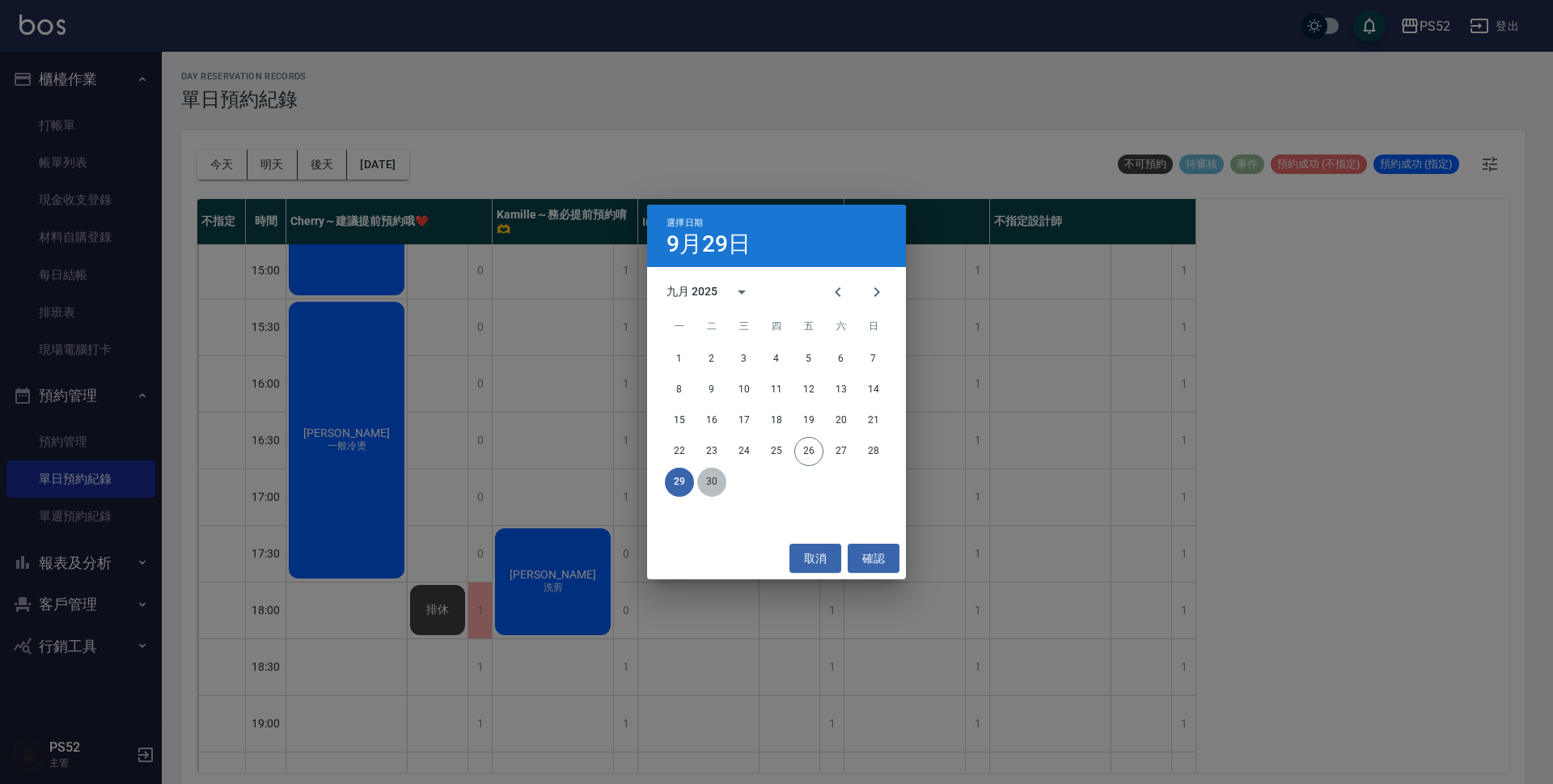
click at [718, 487] on button "30" at bounding box center [712, 482] width 29 height 29
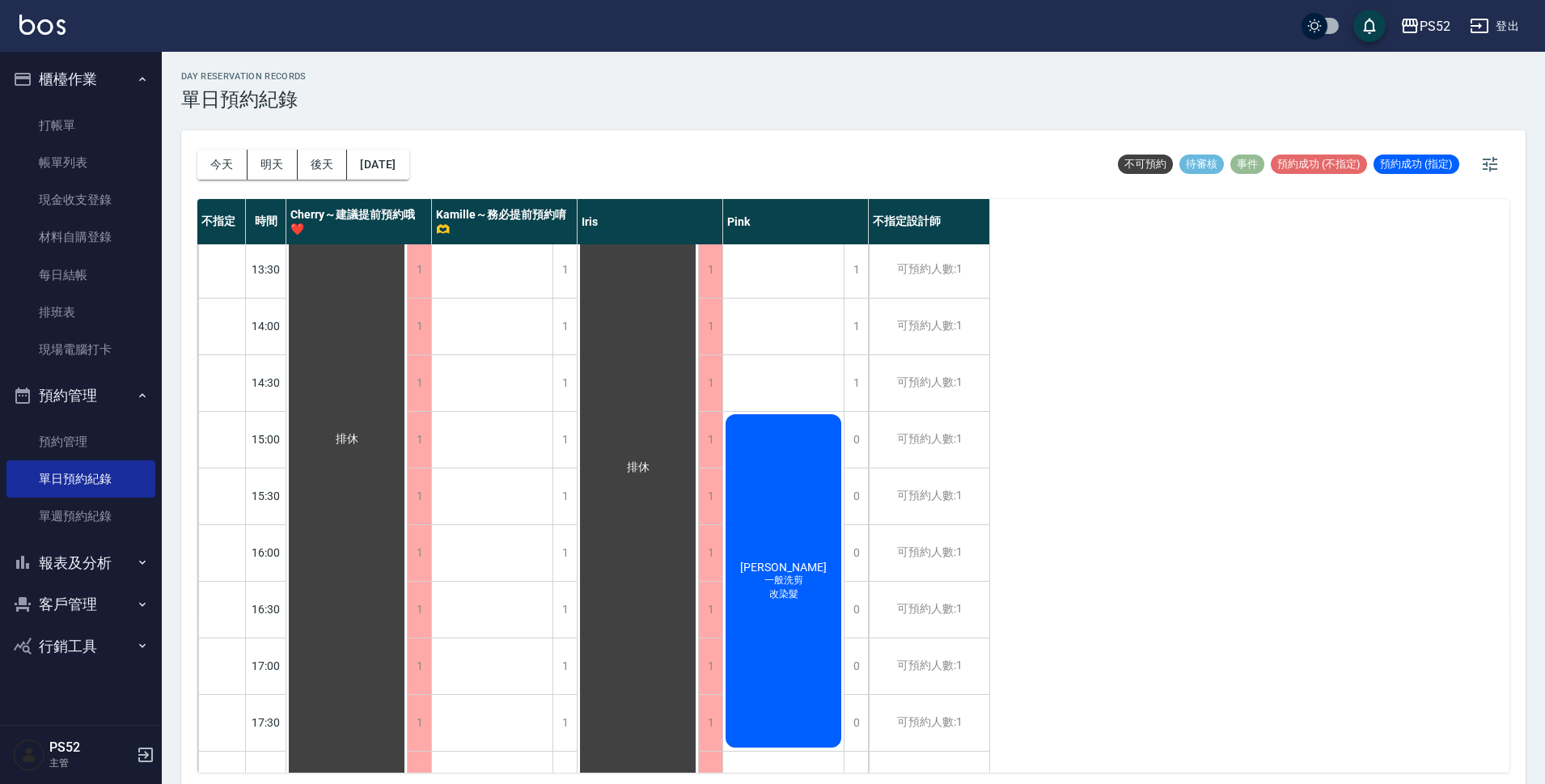
scroll to position [296, 0]
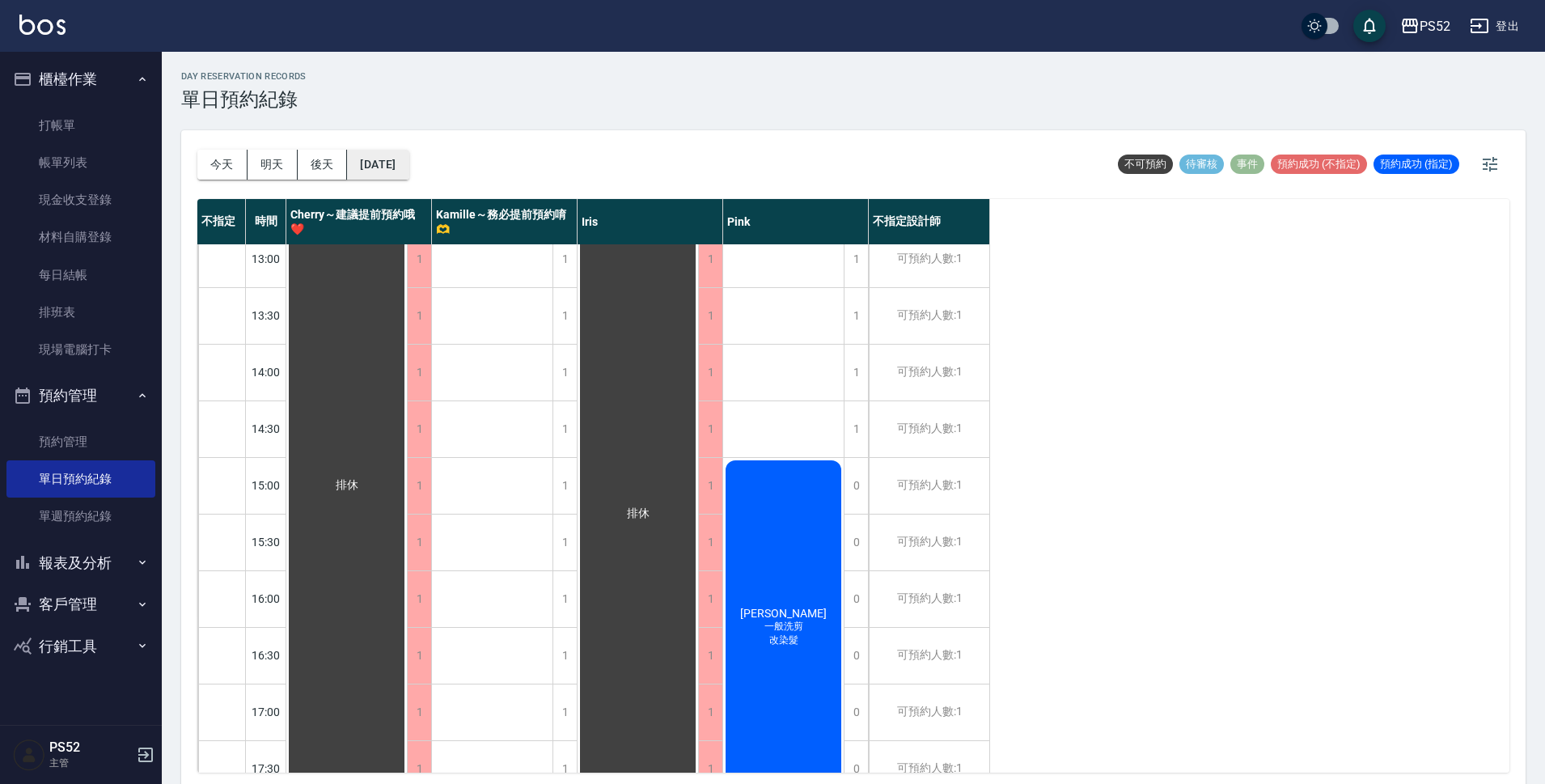
click at [408, 155] on button "[DATE]" at bounding box center [378, 164] width 62 height 30
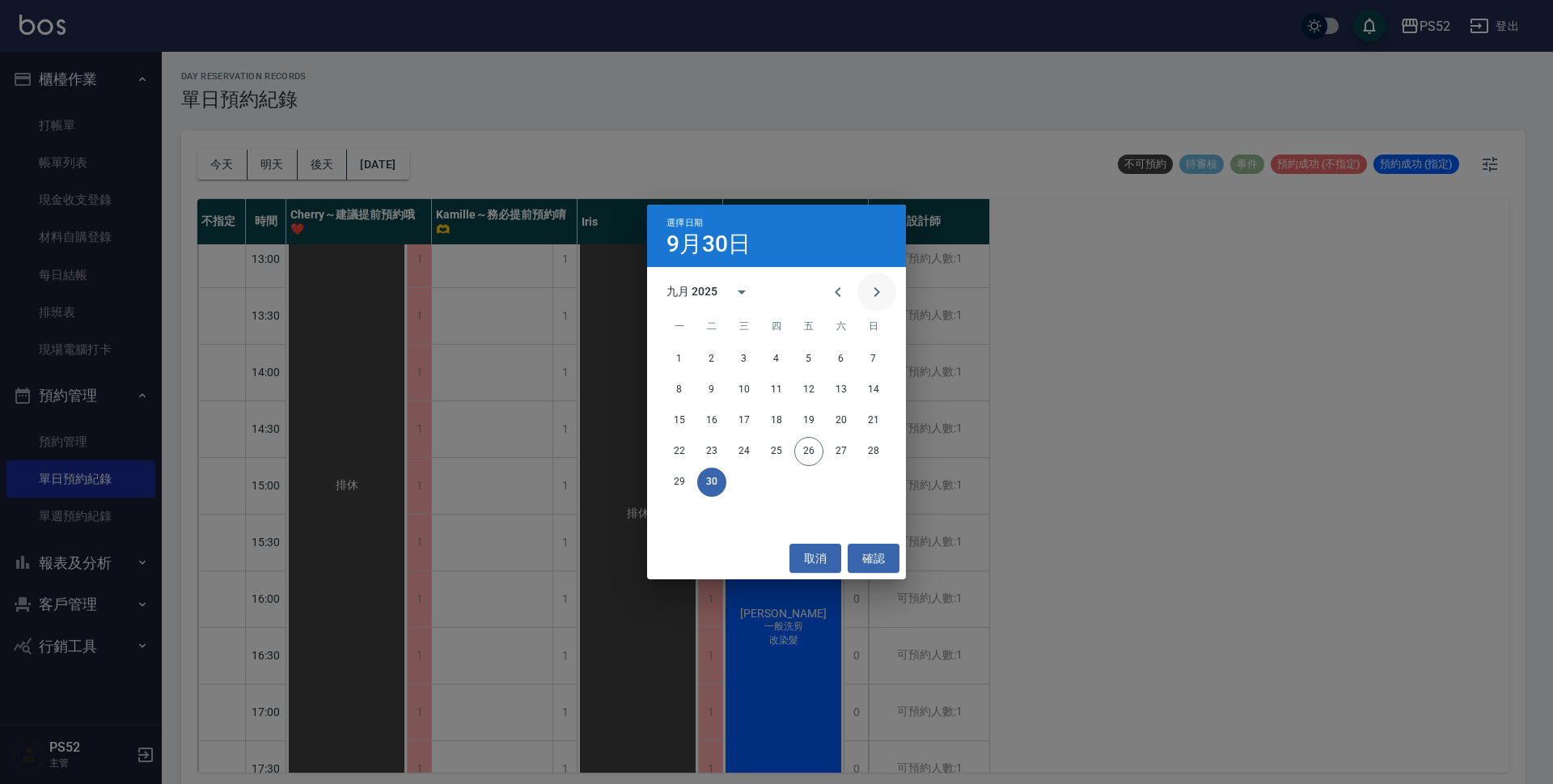
click at [869, 293] on icon "Next month" at bounding box center [877, 291] width 19 height 19
click at [749, 350] on button "1" at bounding box center [744, 359] width 29 height 29
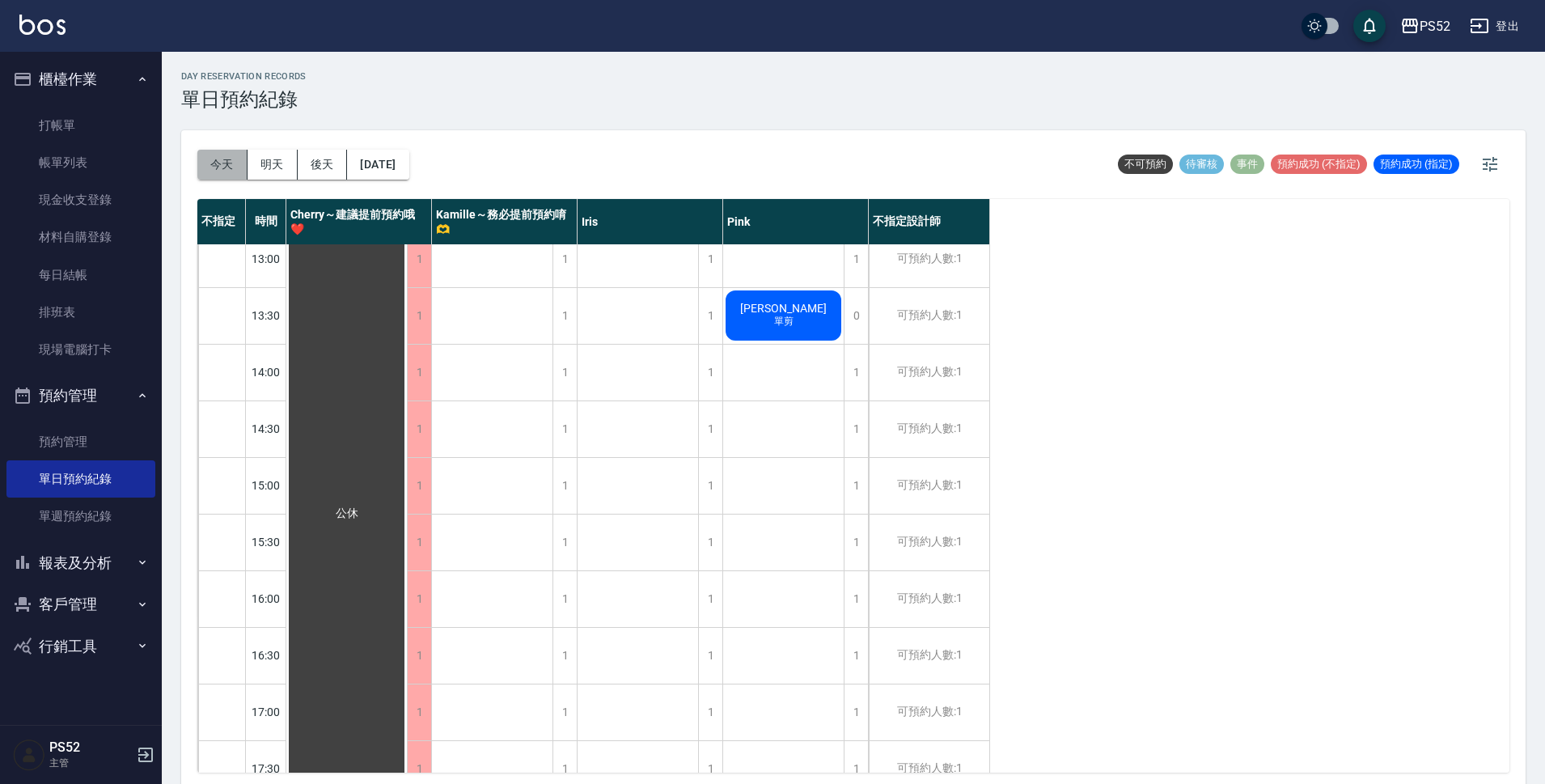
click at [234, 164] on button "今天" at bounding box center [222, 164] width 50 height 30
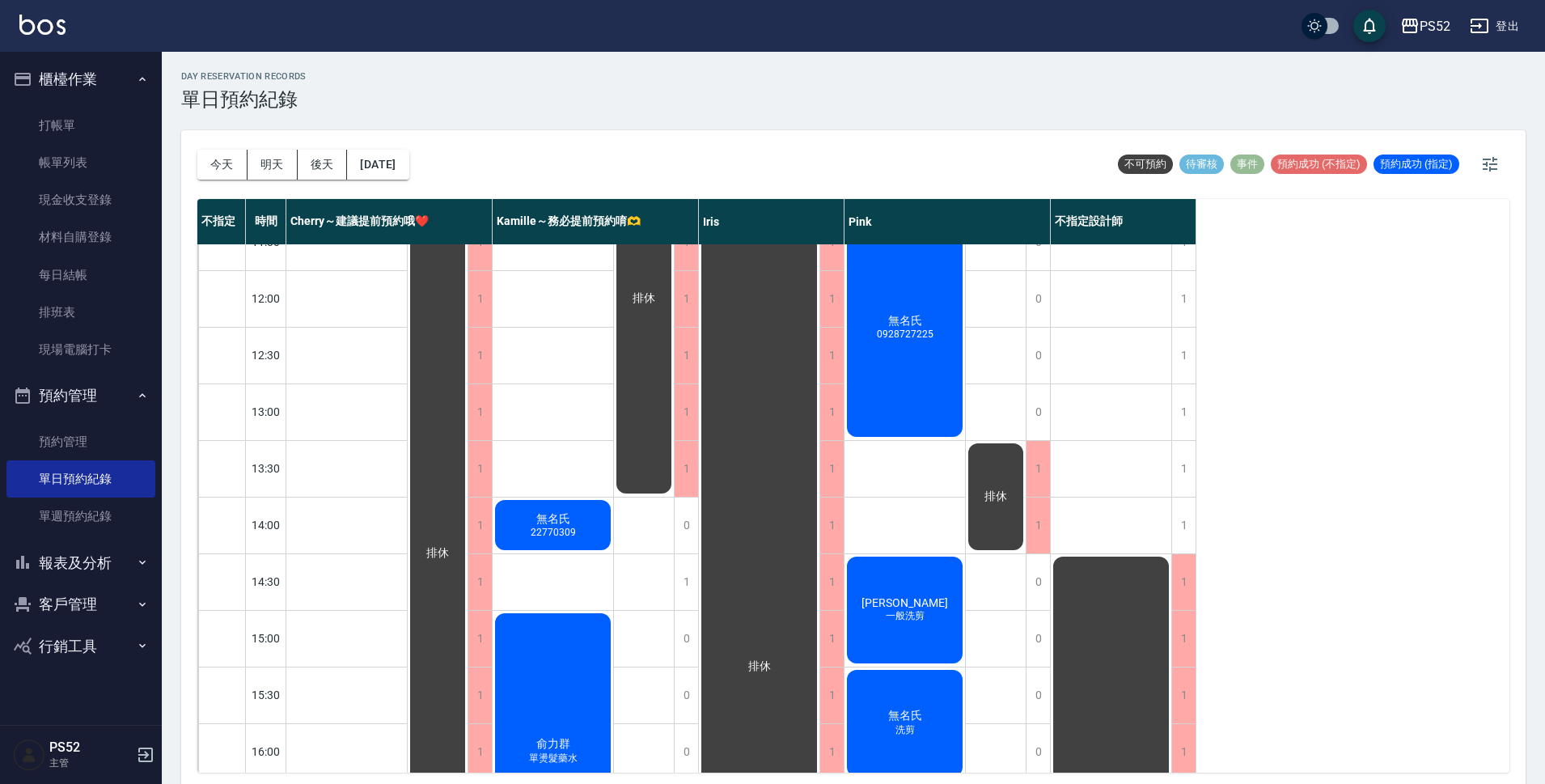
scroll to position [189, 0]
